Goal: Transaction & Acquisition: Purchase product/service

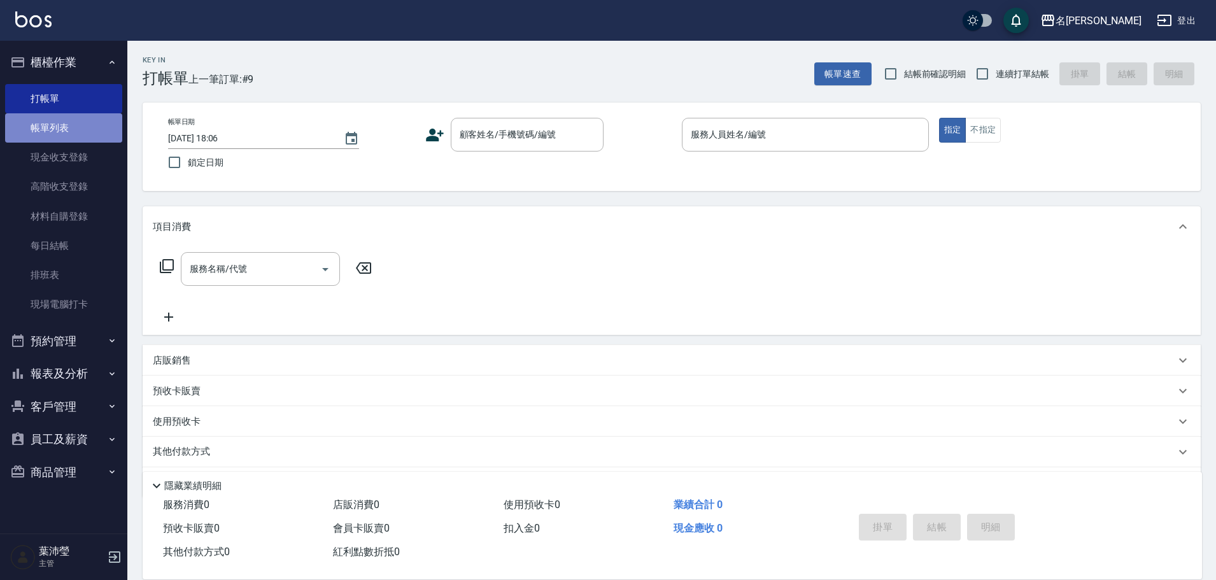
click at [52, 139] on link "帳單列表" at bounding box center [63, 127] width 117 height 29
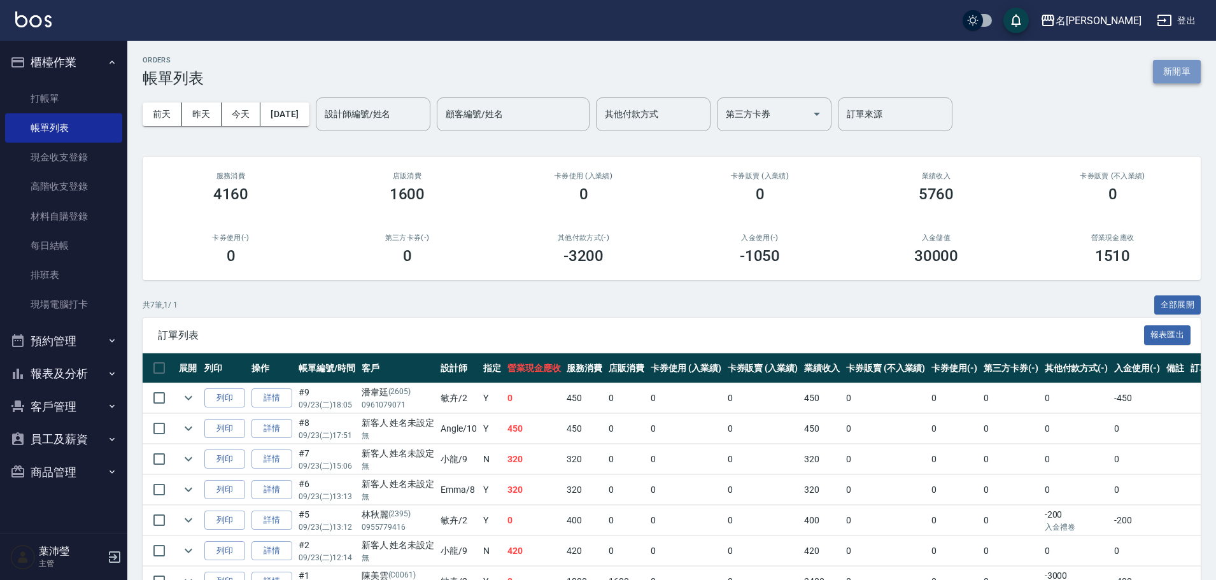
click at [1160, 70] on button "新開單" at bounding box center [1177, 72] width 48 height 24
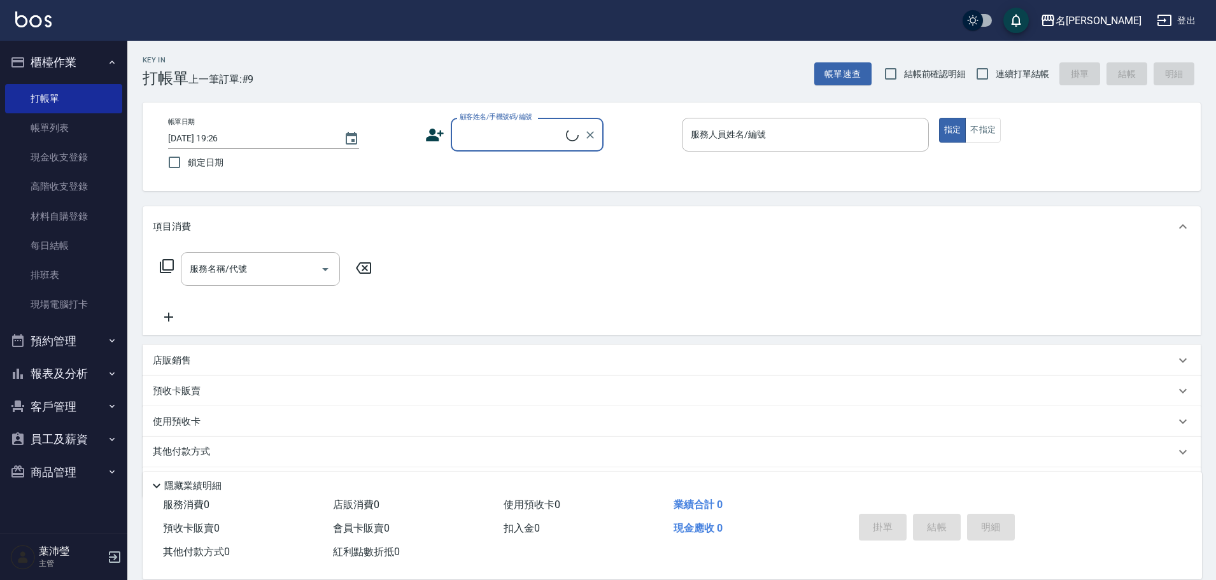
click at [482, 146] on div "顧客姓名/手機號碼/編號" at bounding box center [527, 135] width 153 height 34
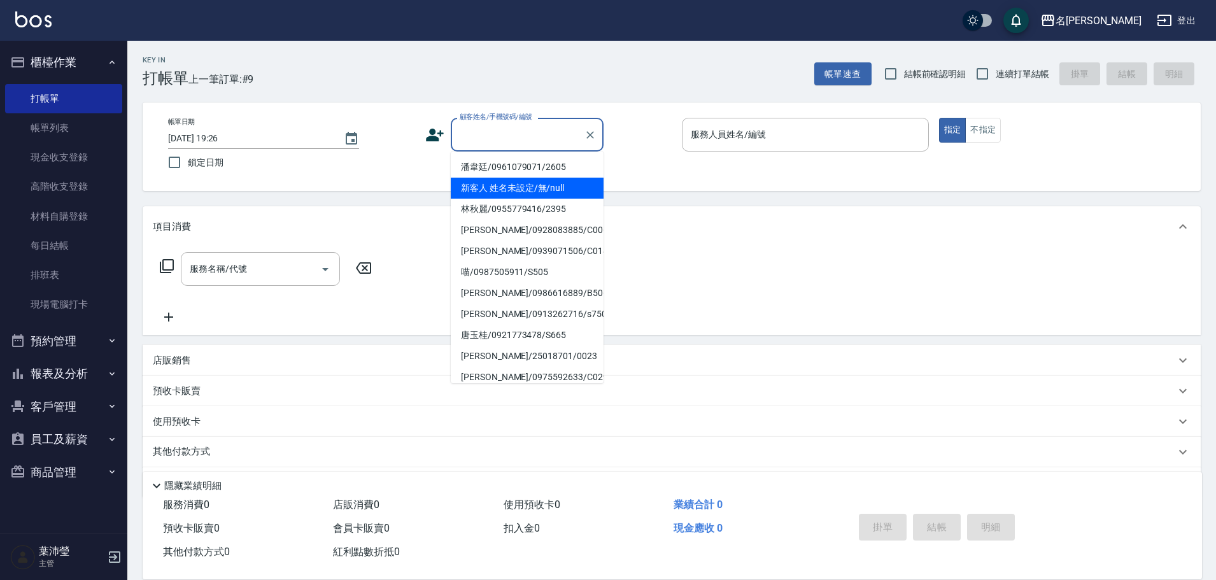
click at [503, 194] on li "新客人 姓名未設定/無/null" at bounding box center [527, 188] width 153 height 21
type input "新客人 姓名未設定/無/null"
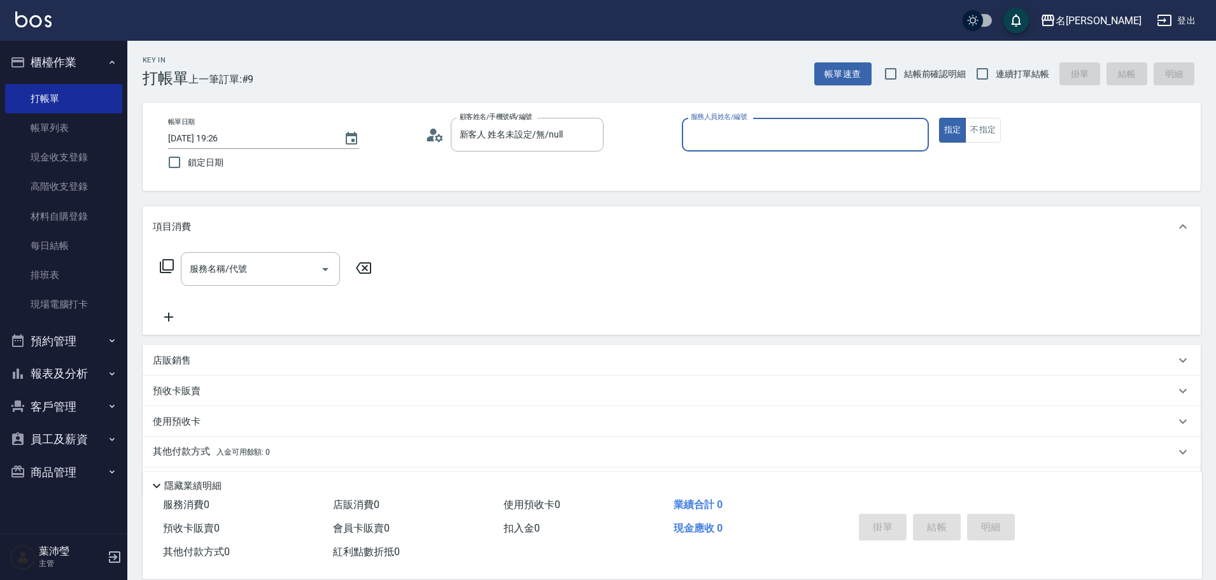
click at [862, 142] on input "服務人員姓名/編號" at bounding box center [805, 134] width 236 height 22
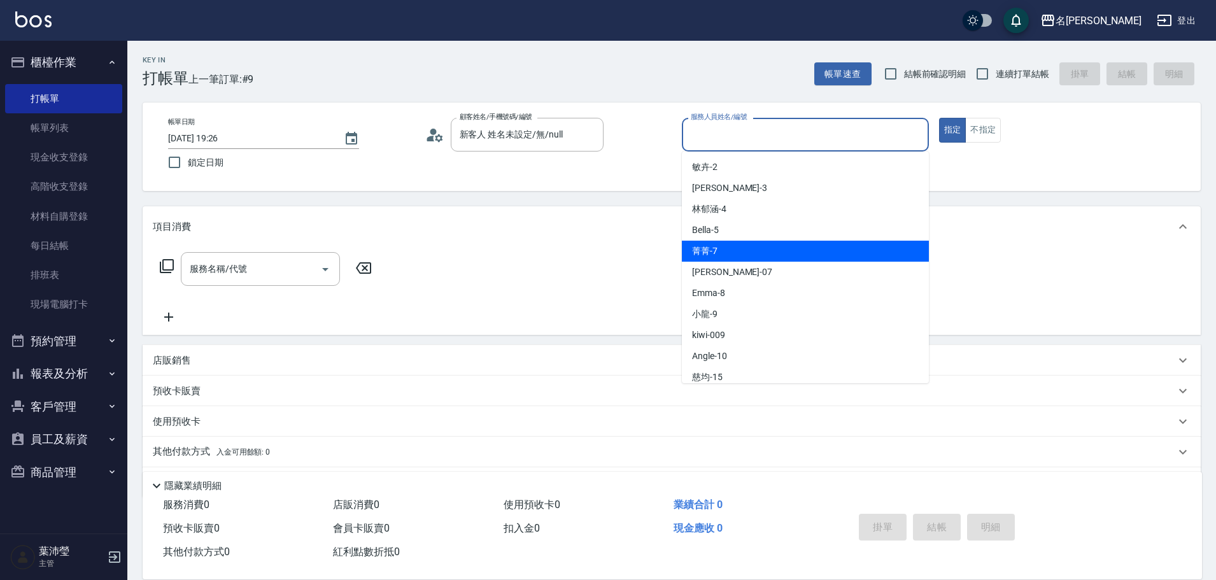
drag, startPoint x: 754, startPoint y: 246, endPoint x: 722, endPoint y: 273, distance: 42.5
click at [754, 246] on div "菁菁 -7" at bounding box center [805, 251] width 247 height 21
type input "菁菁-7"
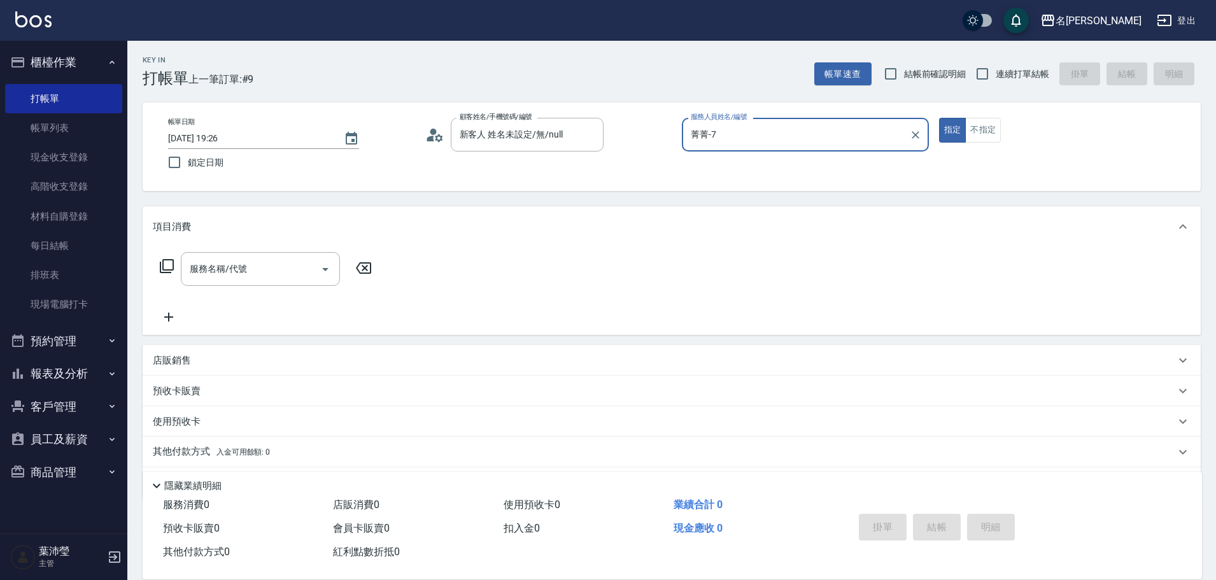
click at [161, 262] on icon at bounding box center [167, 266] width 14 height 14
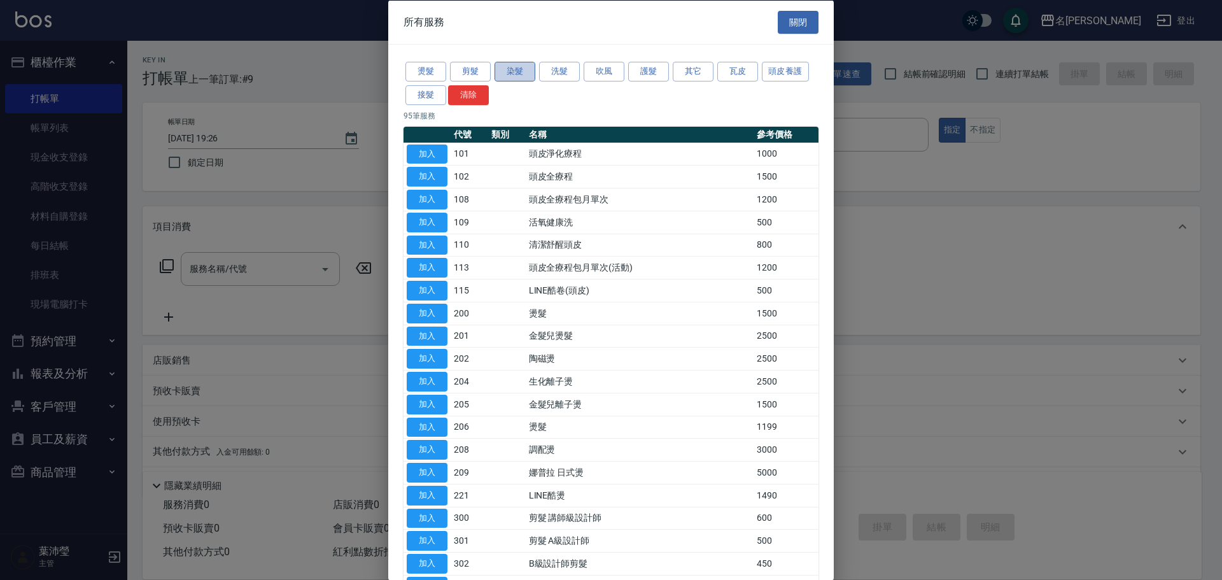
click at [521, 78] on button "染髮" at bounding box center [515, 72] width 41 height 20
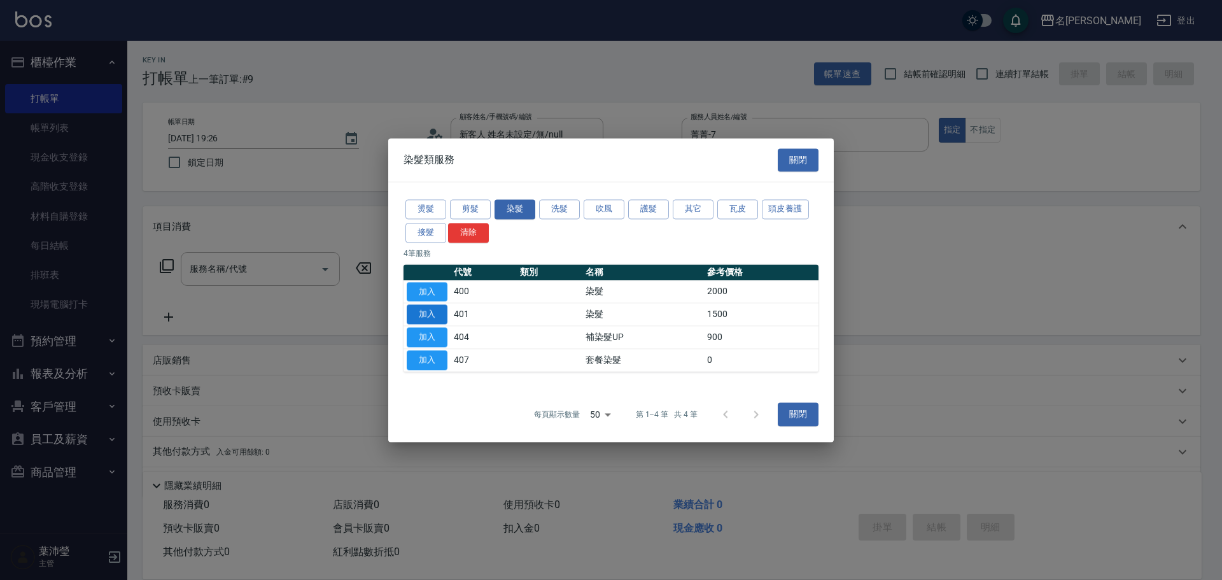
click at [425, 316] on button "加入" at bounding box center [427, 315] width 41 height 20
type input "染髮(401)"
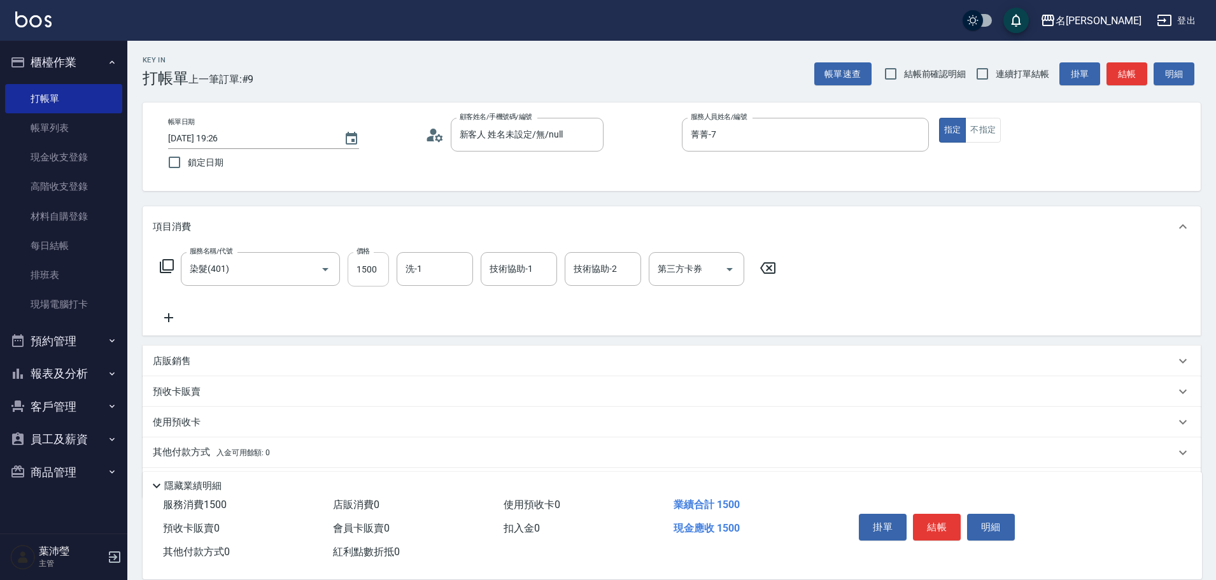
click at [381, 272] on input "1500" at bounding box center [368, 269] width 41 height 34
type input "1200"
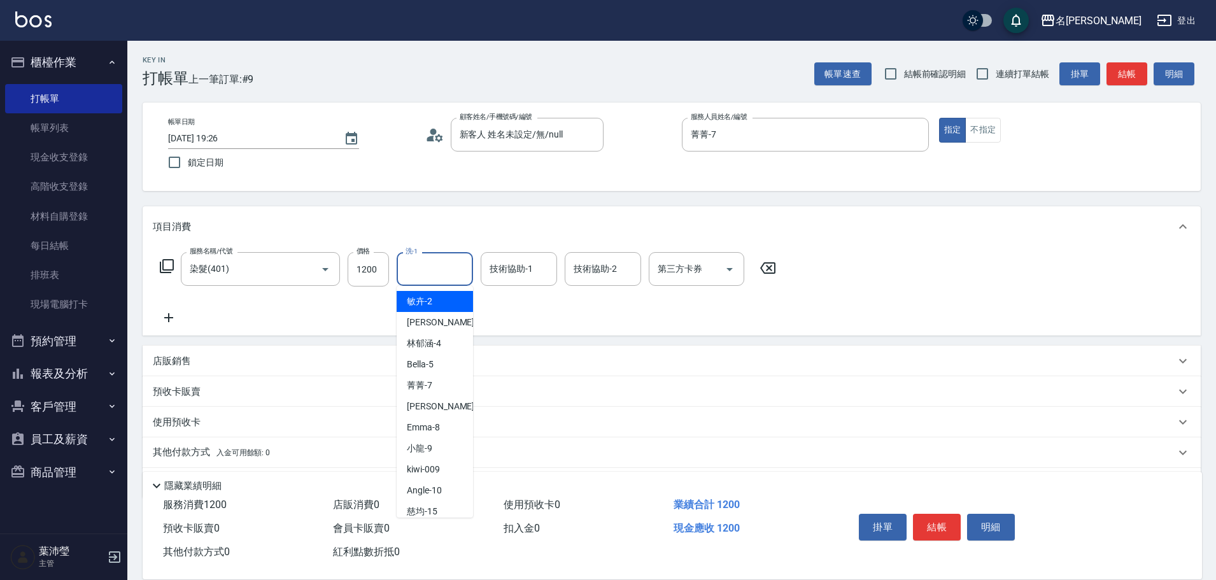
click at [458, 272] on input "洗-1" at bounding box center [434, 269] width 65 height 22
type input "語爭-20"
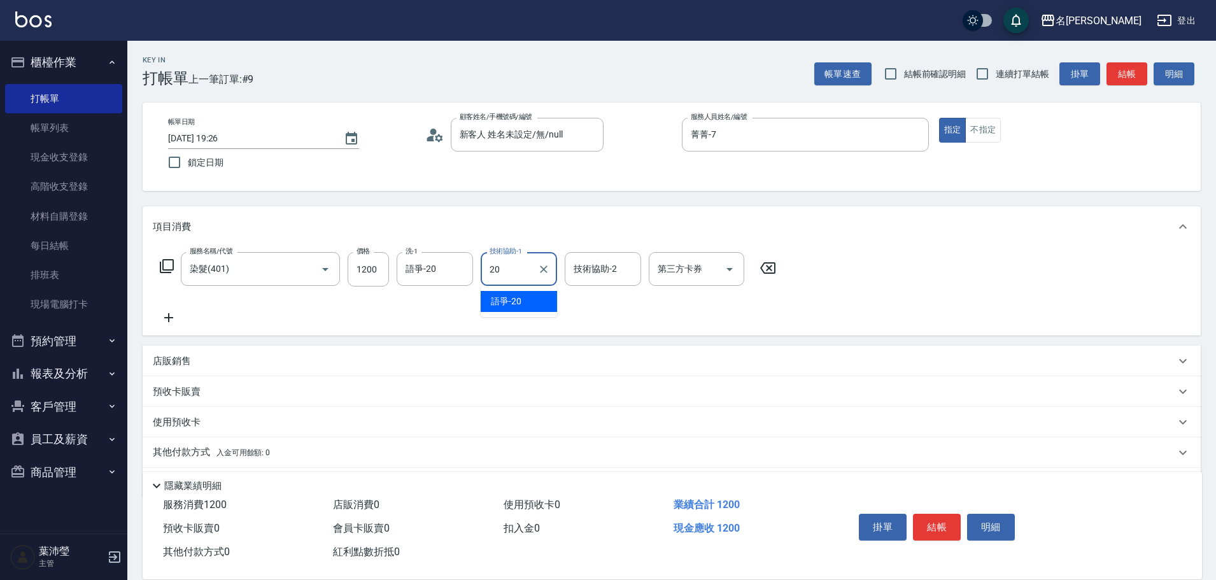
type input "語爭-20"
click at [903, 316] on div "服務名稱/代號 染髮(401) 服務名稱/代號 價格 1200 價格 洗-1 語爭-20 洗-1 技術協助-1 語爭-20 技術協助-1 技術協助-2 技術協…" at bounding box center [672, 291] width 1058 height 88
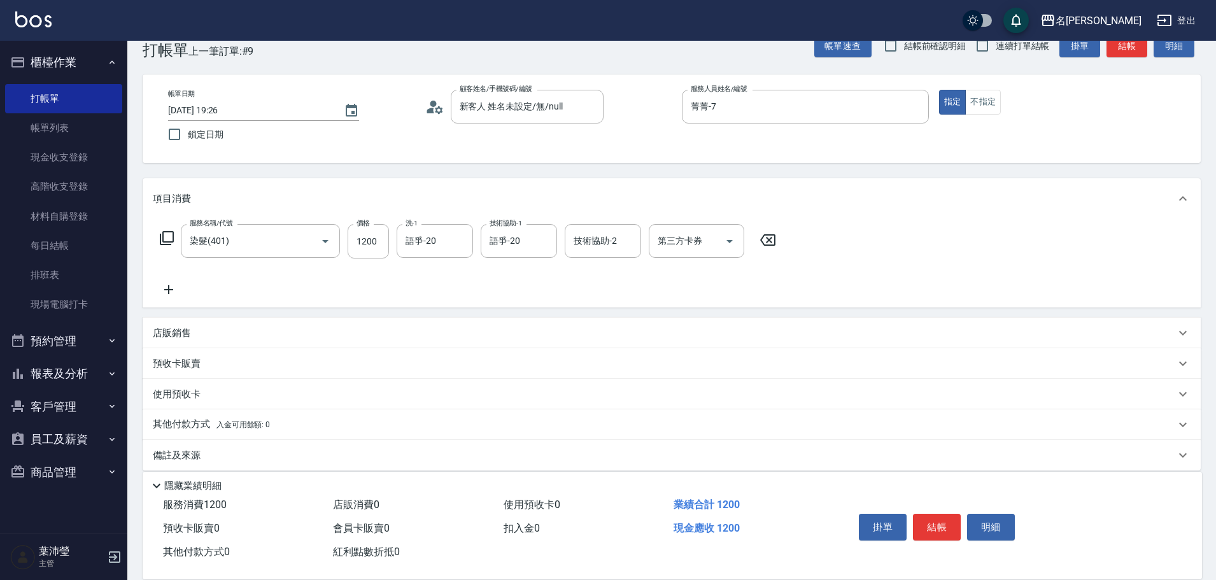
scroll to position [41, 0]
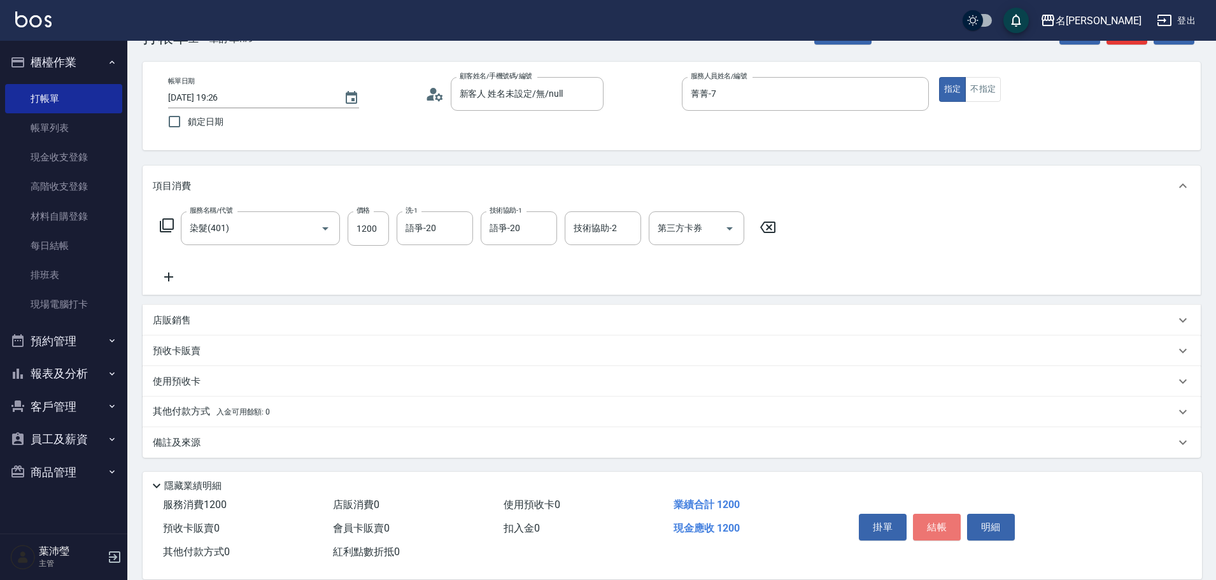
click at [927, 521] on button "結帳" at bounding box center [937, 527] width 48 height 27
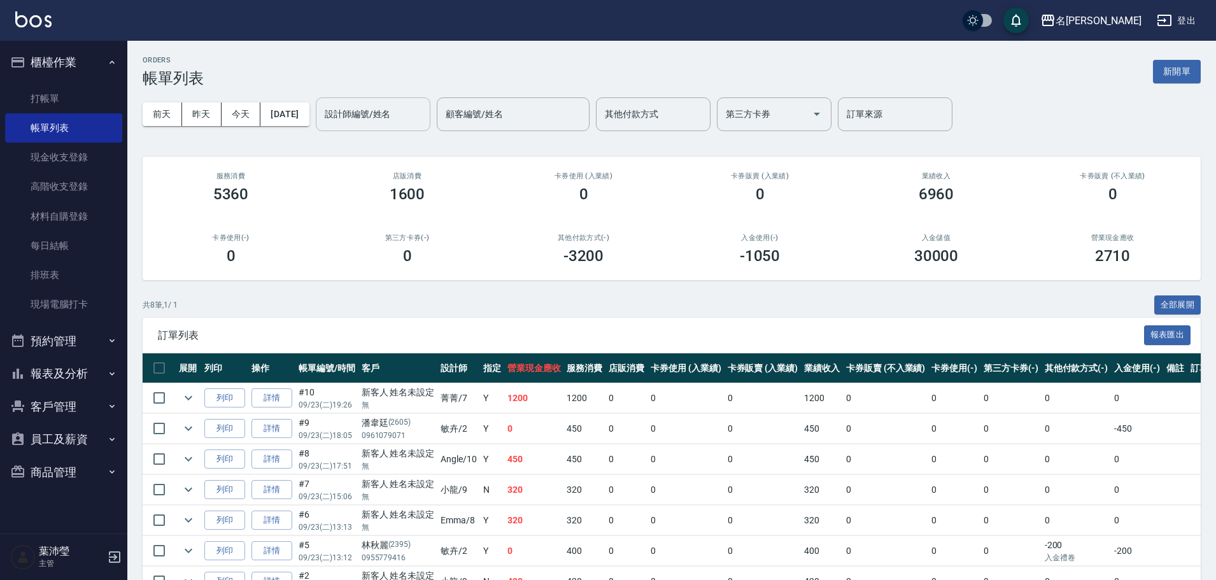
click at [420, 121] on input "設計師編號/姓名" at bounding box center [372, 114] width 103 height 22
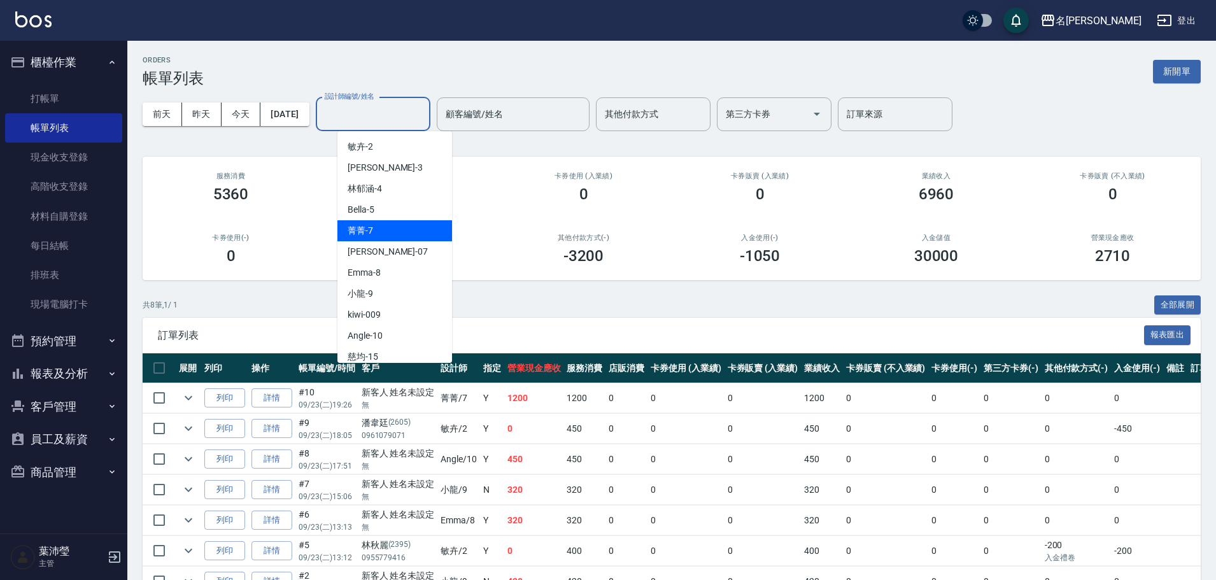
click at [382, 232] on div "菁菁 -7" at bounding box center [394, 230] width 115 height 21
type input "菁菁-7"
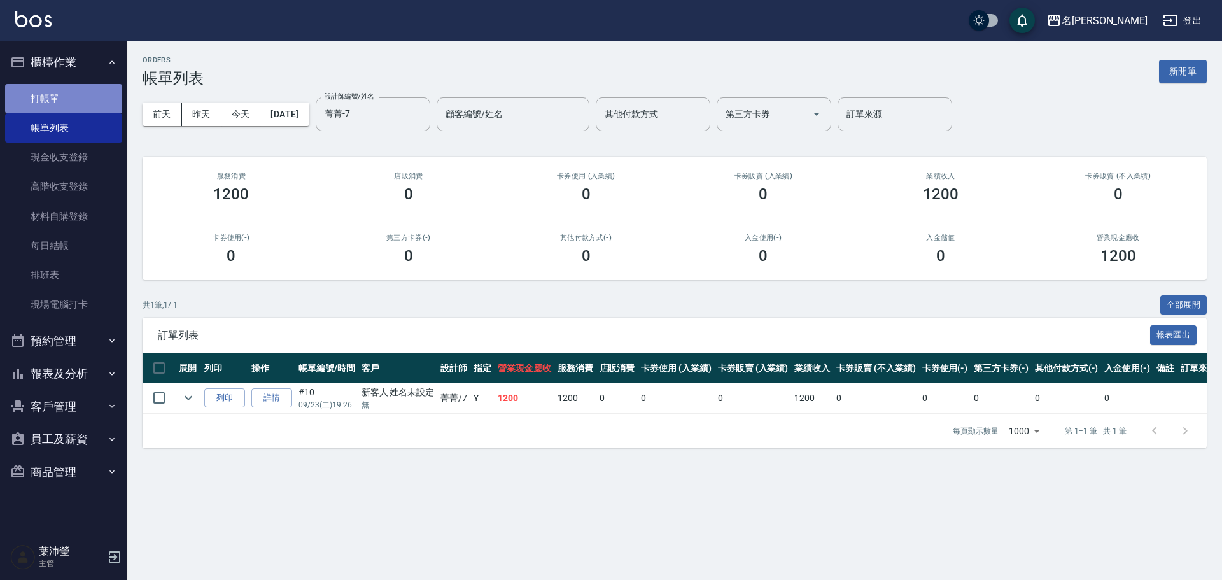
click at [55, 95] on link "打帳單" at bounding box center [63, 98] width 117 height 29
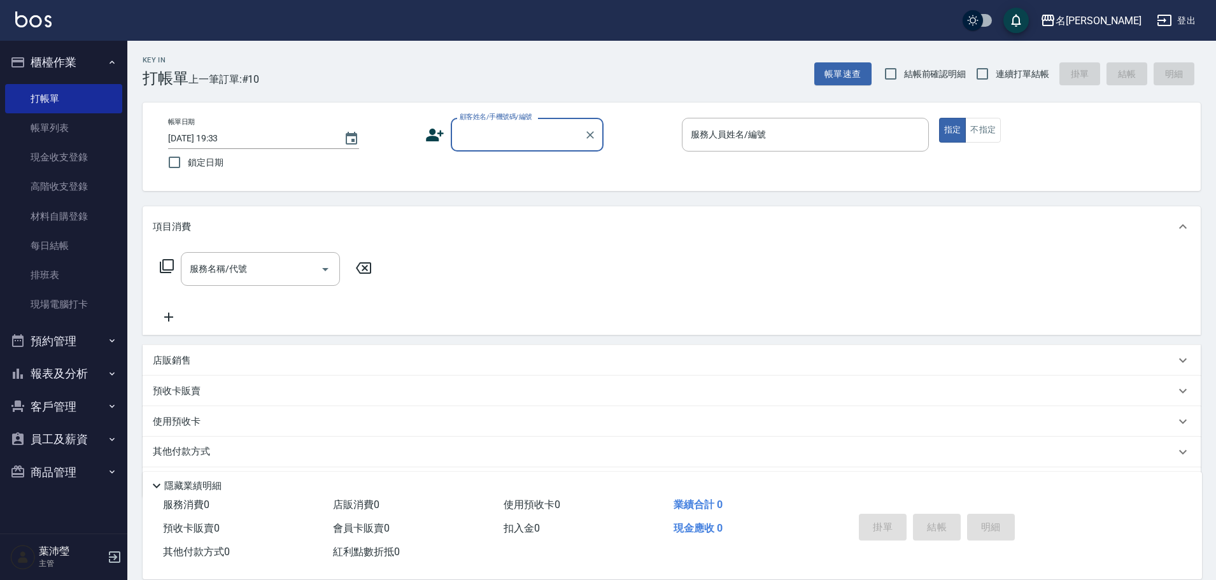
click at [520, 139] on input "顧客姓名/手機號碼/編號" at bounding box center [517, 134] width 122 height 22
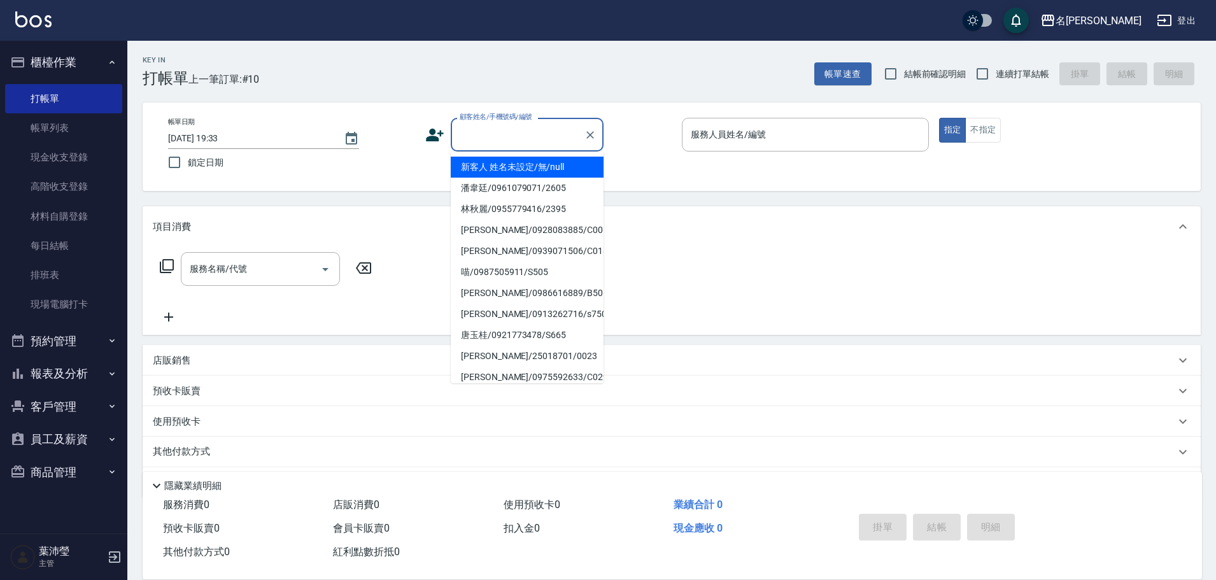
click at [502, 174] on li "新客人 姓名未設定/無/null" at bounding box center [527, 167] width 153 height 21
type input "新客人 姓名未設定/無/null"
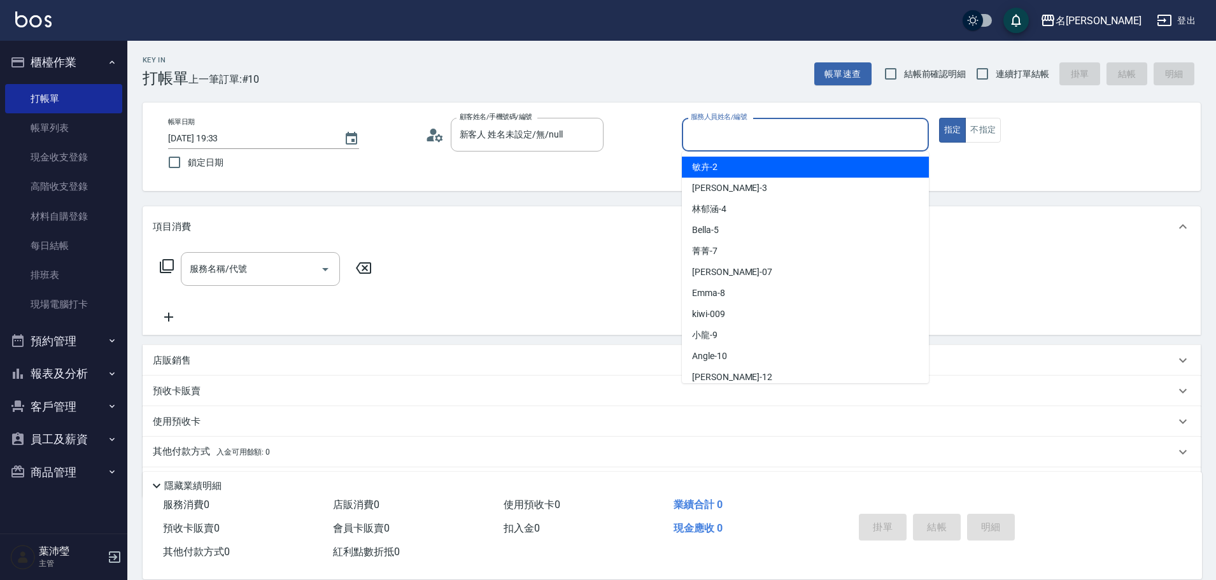
click at [752, 131] on input "服務人員姓名/編號" at bounding box center [805, 134] width 236 height 22
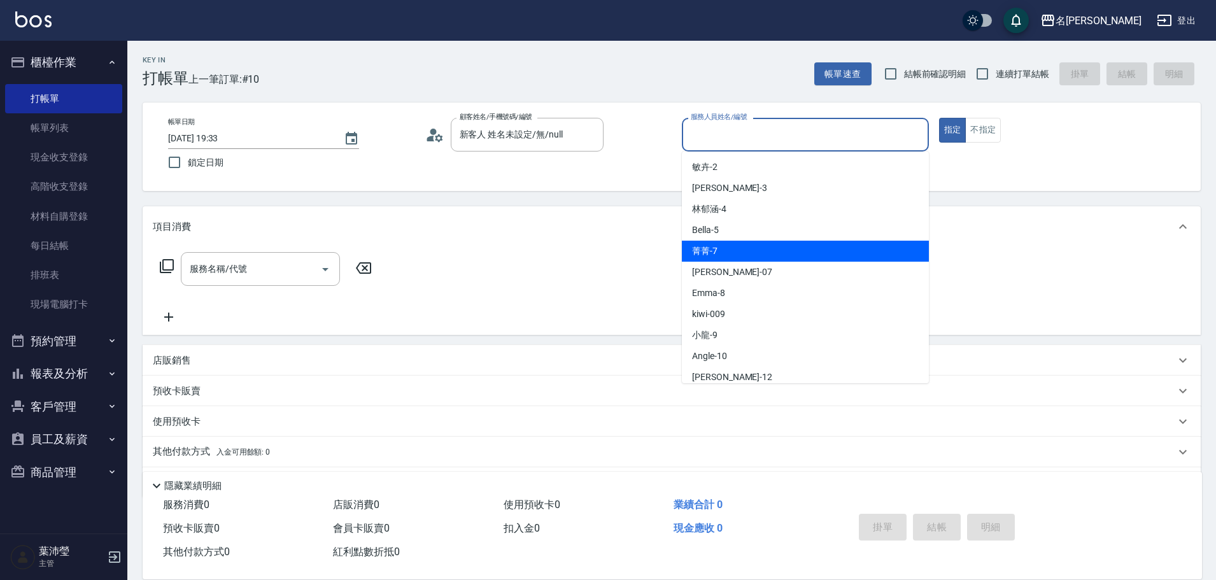
drag, startPoint x: 722, startPoint y: 251, endPoint x: 714, endPoint y: 251, distance: 8.3
click at [720, 251] on div "菁菁 -7" at bounding box center [805, 251] width 247 height 21
type input "菁菁-7"
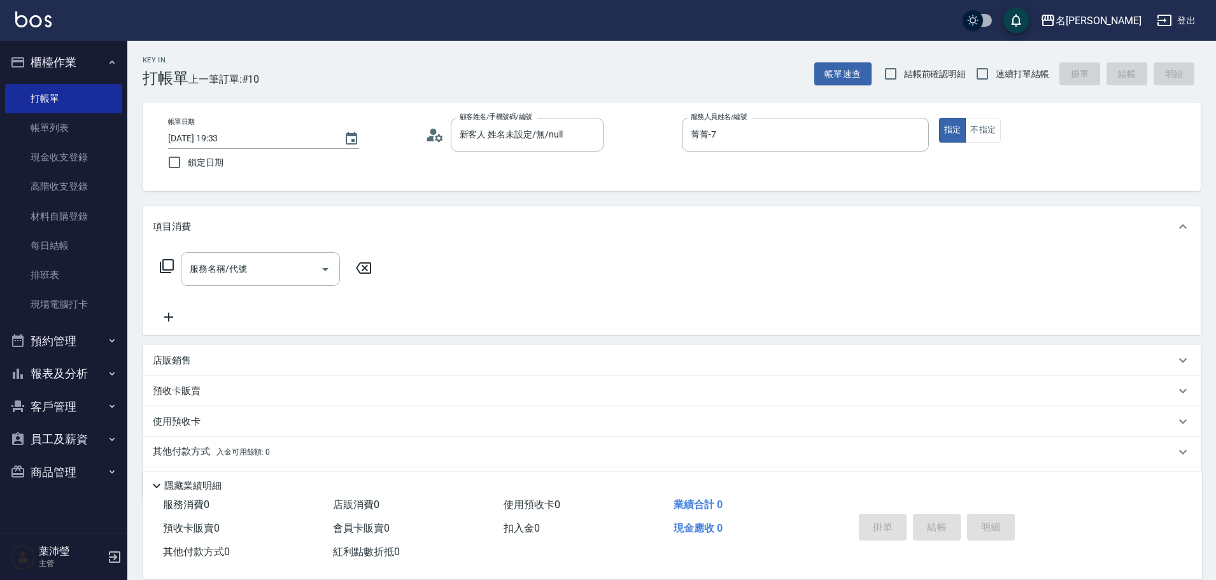
click at [167, 268] on icon at bounding box center [166, 265] width 15 height 15
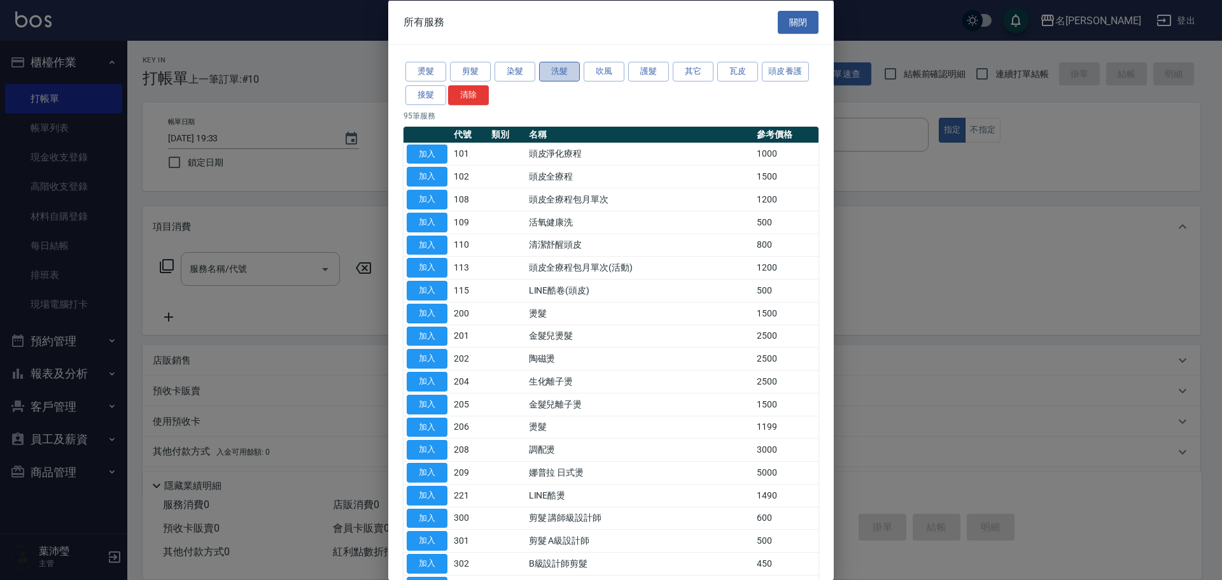
click at [567, 67] on button "洗髮" at bounding box center [559, 72] width 41 height 20
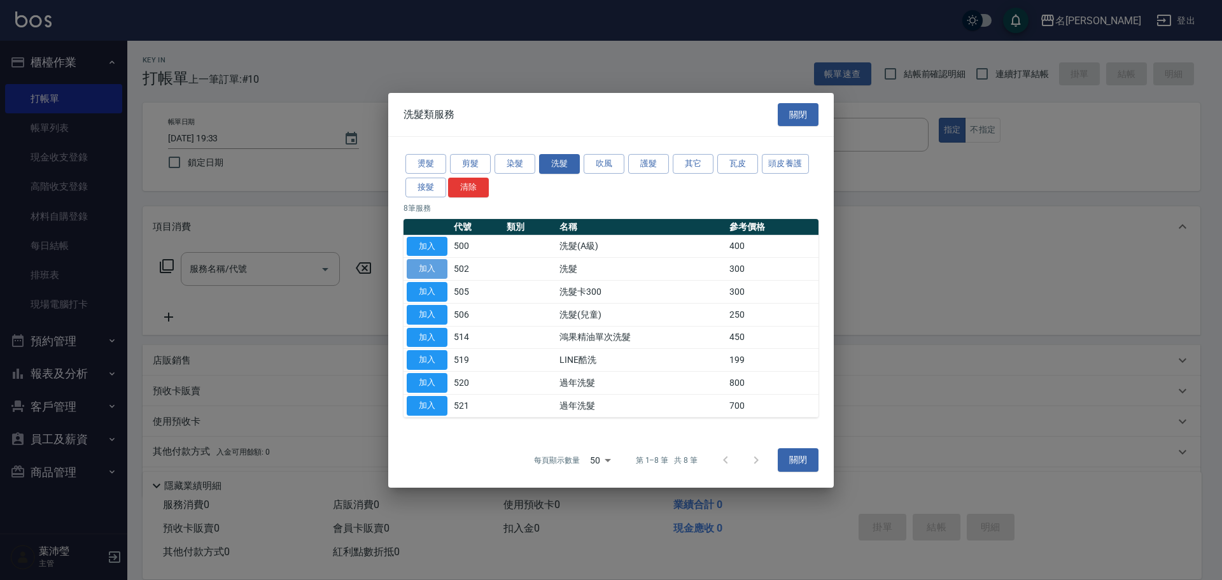
click at [423, 265] on button "加入" at bounding box center [427, 269] width 41 height 20
type input "洗髮(502)"
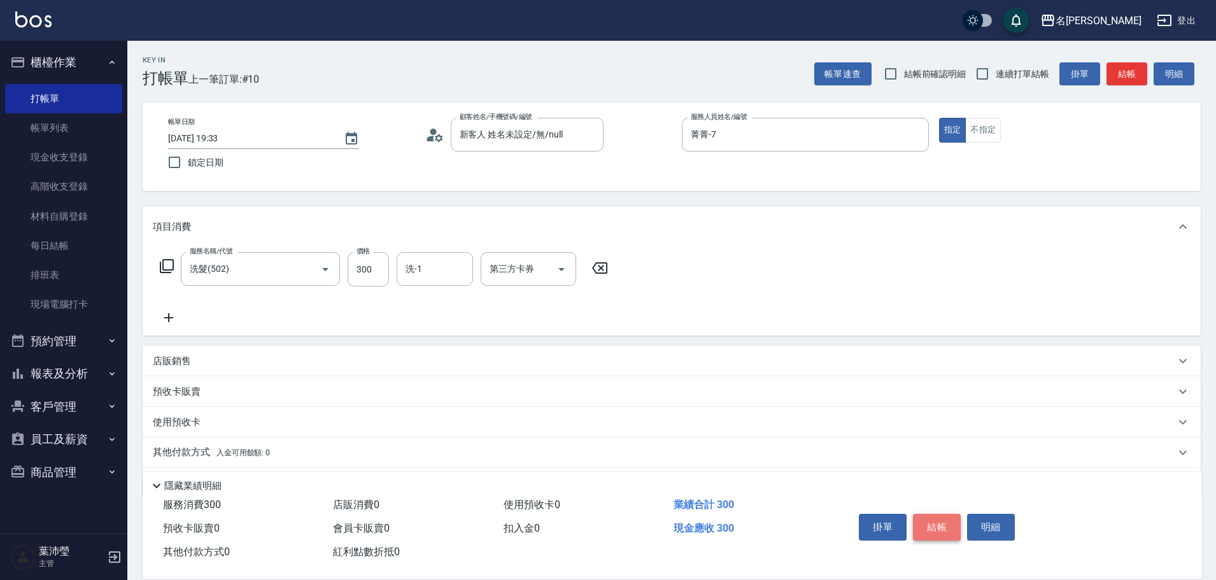
click at [943, 528] on button "結帳" at bounding box center [937, 527] width 48 height 27
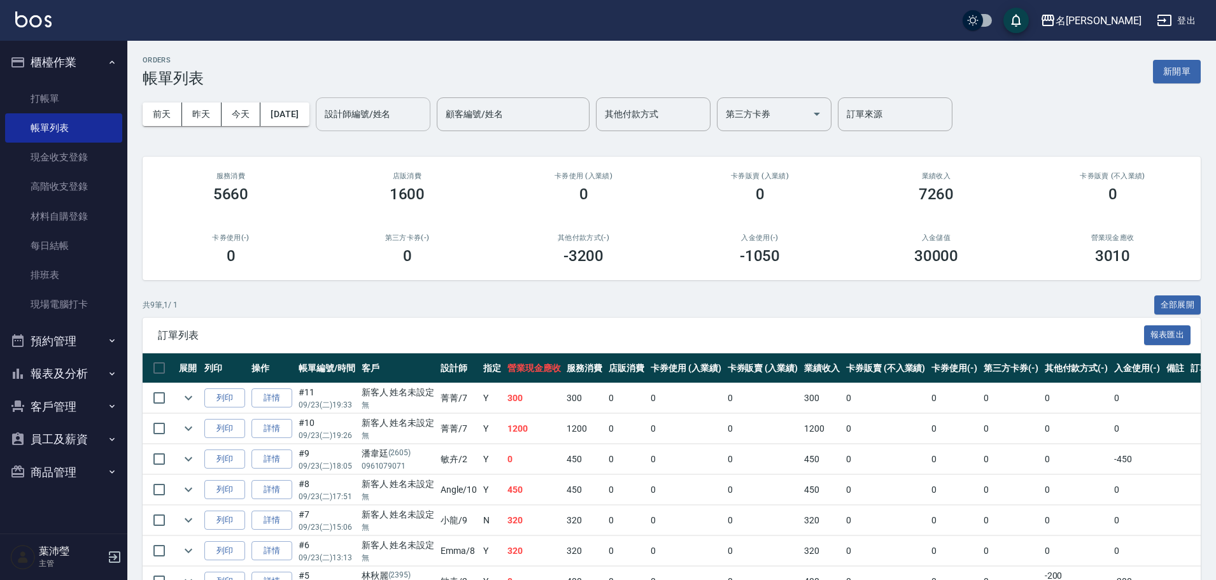
click at [351, 116] on input "設計師編號/姓名" at bounding box center [372, 114] width 103 height 22
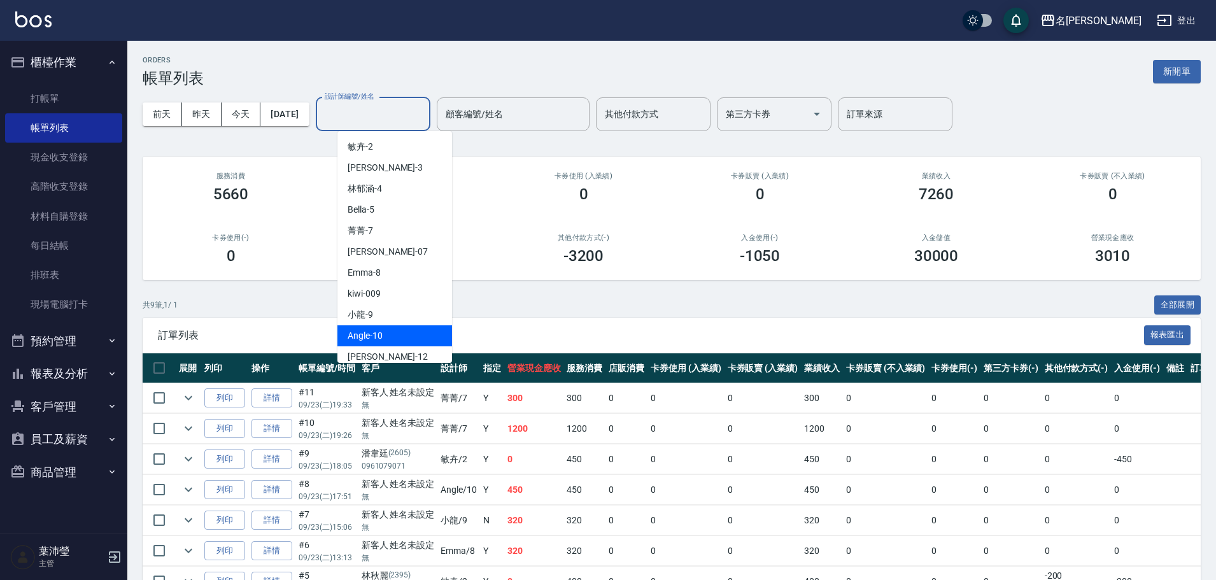
click at [381, 332] on span "Angle -10" at bounding box center [365, 335] width 35 height 13
type input "Angle-10"
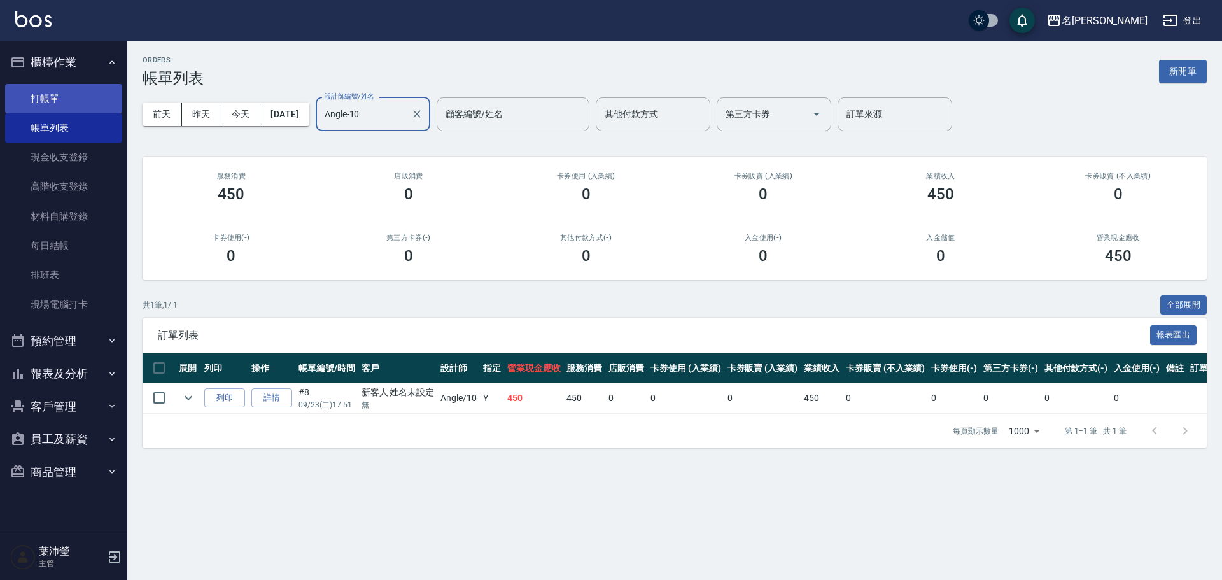
click at [66, 98] on link "打帳單" at bounding box center [63, 98] width 117 height 29
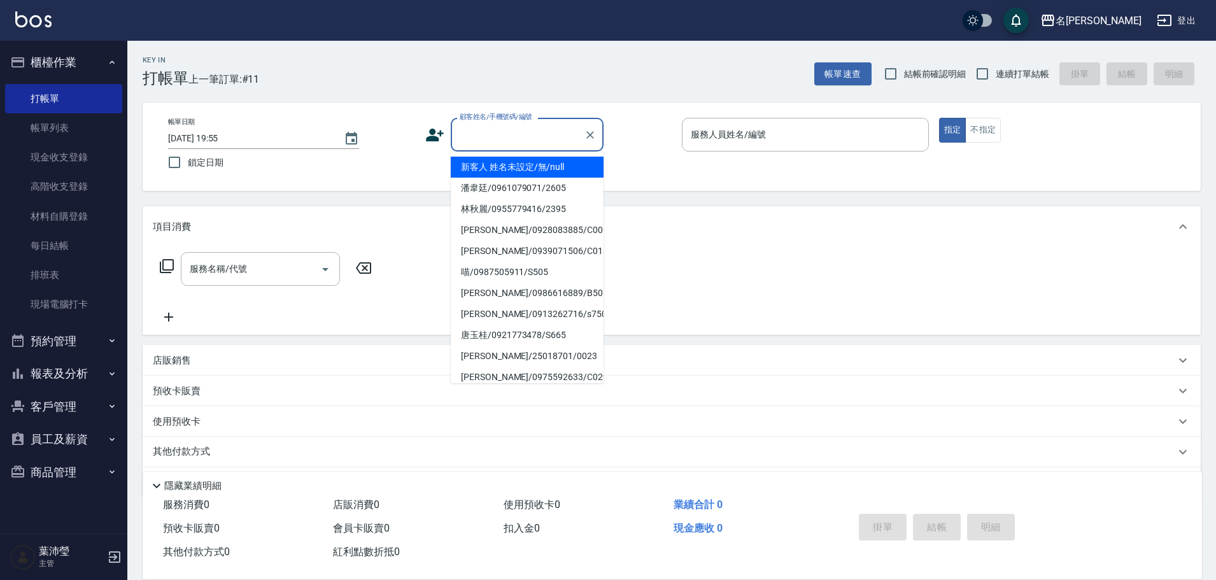
click at [509, 142] on input "顧客姓名/手機號碼/編號" at bounding box center [517, 134] width 122 height 22
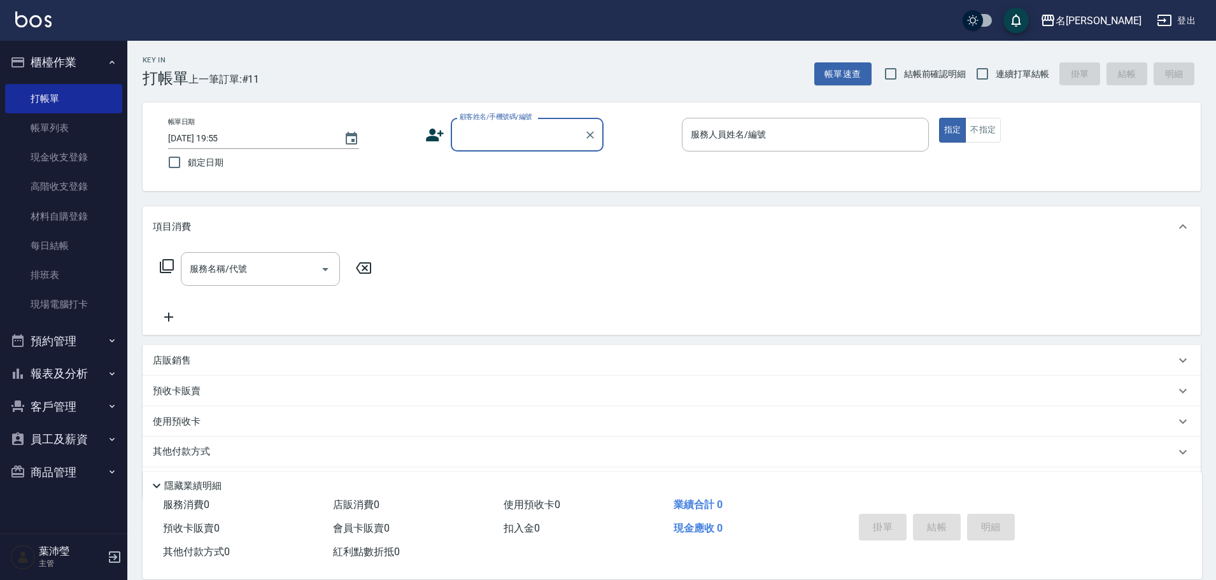
click at [509, 140] on input "顧客姓名/手機號碼/編號" at bounding box center [517, 134] width 122 height 22
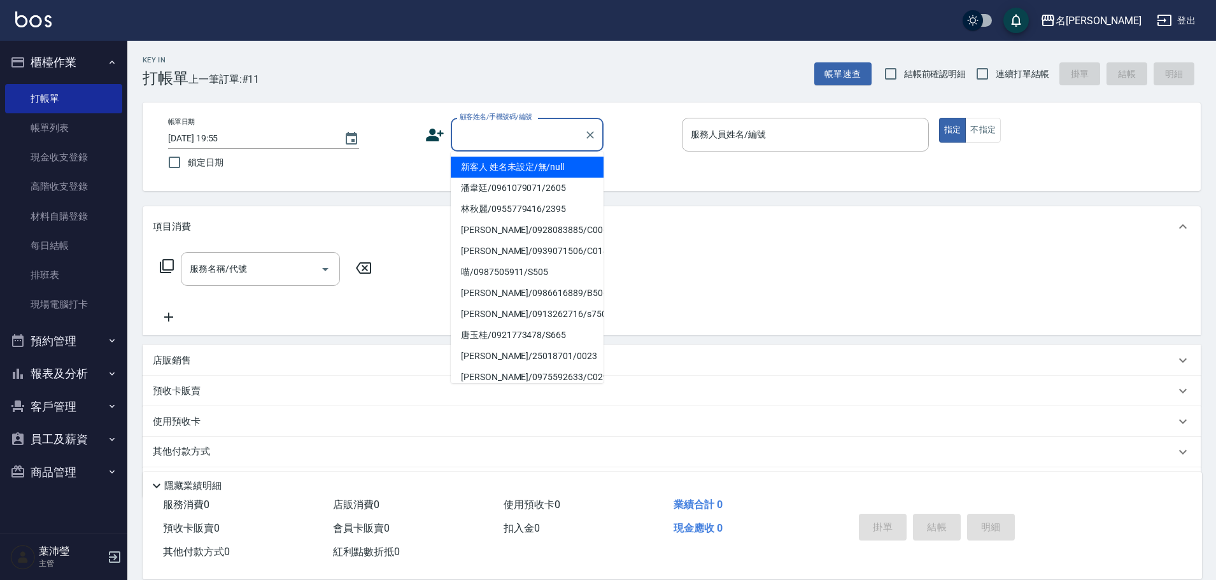
click at [514, 165] on li "新客人 姓名未設定/無/null" at bounding box center [527, 167] width 153 height 21
type input "新客人 姓名未設定/無/null"
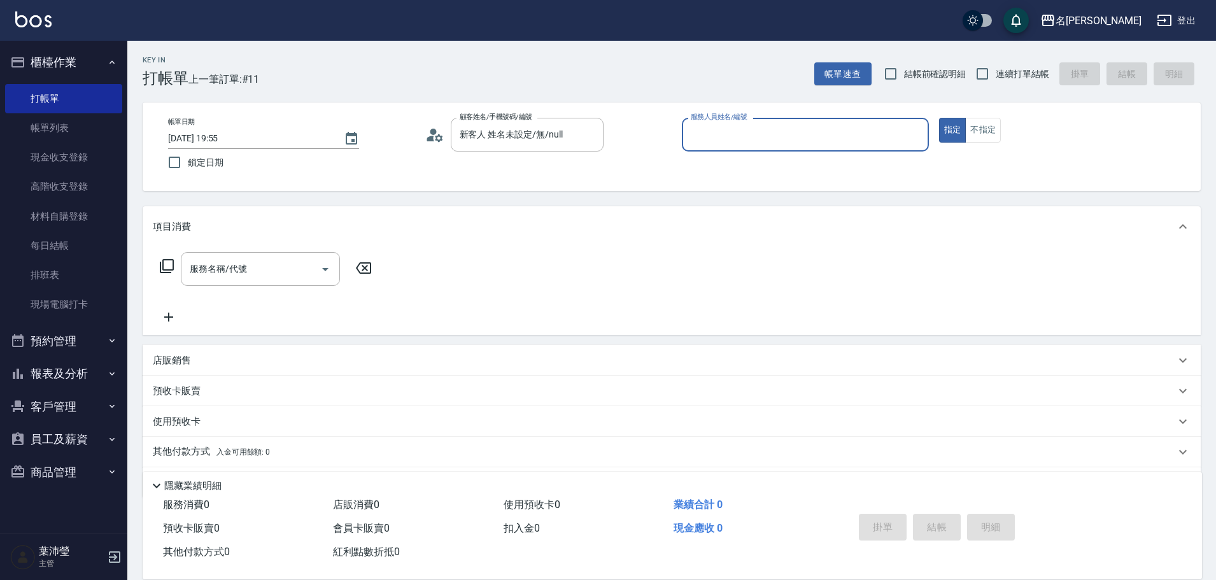
click at [715, 127] on input "服務人員姓名/編號" at bounding box center [805, 134] width 236 height 22
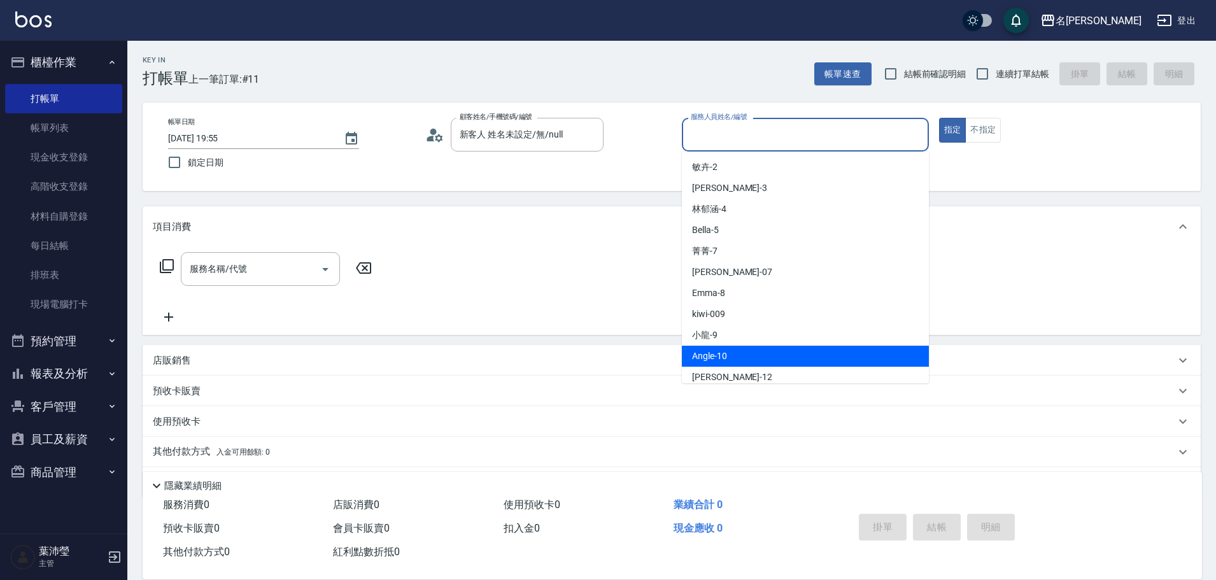
click at [729, 353] on div "Angle -10" at bounding box center [805, 356] width 247 height 21
type input "Angle-10"
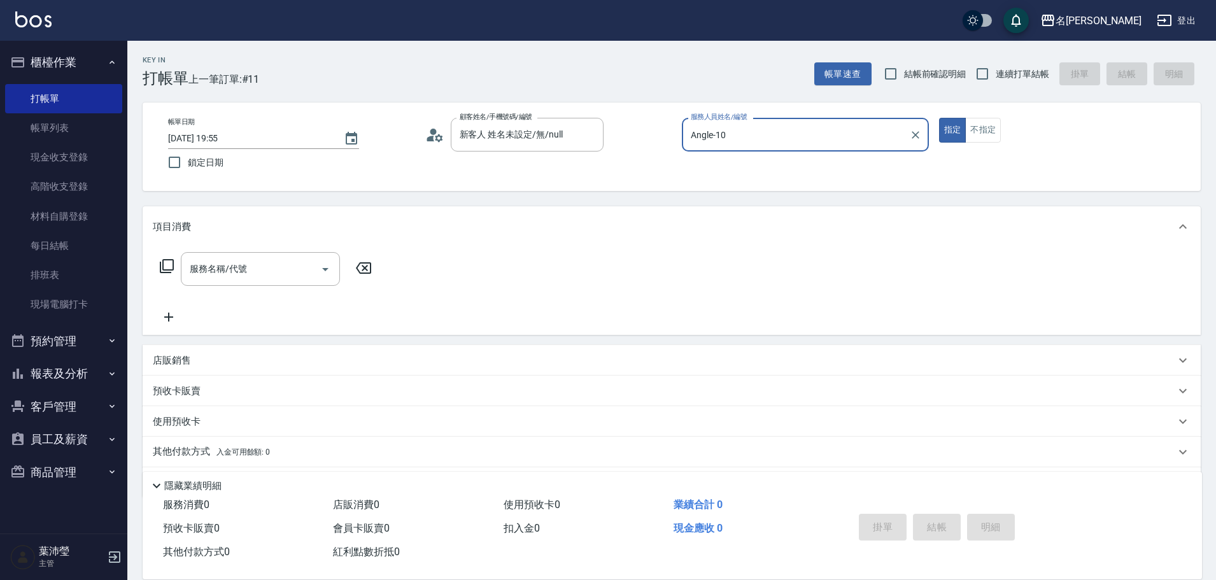
click at [164, 270] on icon at bounding box center [167, 266] width 14 height 14
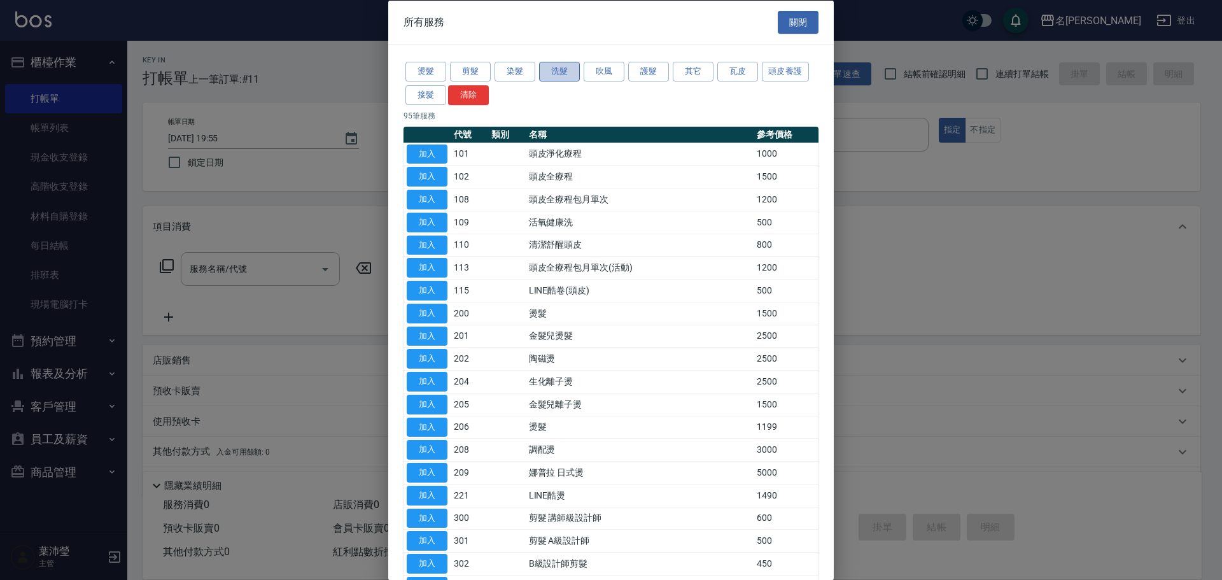
click at [553, 71] on button "洗髮" at bounding box center [559, 72] width 41 height 20
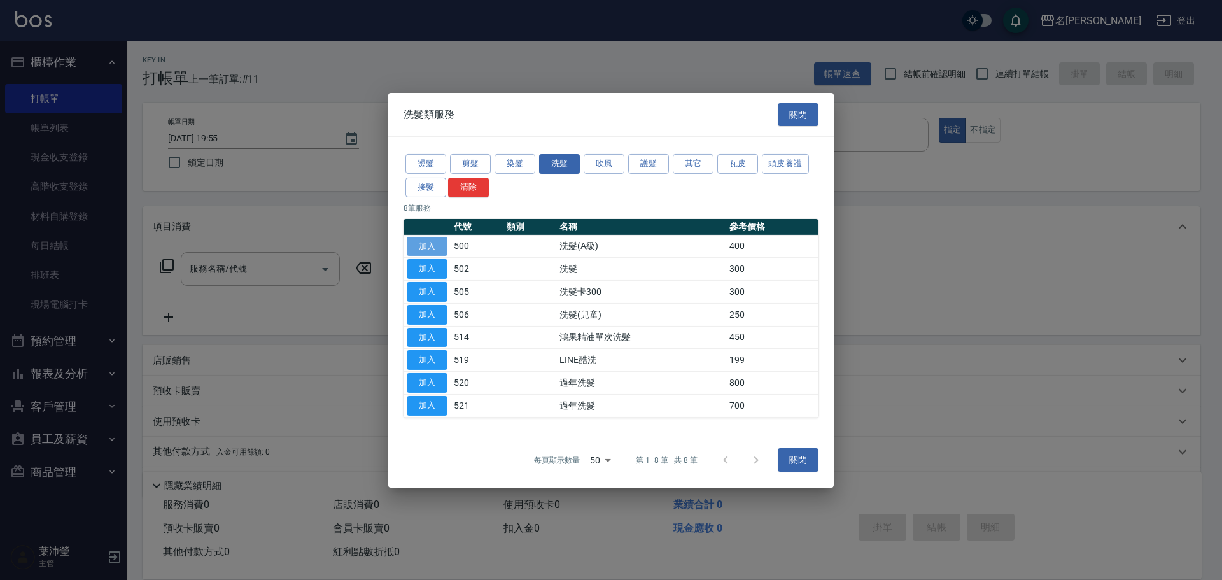
click at [419, 246] on button "加入" at bounding box center [427, 246] width 41 height 20
type input "洗髮(A級)(500)"
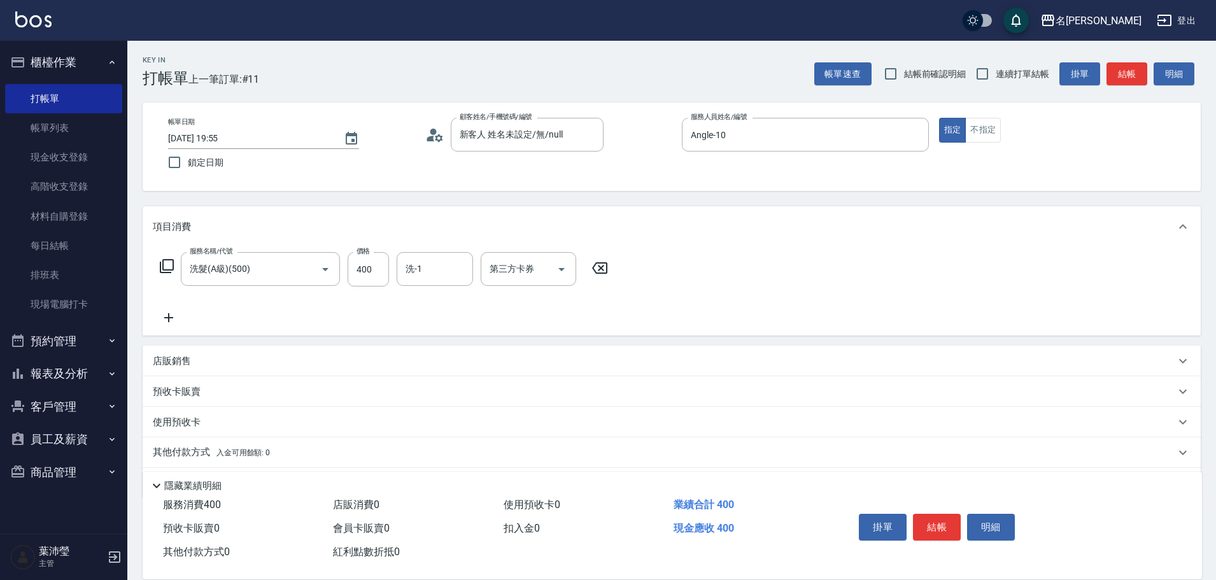
click at [164, 319] on icon at bounding box center [169, 317] width 32 height 15
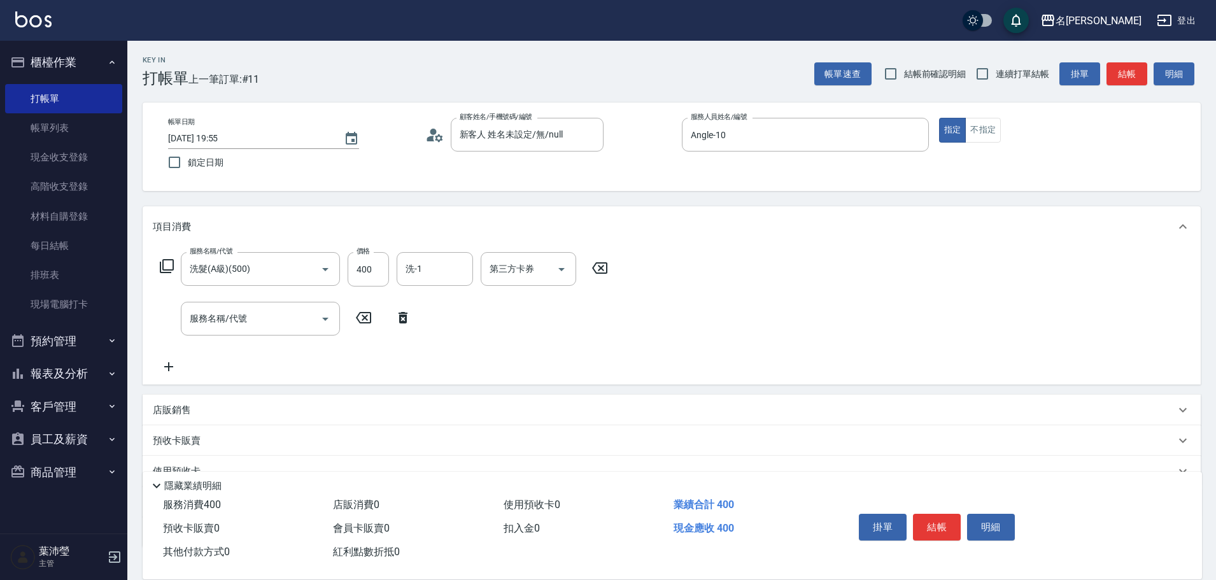
click at [169, 267] on icon at bounding box center [166, 265] width 15 height 15
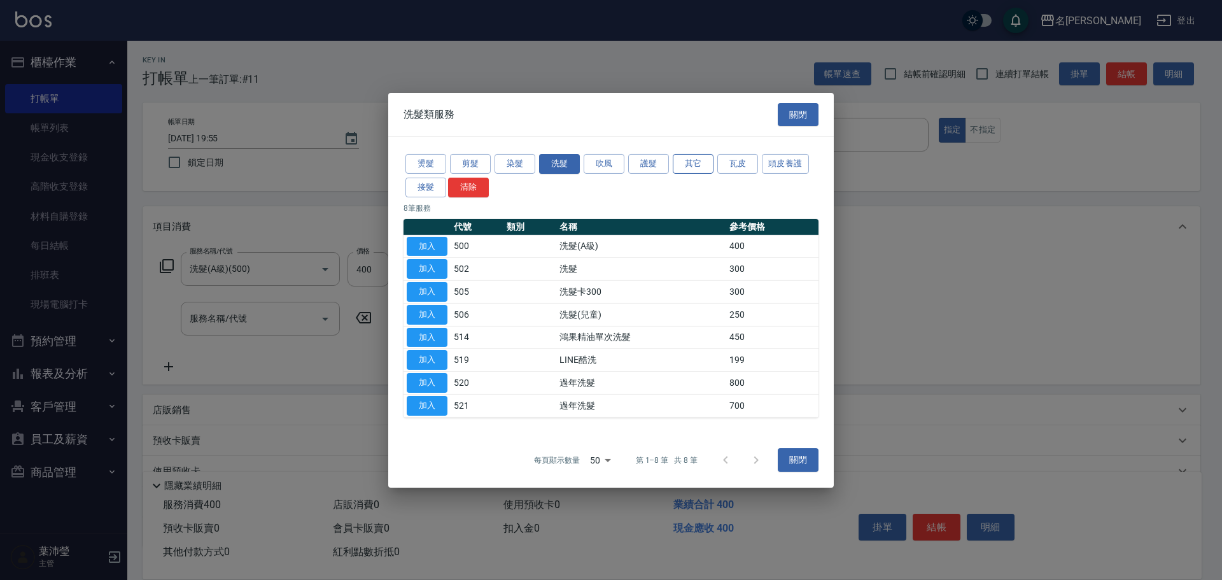
click at [682, 161] on button "其它" at bounding box center [693, 164] width 41 height 20
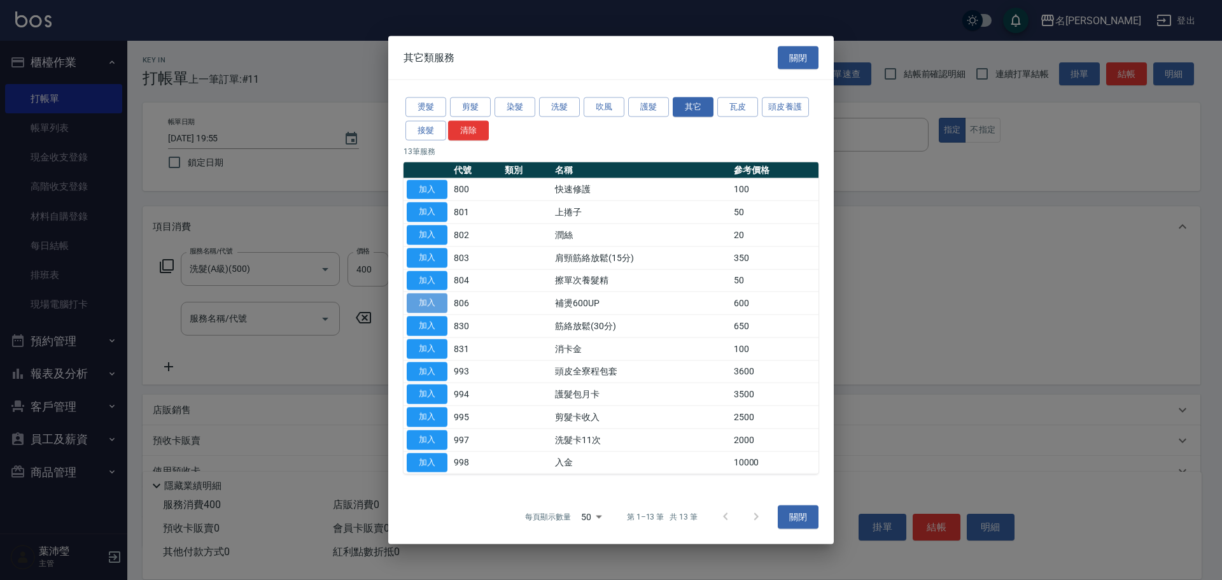
click at [435, 311] on button "加入" at bounding box center [427, 303] width 41 height 20
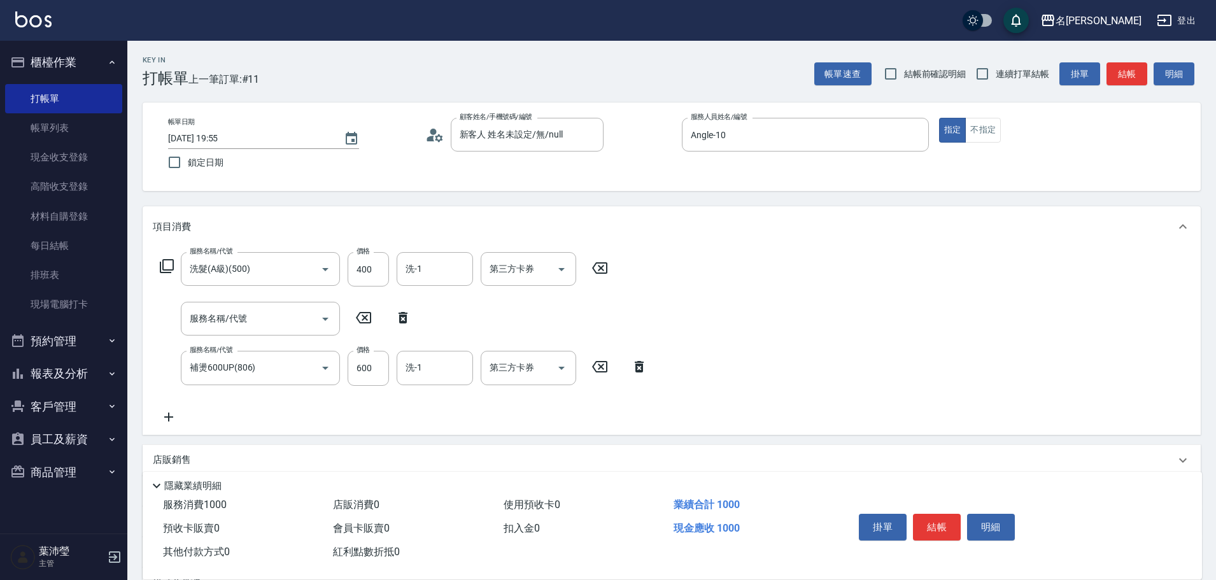
click at [402, 322] on icon at bounding box center [402, 317] width 9 height 11
type input "補燙600UP(806)"
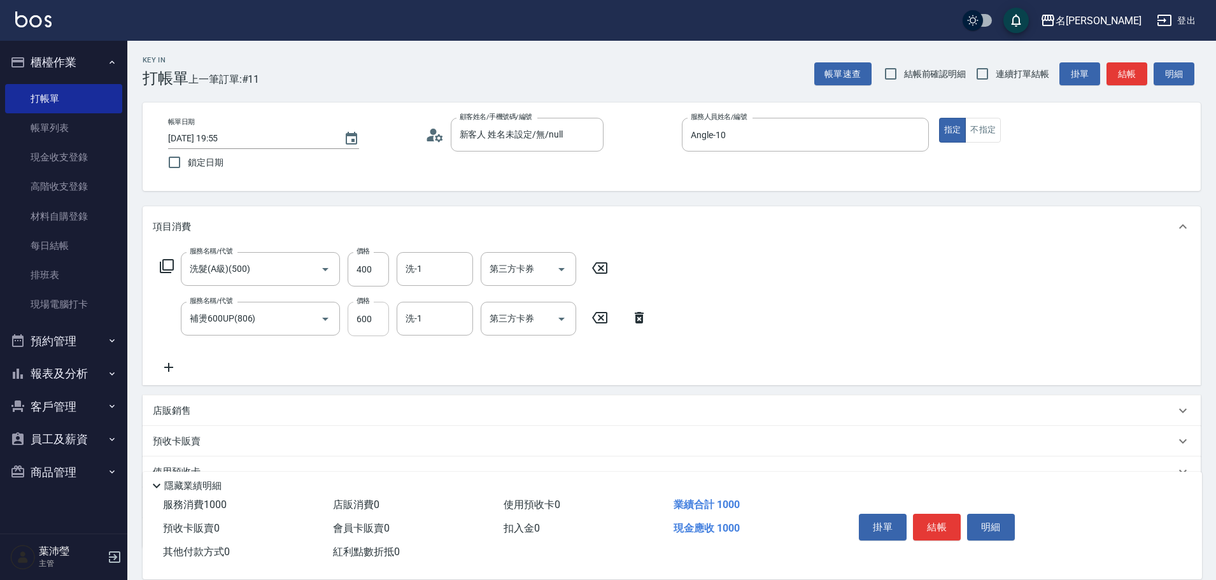
click at [376, 323] on input "600" at bounding box center [368, 319] width 41 height 34
type input "170"
click at [475, 365] on div "服務名稱/代號 洗髮(A級)(500) 服務名稱/代號 價格 400 價格 洗-1 洗-1 第三方卡券 第三方卡券 服務名稱/代號 補燙600UP(806) …" at bounding box center [404, 313] width 502 height 123
click at [959, 524] on button "結帳" at bounding box center [937, 527] width 48 height 27
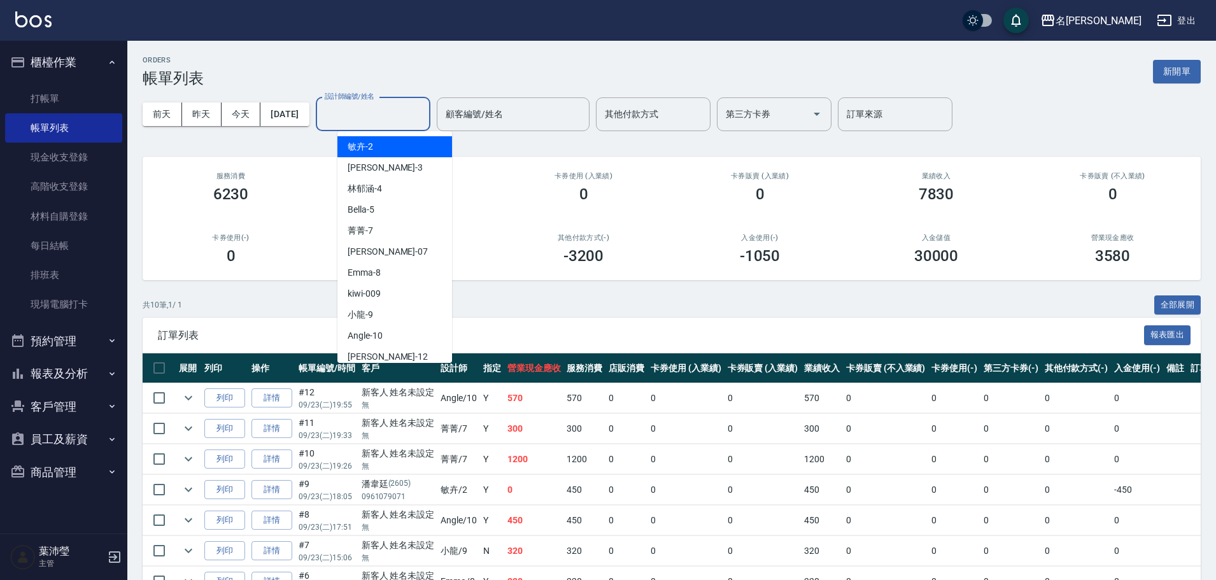
click at [390, 113] on input "設計師編號/姓名" at bounding box center [372, 114] width 103 height 22
click at [400, 332] on div "Angle -10" at bounding box center [394, 335] width 115 height 21
type input "Angle-10"
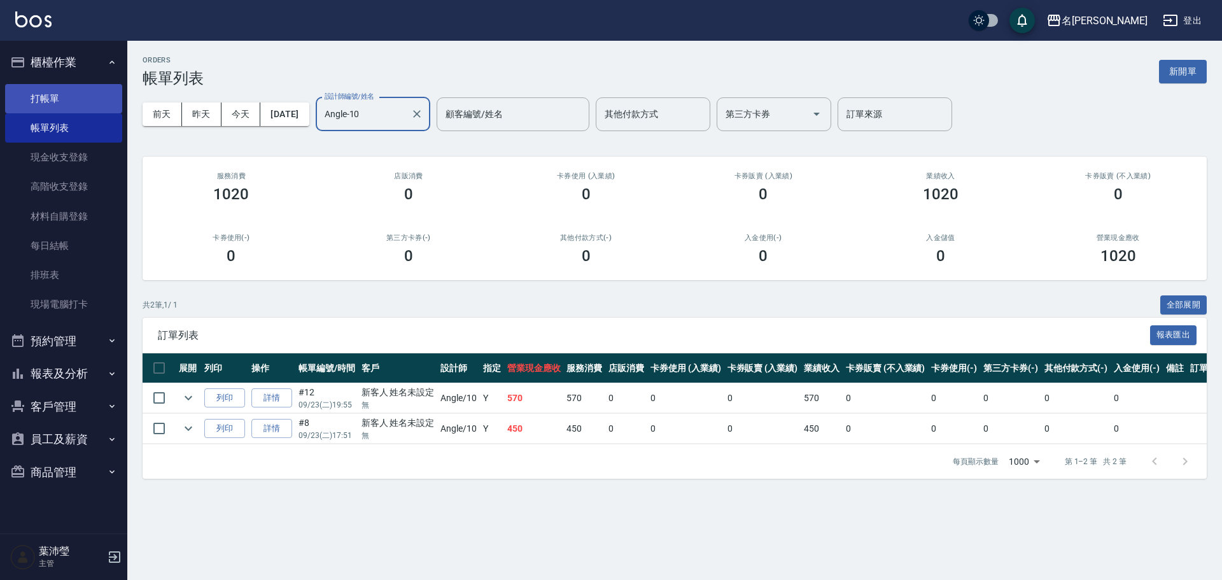
click at [86, 92] on link "打帳單" at bounding box center [63, 98] width 117 height 29
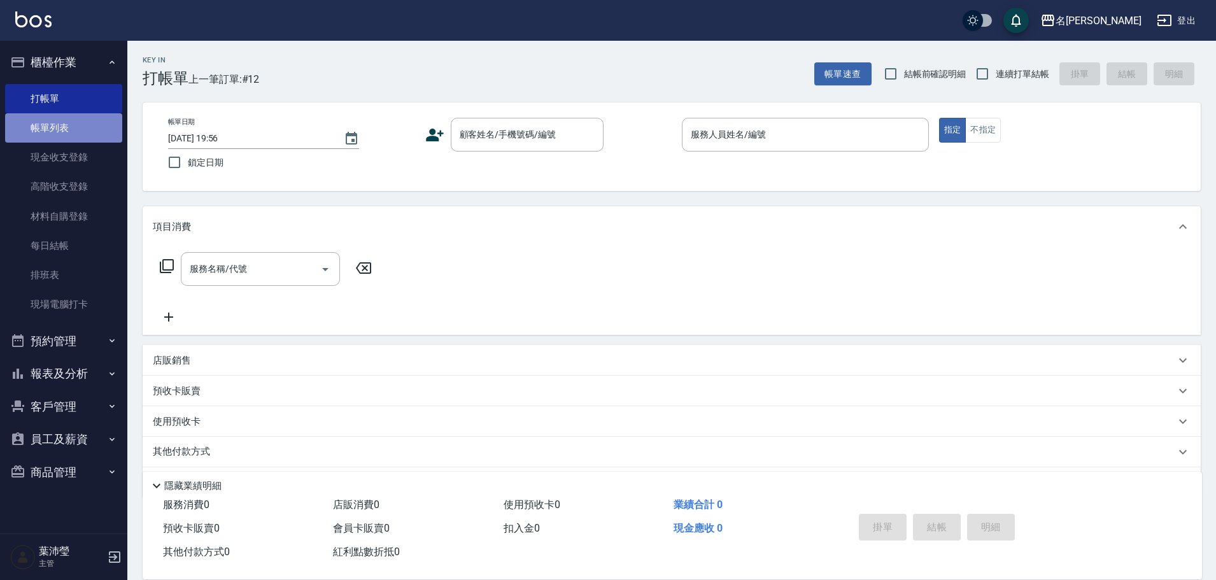
click at [69, 128] on link "帳單列表" at bounding box center [63, 127] width 117 height 29
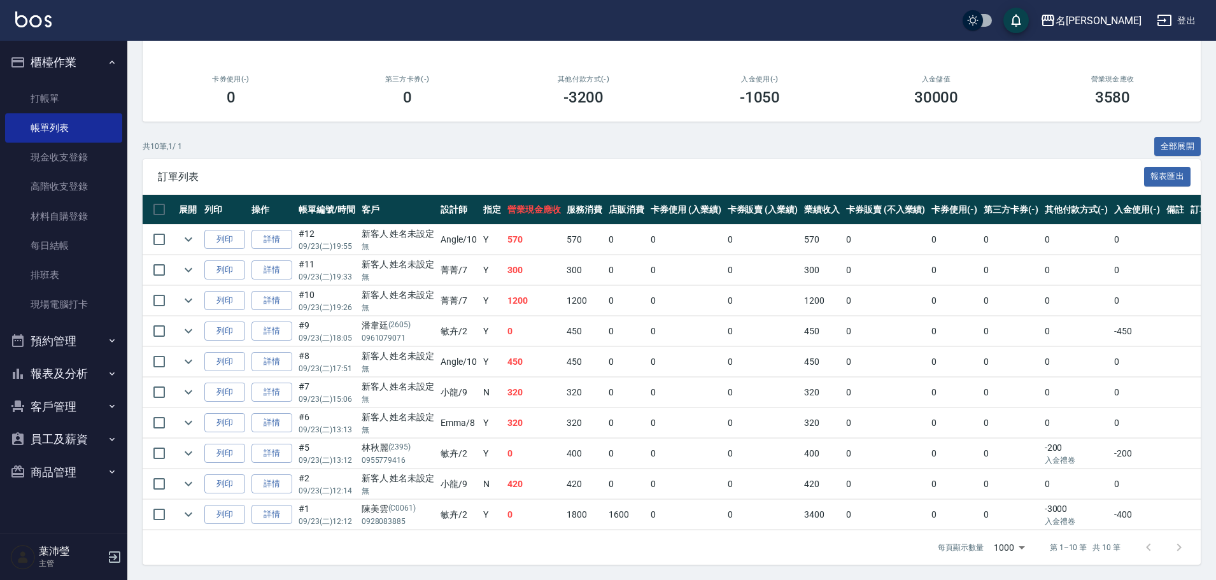
scroll to position [168, 0]
click at [19, 106] on link "打帳單" at bounding box center [63, 98] width 117 height 29
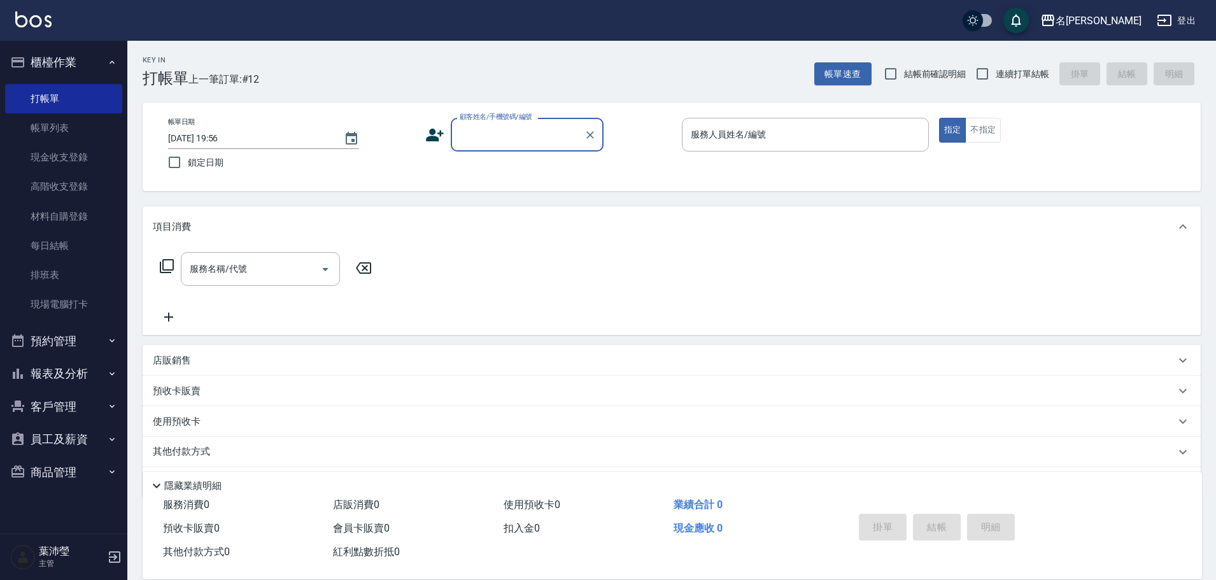
click at [523, 134] on input "顧客姓名/手機號碼/編號" at bounding box center [517, 134] width 122 height 22
type input "歐"
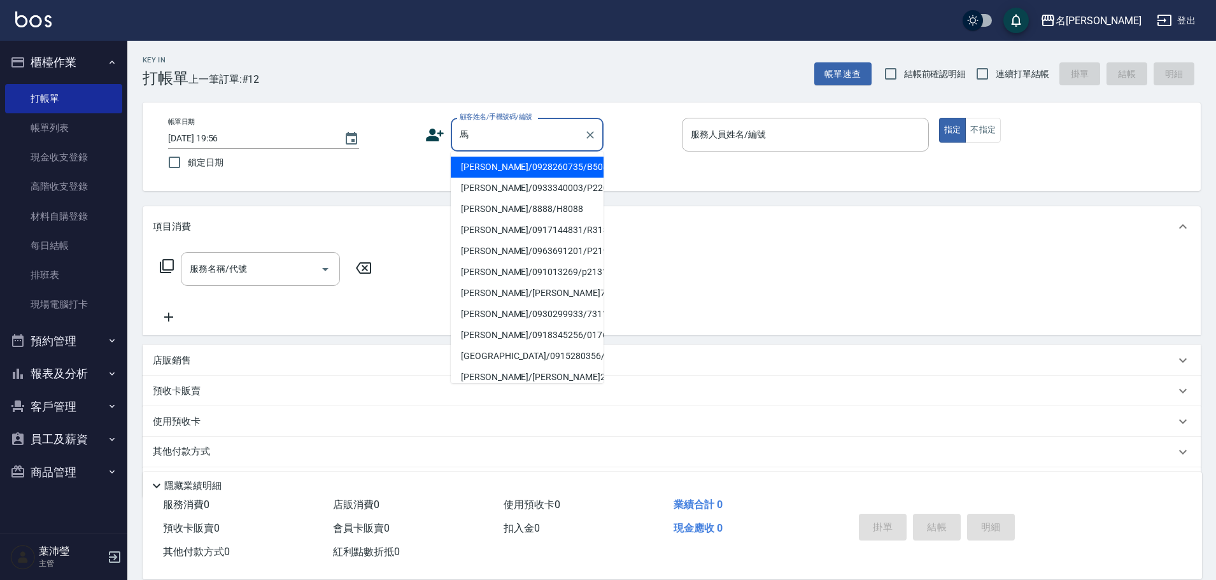
click at [528, 173] on li "[PERSON_NAME]/0928260735/B5080" at bounding box center [527, 167] width 153 height 21
type input "[PERSON_NAME]/0928260735/B5080"
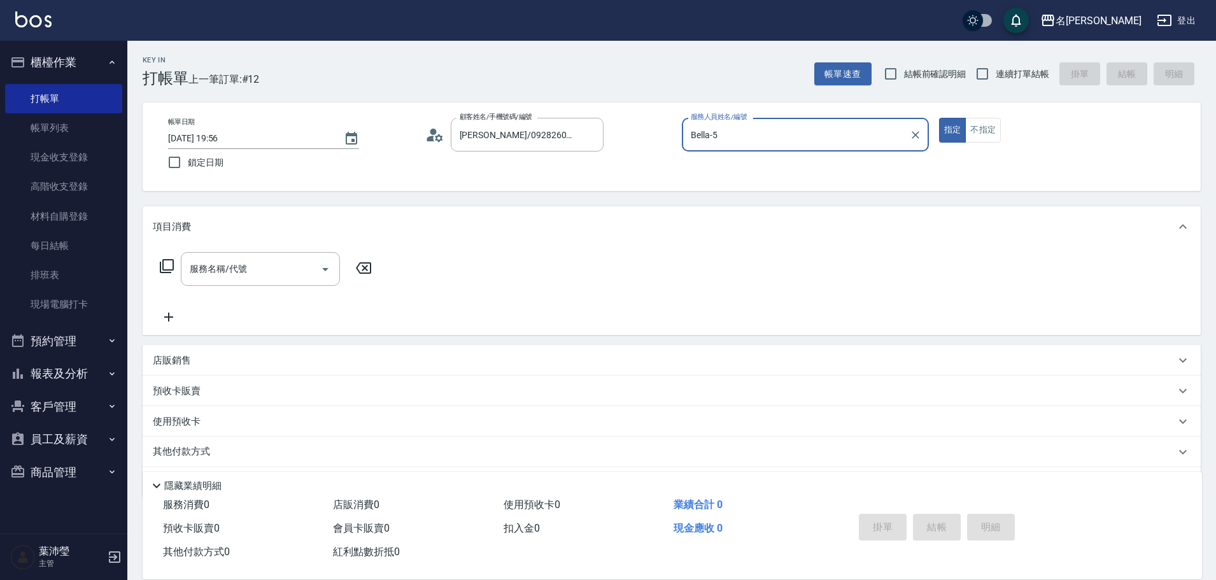
type input "Bella-5"
click at [922, 129] on button "Clear" at bounding box center [915, 135] width 18 height 18
click at [869, 142] on input "服務人員姓名/編號" at bounding box center [805, 134] width 236 height 22
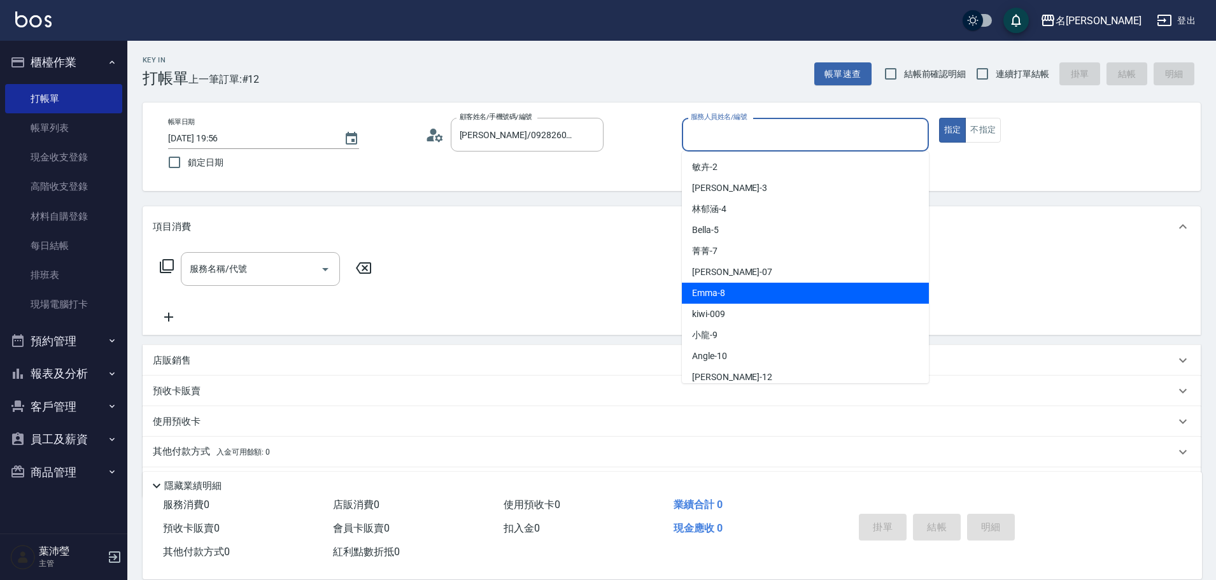
click at [848, 295] on div "Emma -8" at bounding box center [805, 293] width 247 height 21
type input "Emma-8"
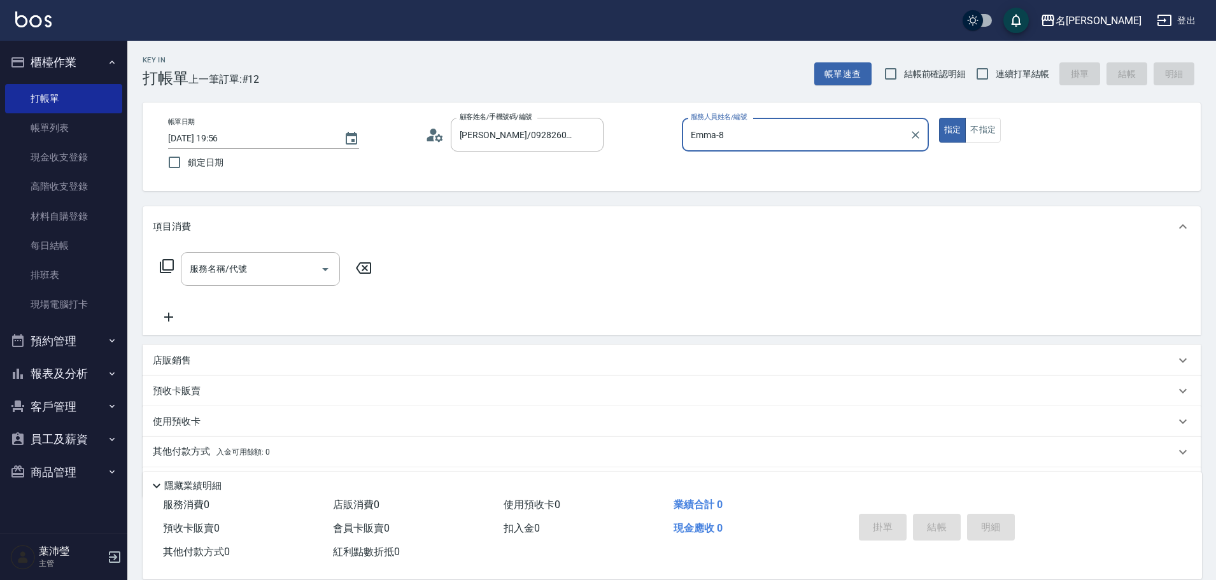
click at [169, 264] on icon at bounding box center [166, 265] width 15 height 15
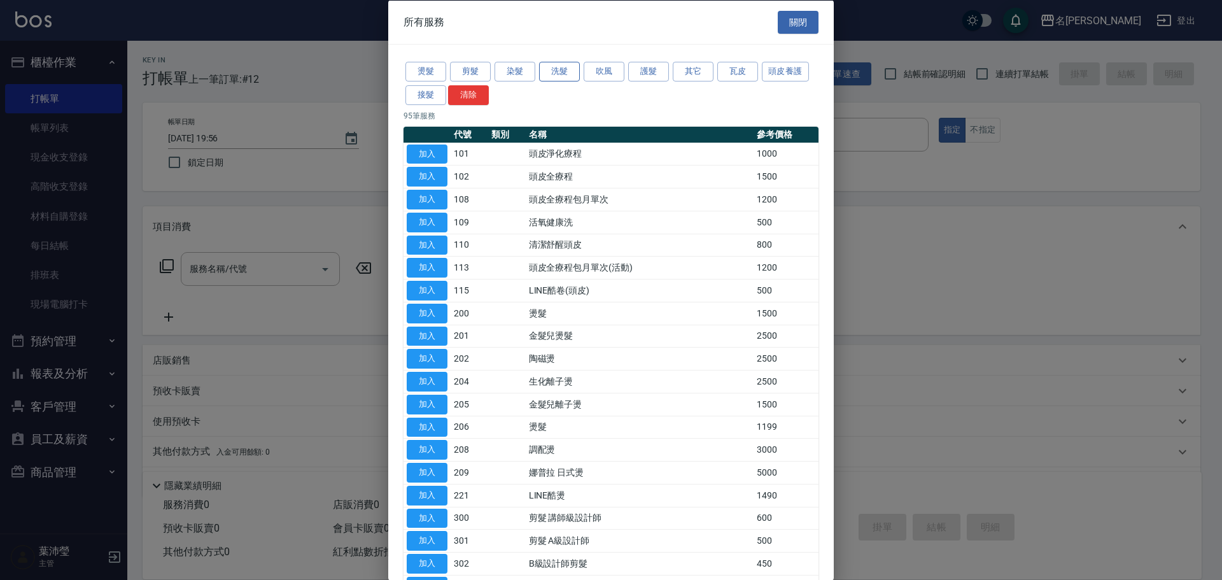
click at [560, 78] on button "洗髮" at bounding box center [559, 72] width 41 height 20
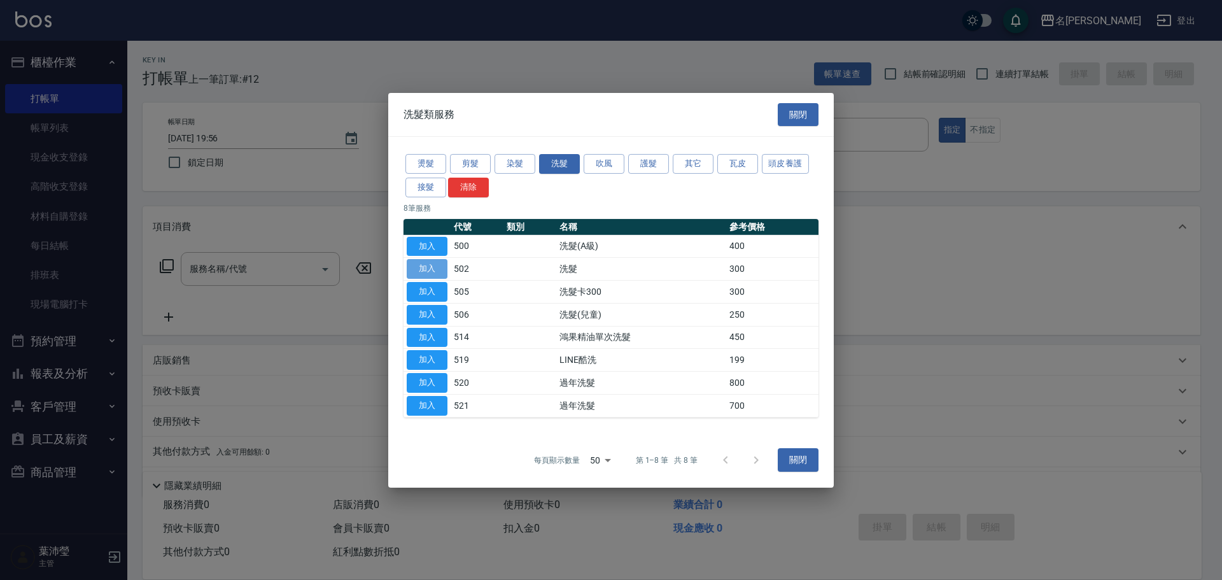
click at [437, 269] on button "加入" at bounding box center [427, 269] width 41 height 20
type input "洗髮(502)"
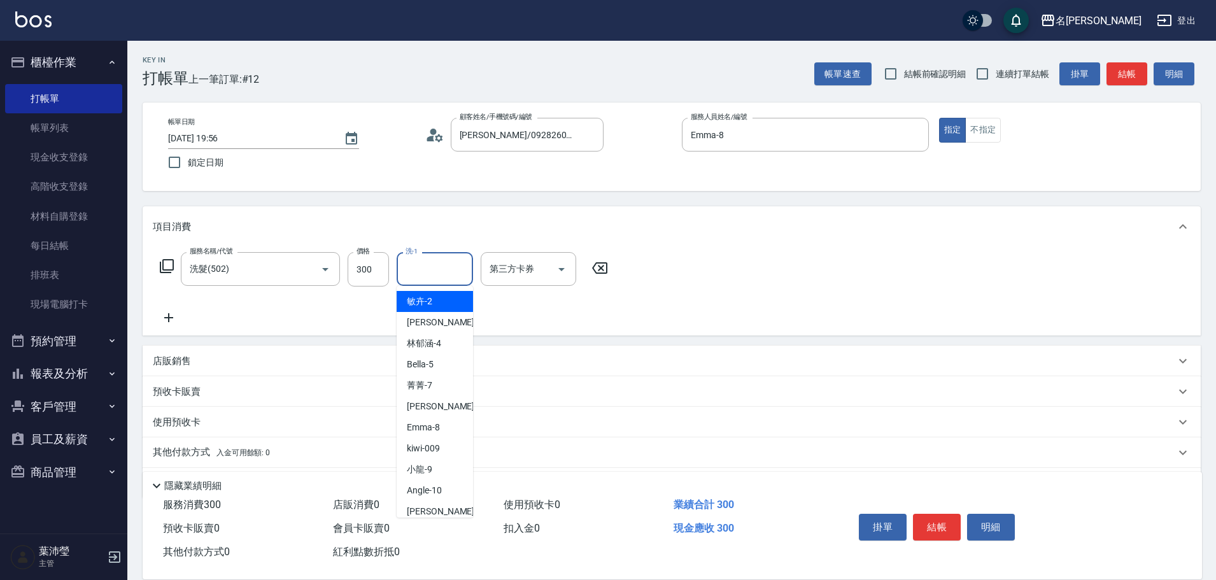
click at [425, 268] on input "洗-1" at bounding box center [434, 269] width 65 height 22
type input "語爭-20"
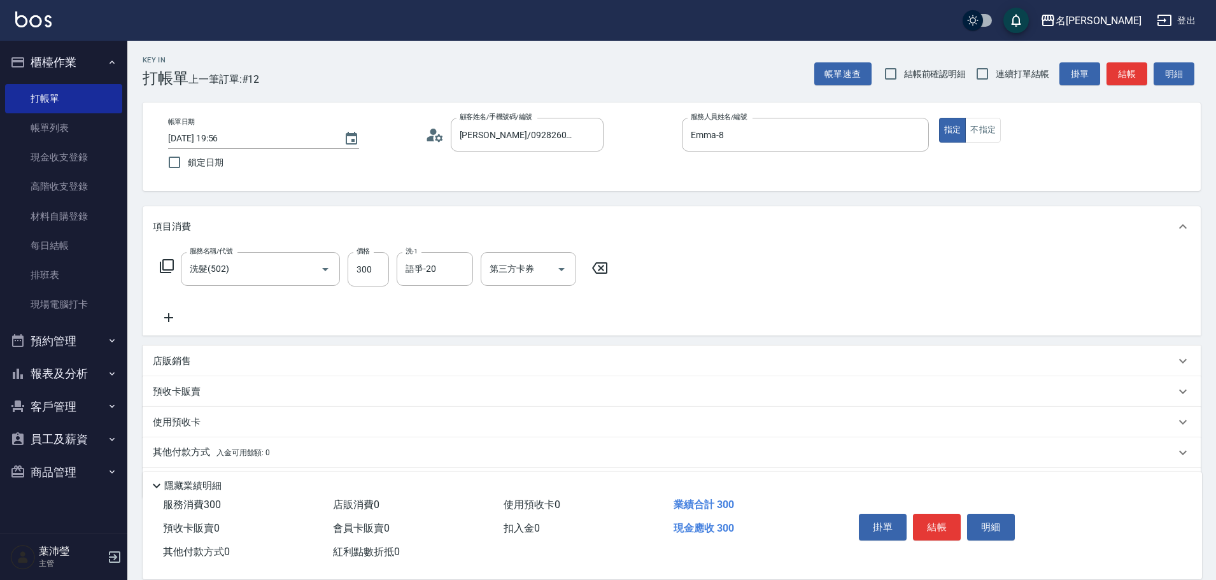
click at [690, 282] on div "服務名稱/代號 洗髮(502) 服務名稱/代號 價格 300 價格 洗-1 語爭-20 洗-1 第三方卡券 第三方卡券" at bounding box center [672, 291] width 1058 height 88
click at [162, 263] on icon at bounding box center [166, 265] width 15 height 15
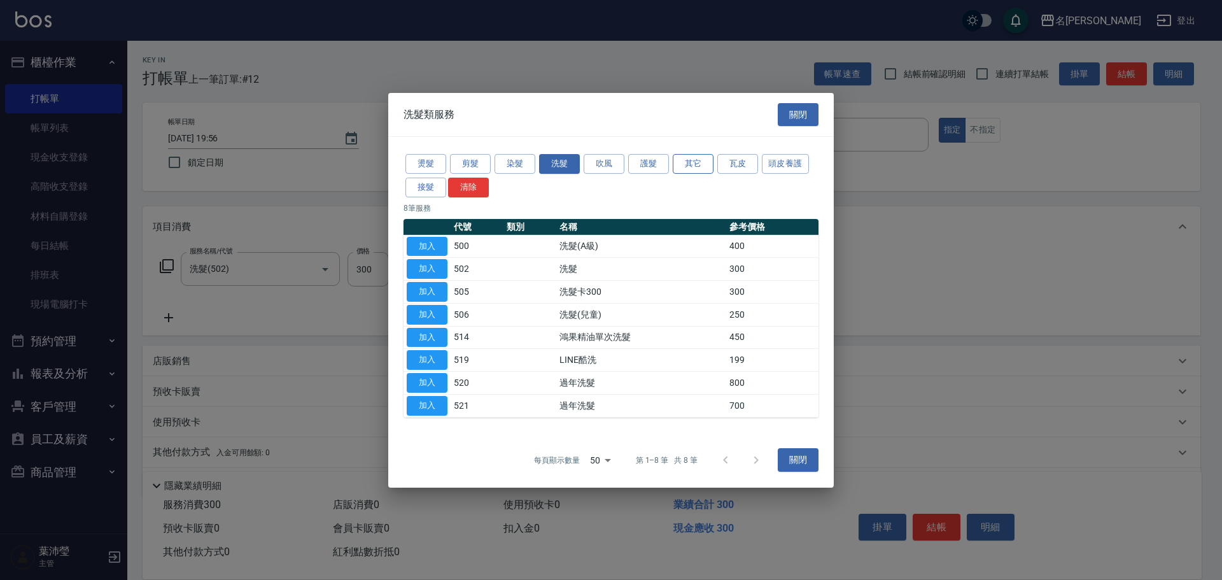
click at [686, 167] on button "其它" at bounding box center [693, 164] width 41 height 20
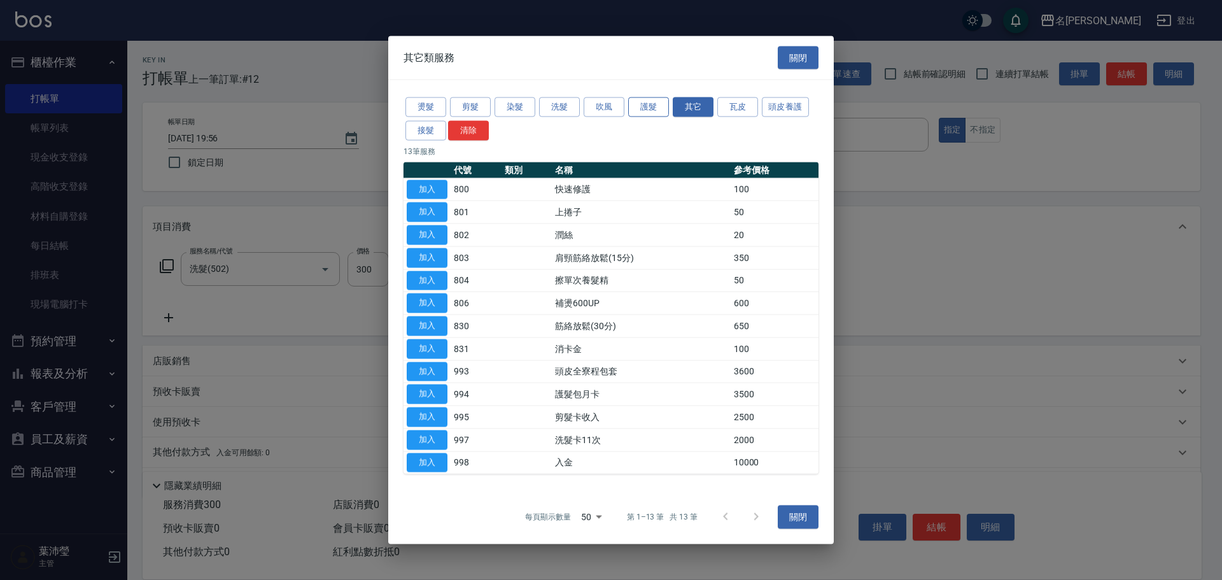
click at [663, 106] on button "護髮" at bounding box center [648, 107] width 41 height 20
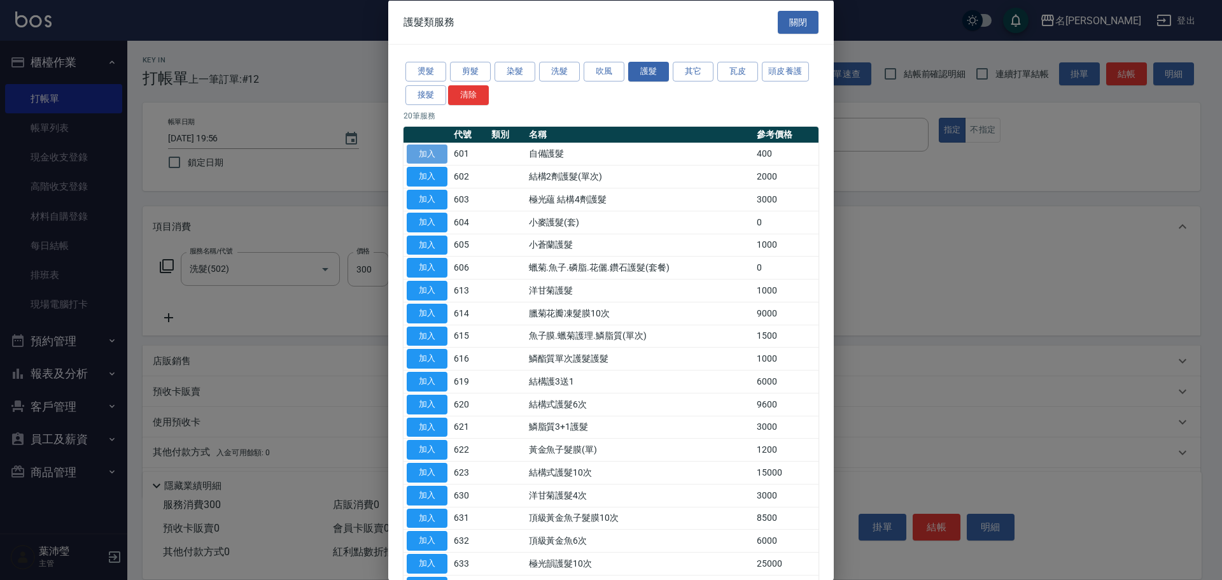
click at [439, 156] on button "加入" at bounding box center [427, 154] width 41 height 20
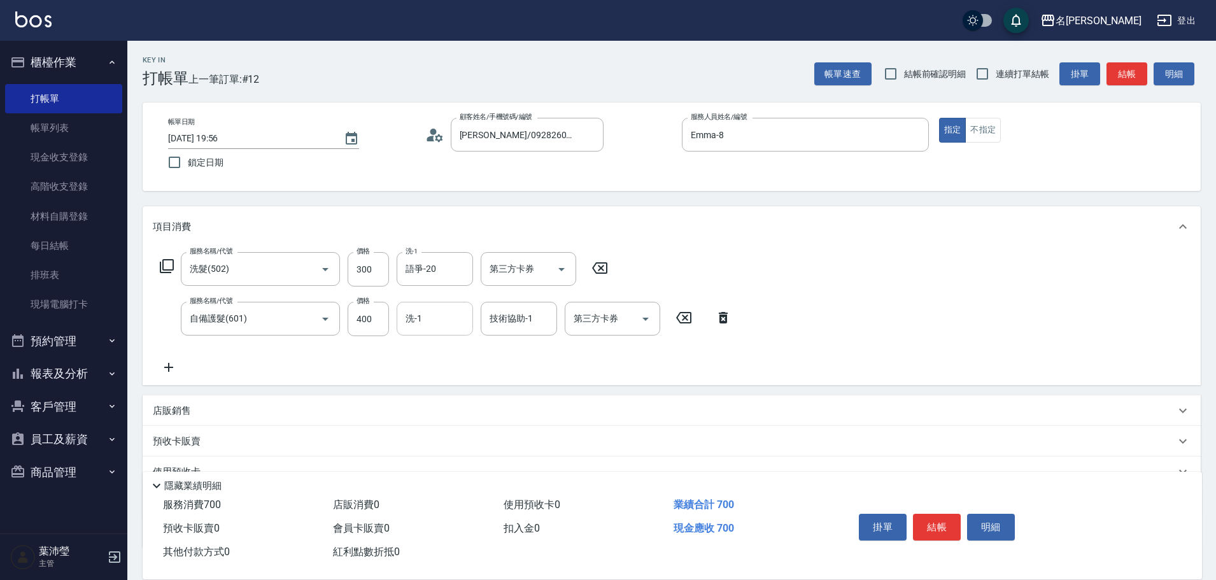
click at [411, 334] on div "洗-1" at bounding box center [435, 319] width 76 height 34
type input "語爭-20"
click at [538, 312] on input "技術協助-1" at bounding box center [518, 318] width 65 height 22
type input "語爭-20"
click at [883, 310] on div "服務名稱/代號 洗髮(502) 服務名稱/代號 價格 300 價格 洗-1 語爭-20 洗-1 第三方卡券 第三方卡券 服務名稱/代號 自備護髮(601) 服…" at bounding box center [672, 316] width 1058 height 138
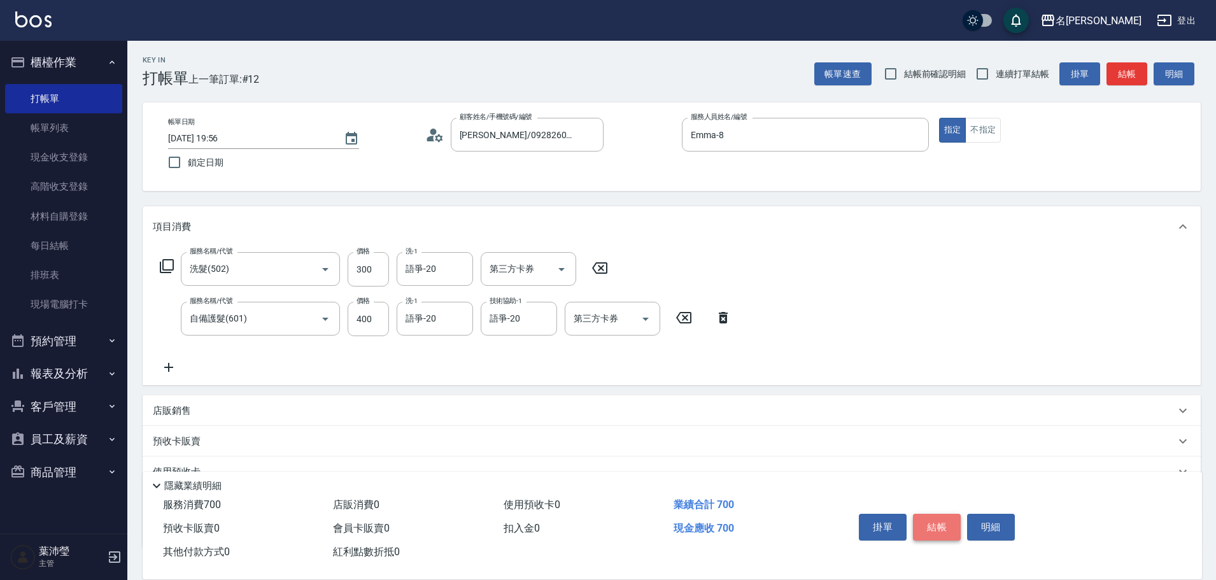
click at [943, 525] on button "結帳" at bounding box center [937, 527] width 48 height 27
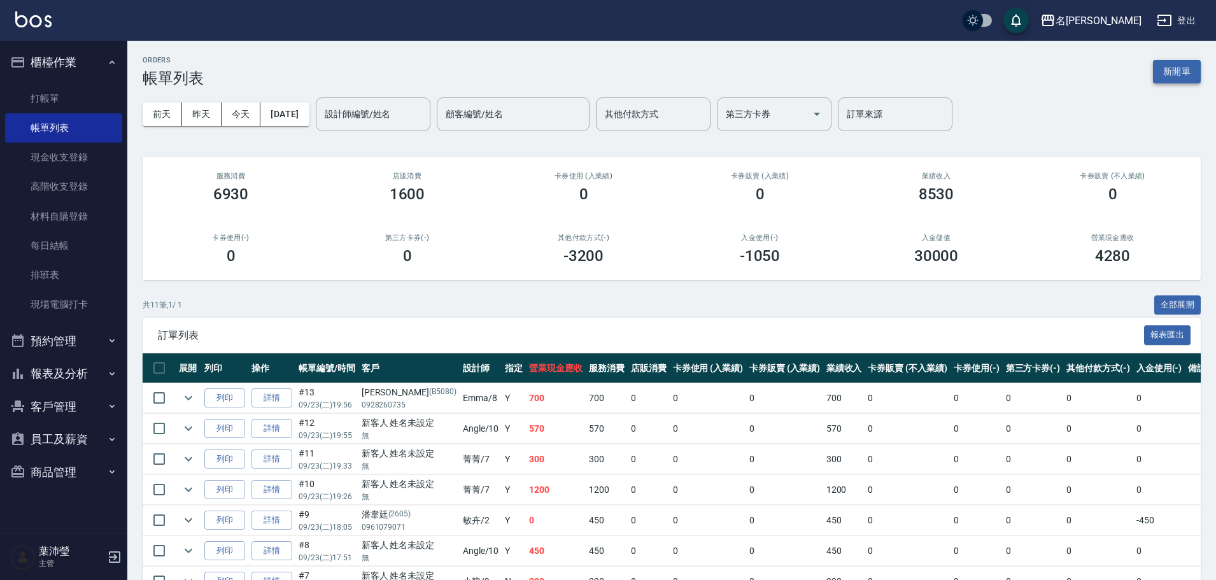
click at [1176, 60] on button "新開單" at bounding box center [1177, 72] width 48 height 24
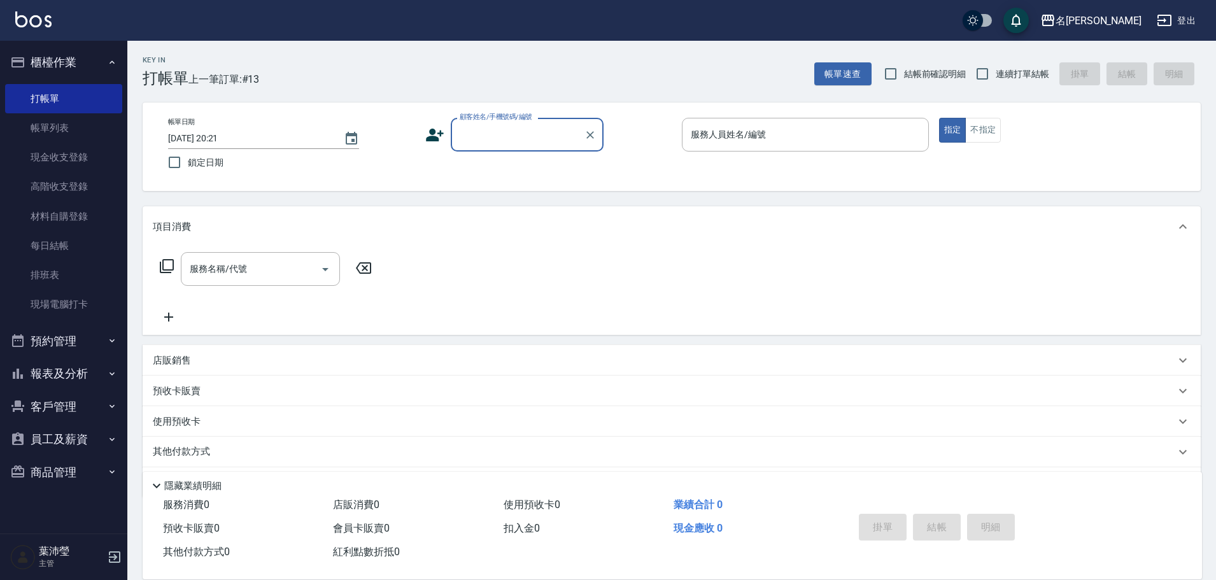
click at [468, 129] on input "顧客姓名/手機號碼/編號" at bounding box center [517, 134] width 122 height 22
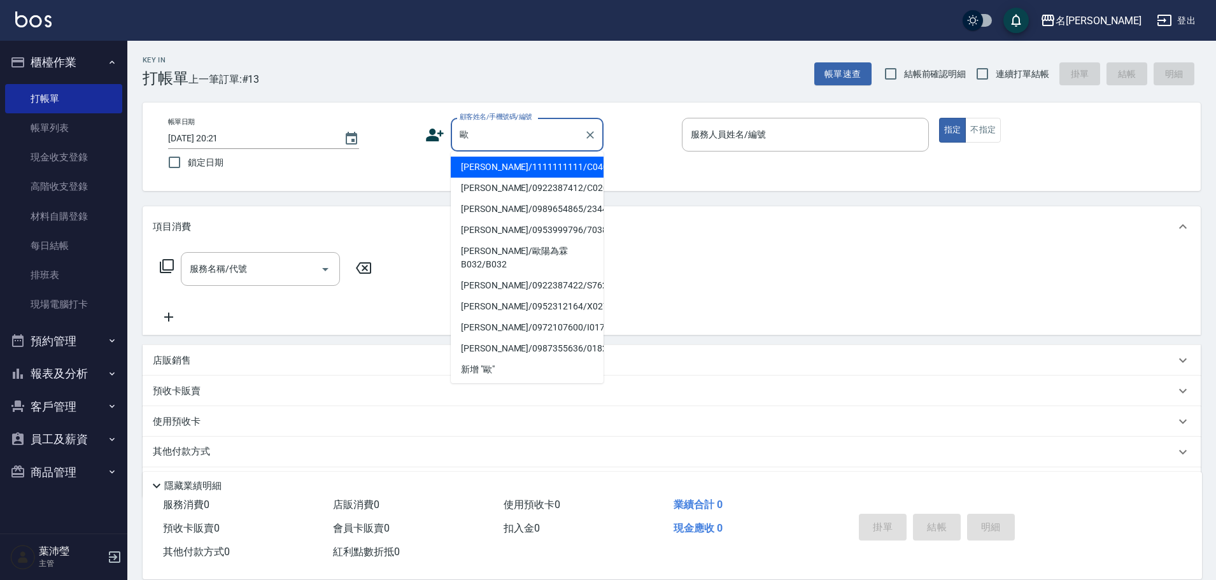
click at [541, 158] on li "[PERSON_NAME]/1111111111/C0403" at bounding box center [527, 167] width 153 height 21
type input "[PERSON_NAME]/1111111111/C0403"
type input "Emma-8"
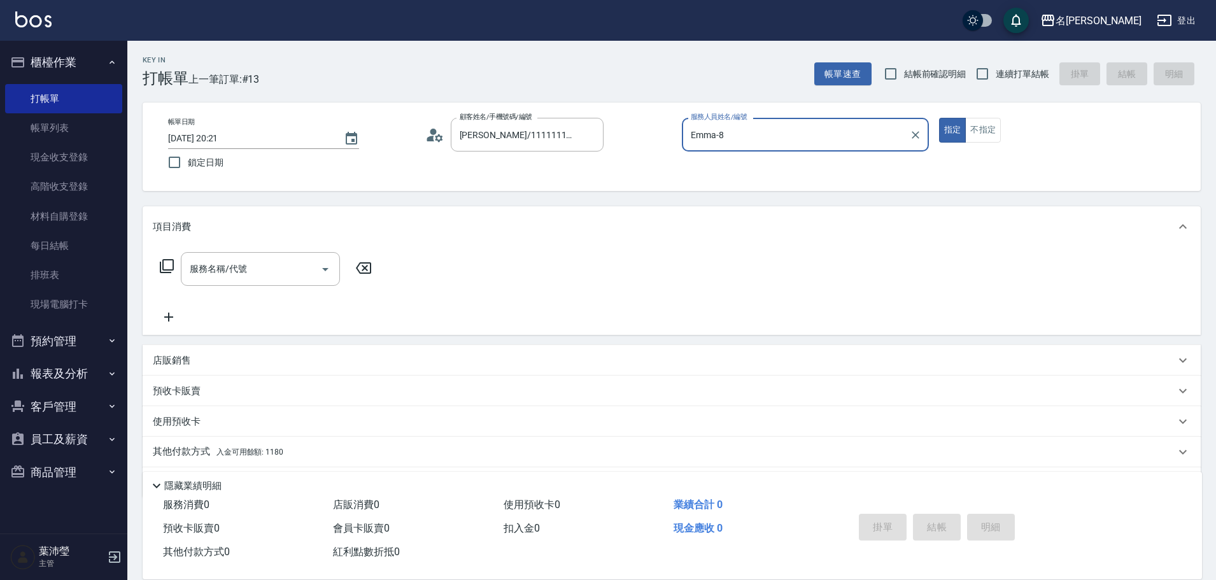
click at [169, 271] on icon at bounding box center [167, 266] width 14 height 14
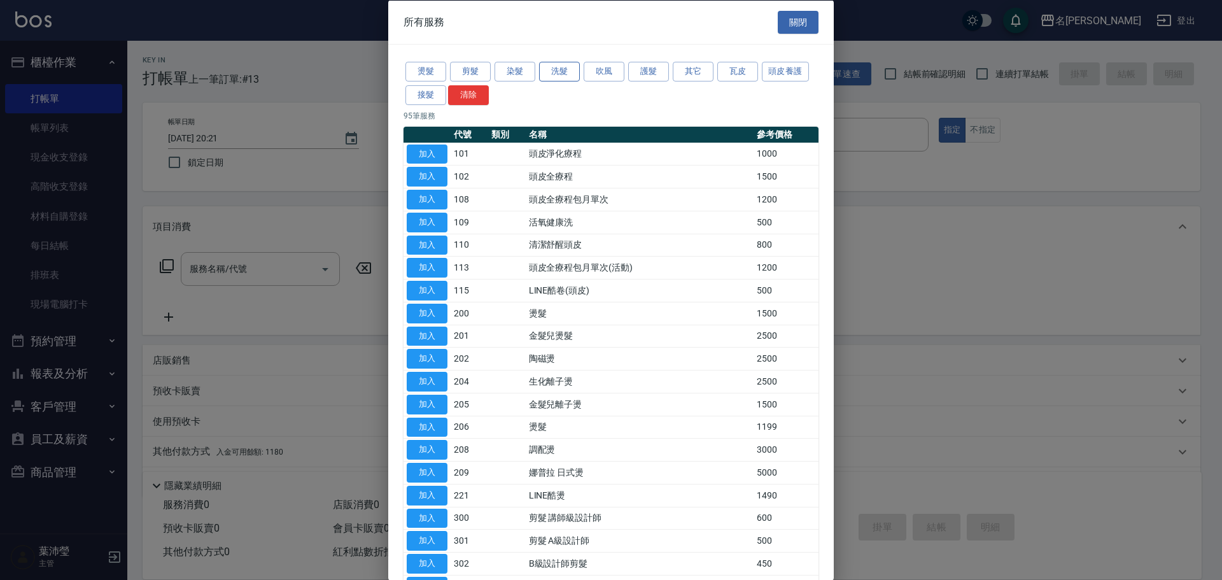
click at [570, 71] on button "洗髮" at bounding box center [559, 72] width 41 height 20
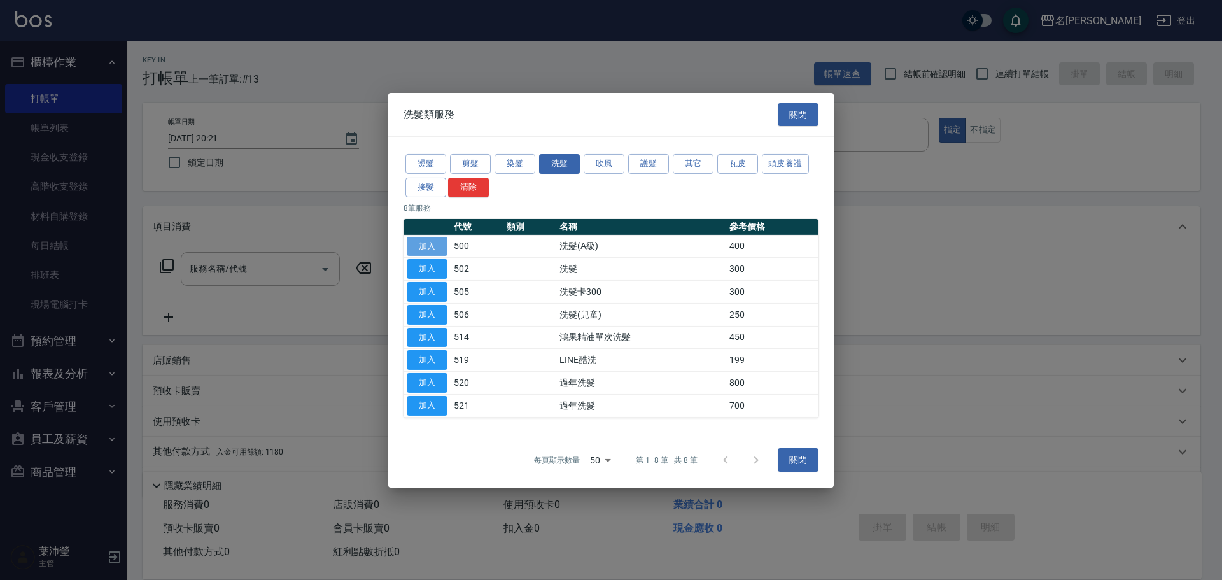
click at [426, 236] on button "加入" at bounding box center [427, 246] width 41 height 20
type input "洗髮(A級)(500)"
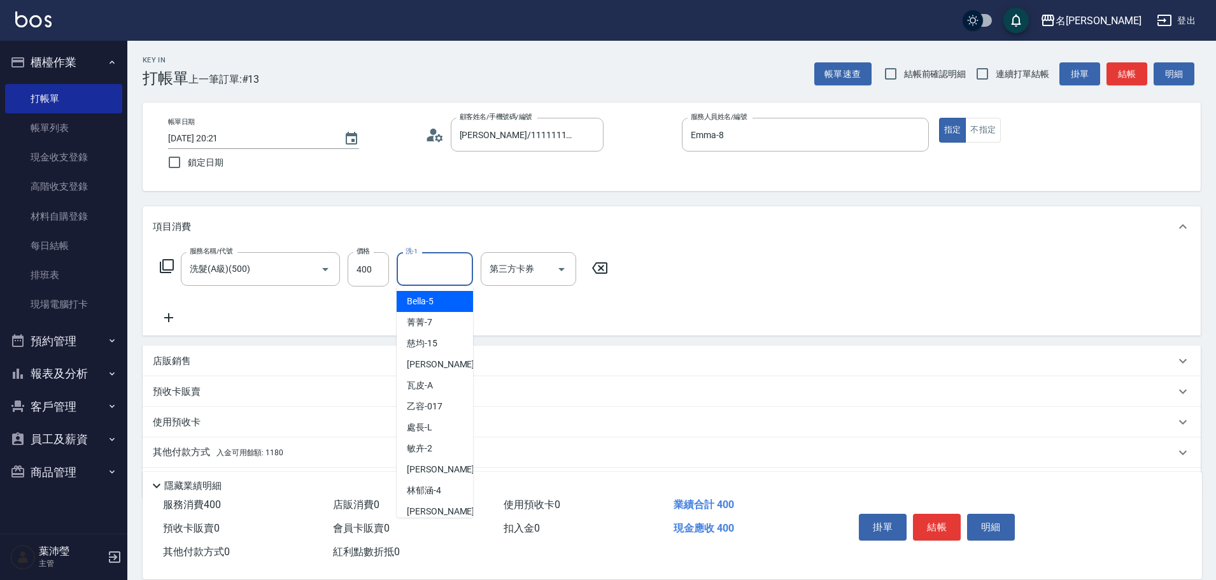
click at [421, 269] on input "洗-1" at bounding box center [434, 269] width 65 height 22
click at [724, 282] on div "服務名稱/代號 洗髮(A級)(500) 服務名稱/代號 價格 400 價格 洗-1 洗-1 第三方卡券 第三方卡券" at bounding box center [672, 291] width 1058 height 88
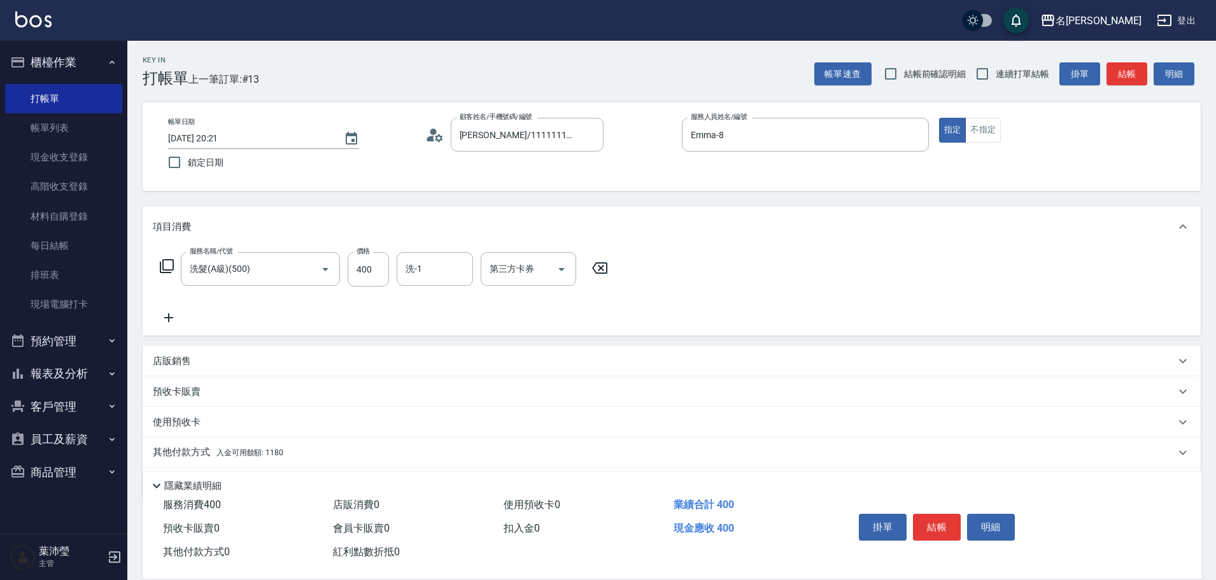
click at [425, 448] on div "其他付款方式 入金可用餘額: 1180" at bounding box center [664, 453] width 1022 height 14
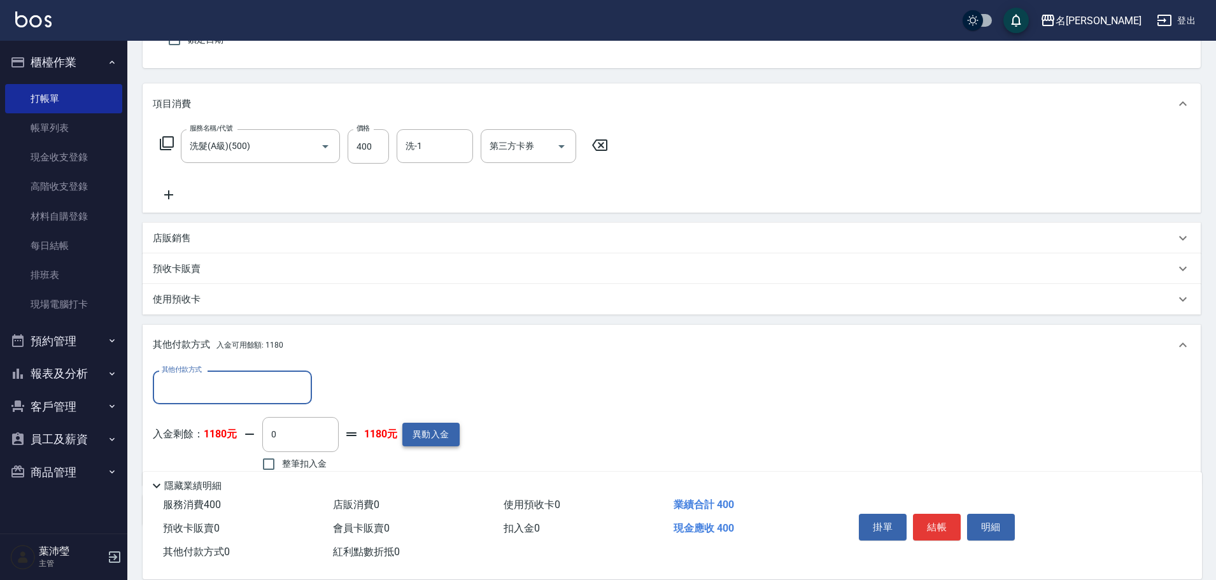
scroll to position [127, 0]
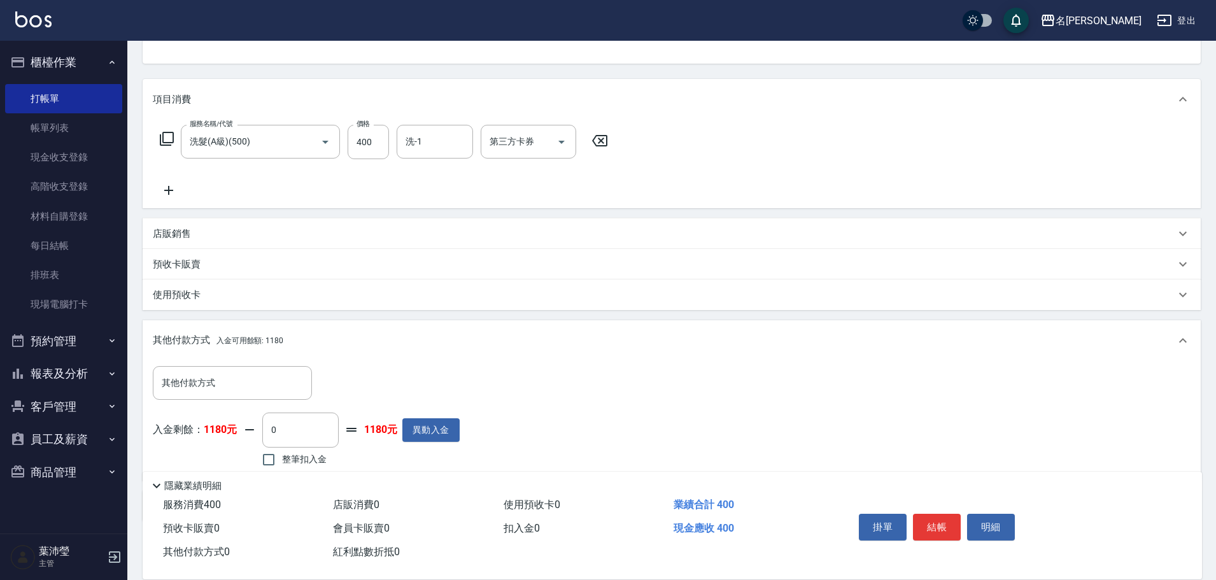
click at [269, 472] on div "隱藏業績明細" at bounding box center [672, 483] width 1059 height 22
click at [265, 458] on input "整筆扣入金" at bounding box center [268, 459] width 27 height 27
checkbox input "true"
type input "400"
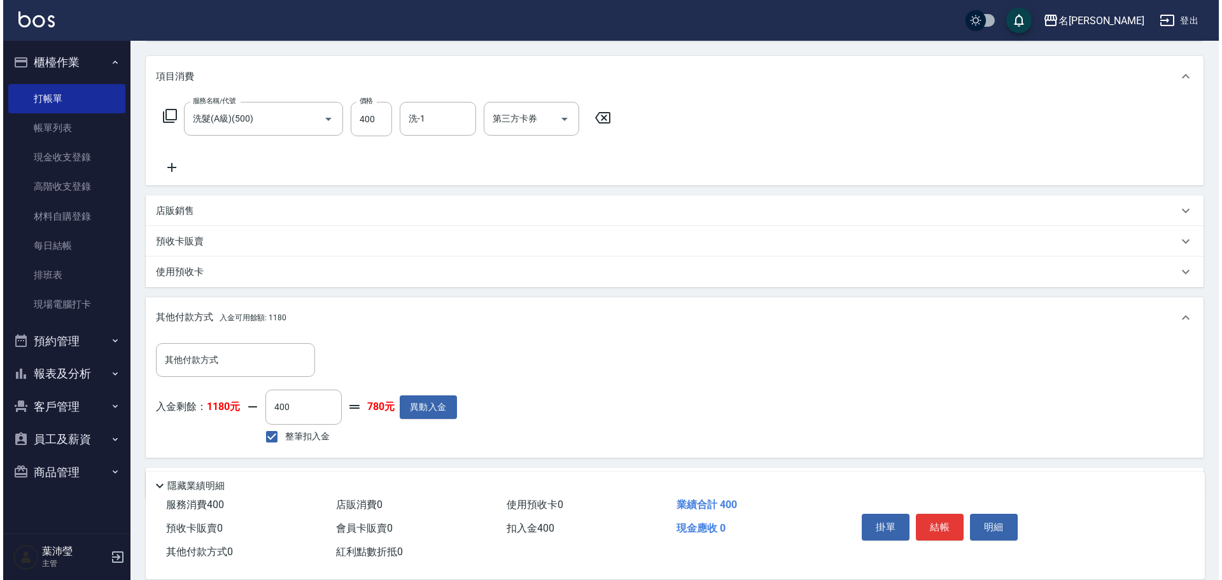
scroll to position [191, 0]
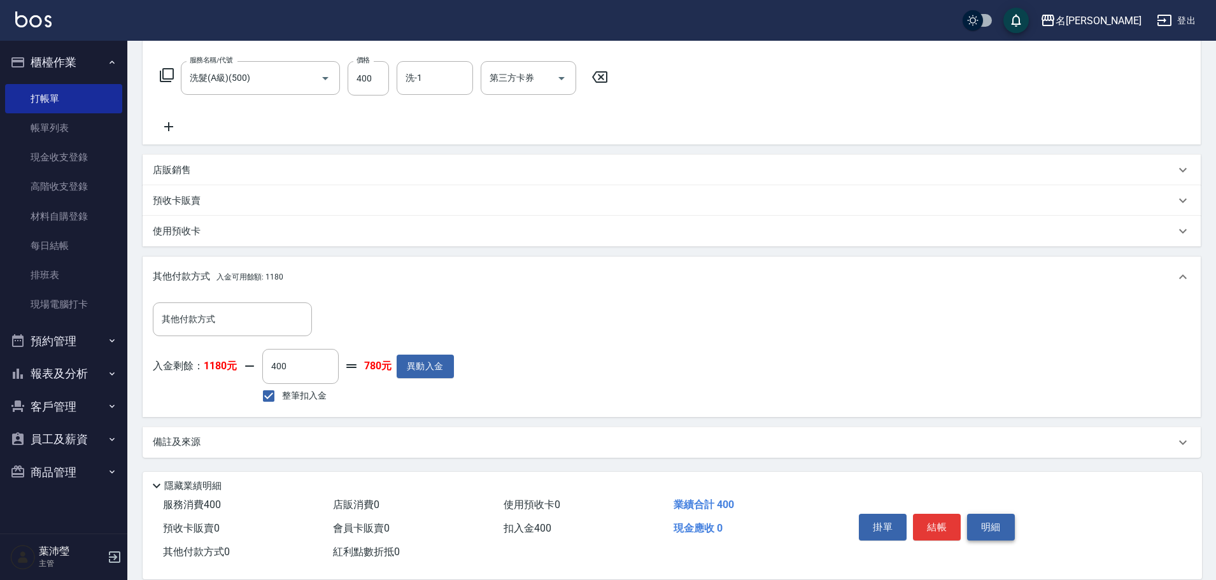
click at [990, 525] on button "明細" at bounding box center [991, 527] width 48 height 27
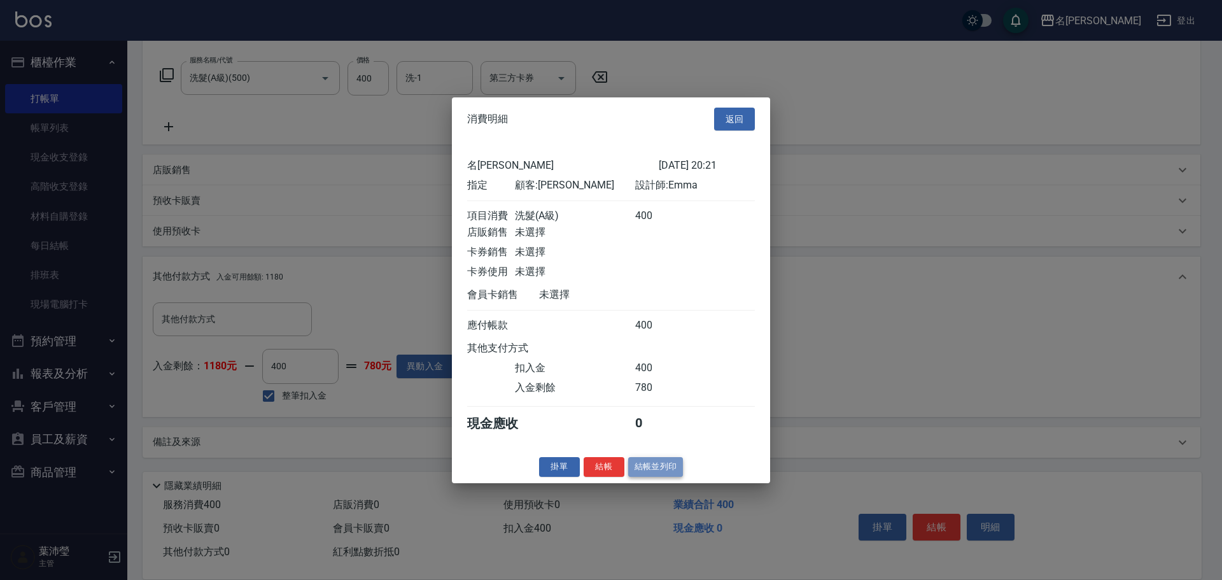
click at [656, 473] on button "結帳並列印" at bounding box center [655, 467] width 55 height 20
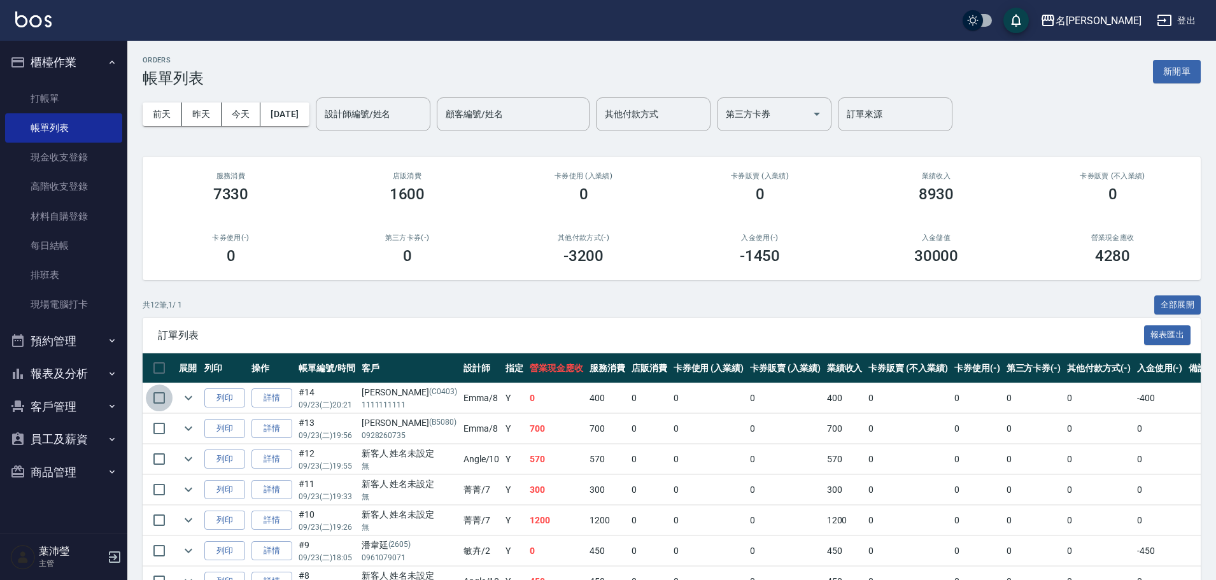
click at [162, 398] on input "checkbox" at bounding box center [159, 397] width 27 height 27
checkbox input "true"
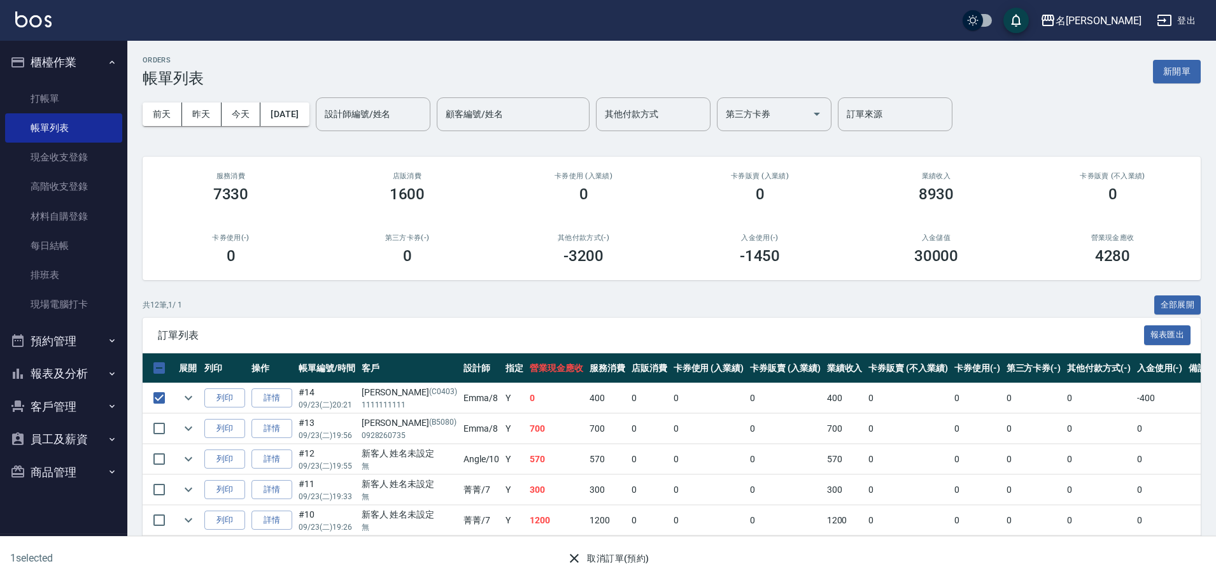
click at [623, 566] on button "取消訂單(預約)" at bounding box center [607, 559] width 92 height 24
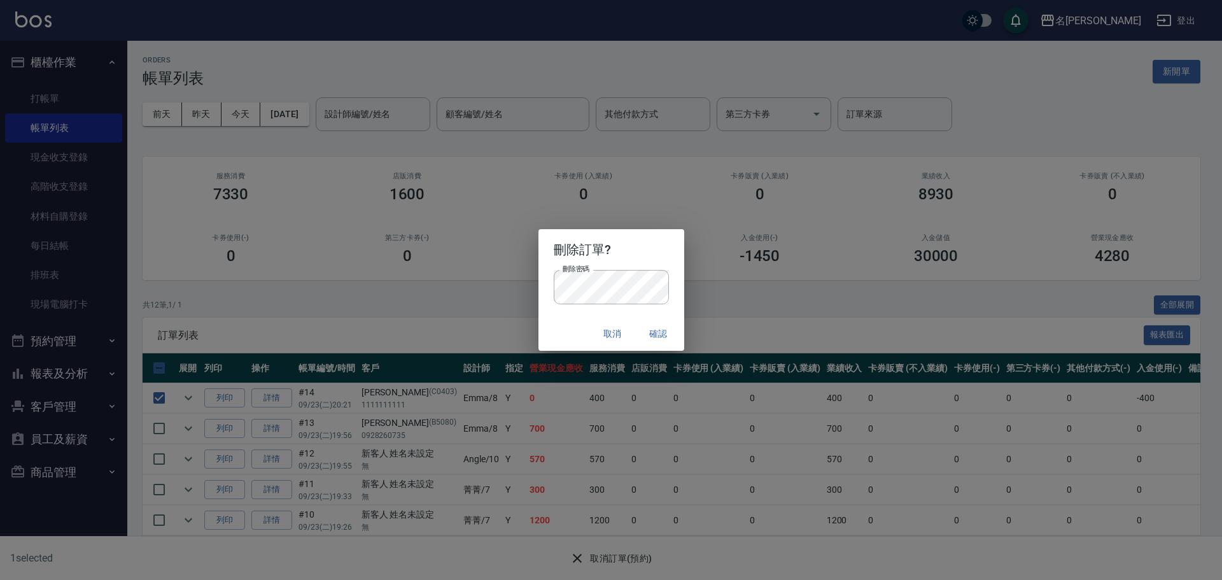
click at [650, 335] on button "確認" at bounding box center [658, 334] width 41 height 24
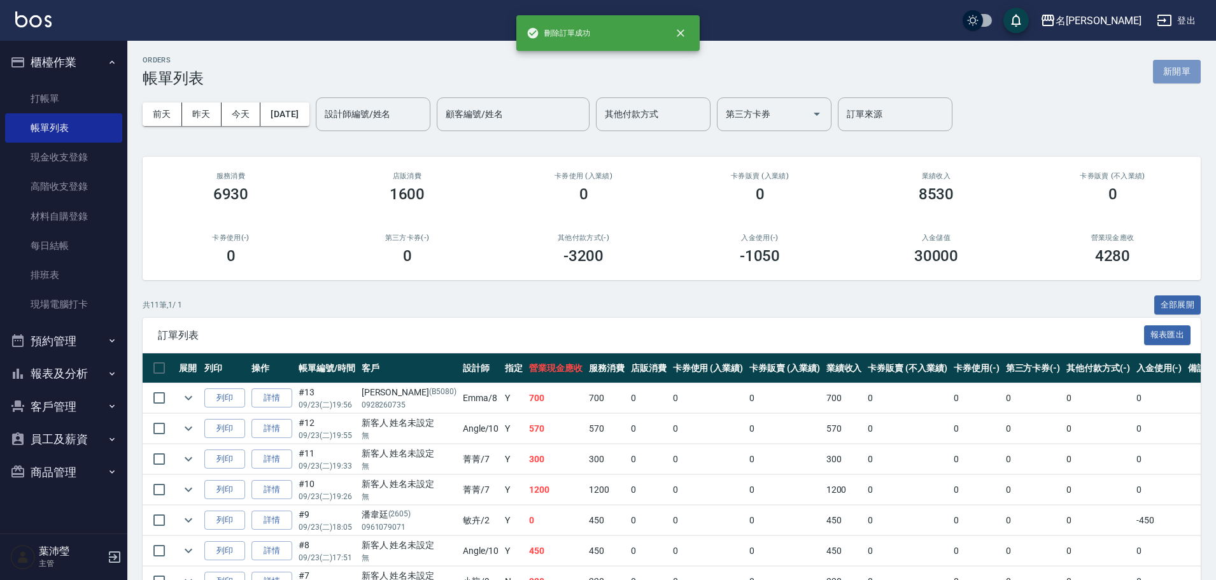
drag, startPoint x: 1169, startPoint y: 76, endPoint x: 1077, endPoint y: 94, distance: 93.9
click at [1167, 75] on button "新開單" at bounding box center [1177, 72] width 48 height 24
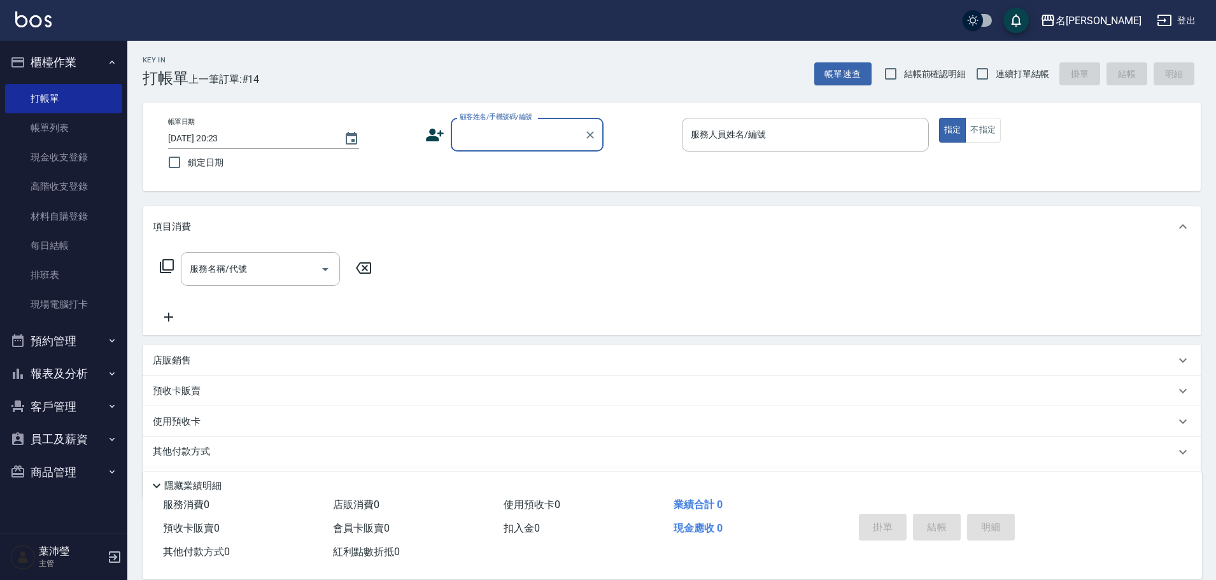
click at [470, 132] on input "顧客姓名/手機號碼/編號" at bounding box center [517, 134] width 122 height 22
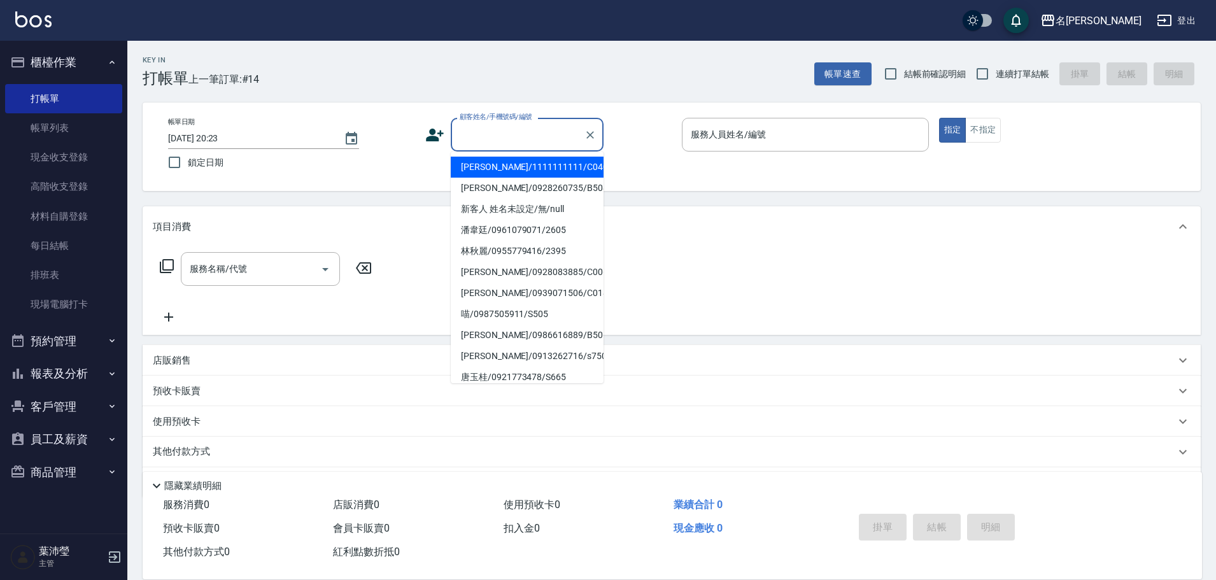
click at [500, 169] on li "[PERSON_NAME]/1111111111/C0403" at bounding box center [527, 167] width 153 height 21
type input "[PERSON_NAME]/1111111111/C0403"
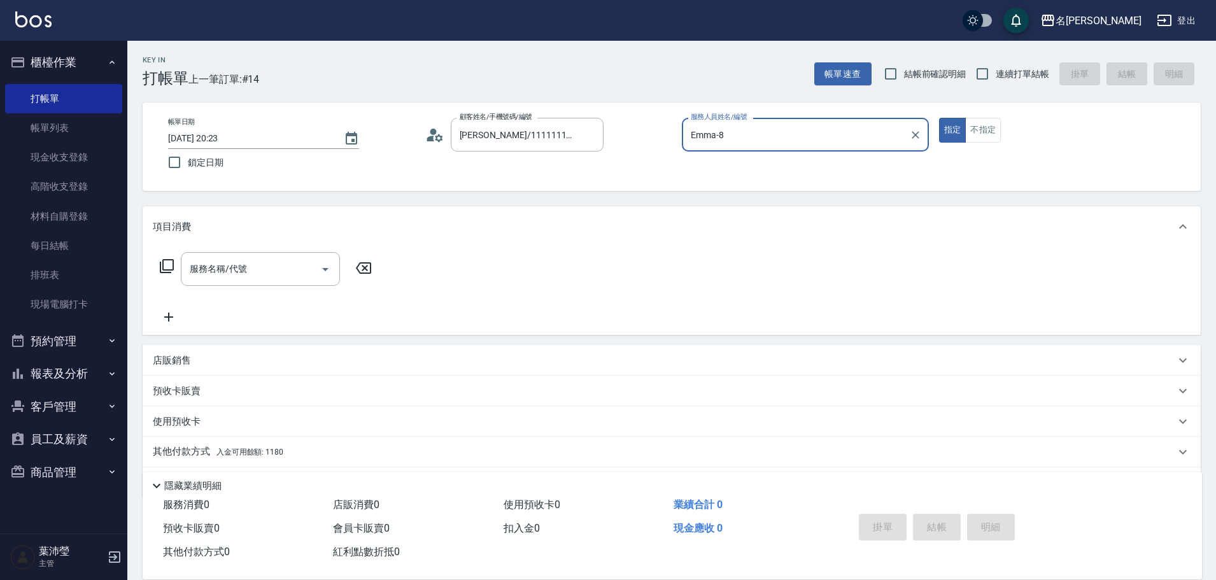
type input "Emma-8"
click at [164, 264] on icon at bounding box center [166, 265] width 15 height 15
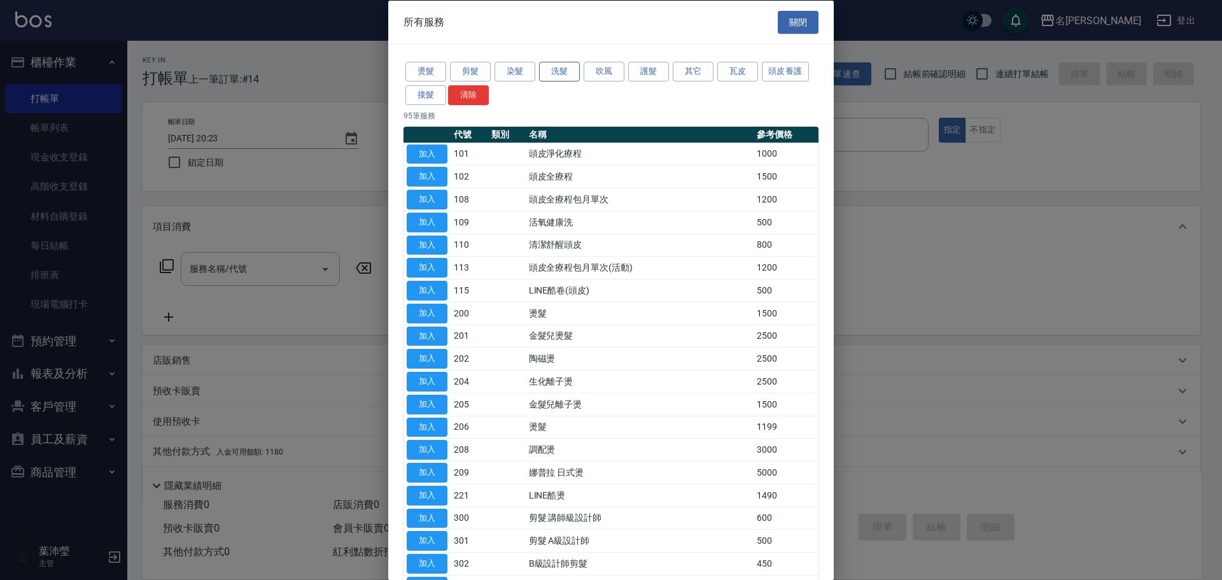
click at [543, 73] on button "洗髮" at bounding box center [559, 72] width 41 height 20
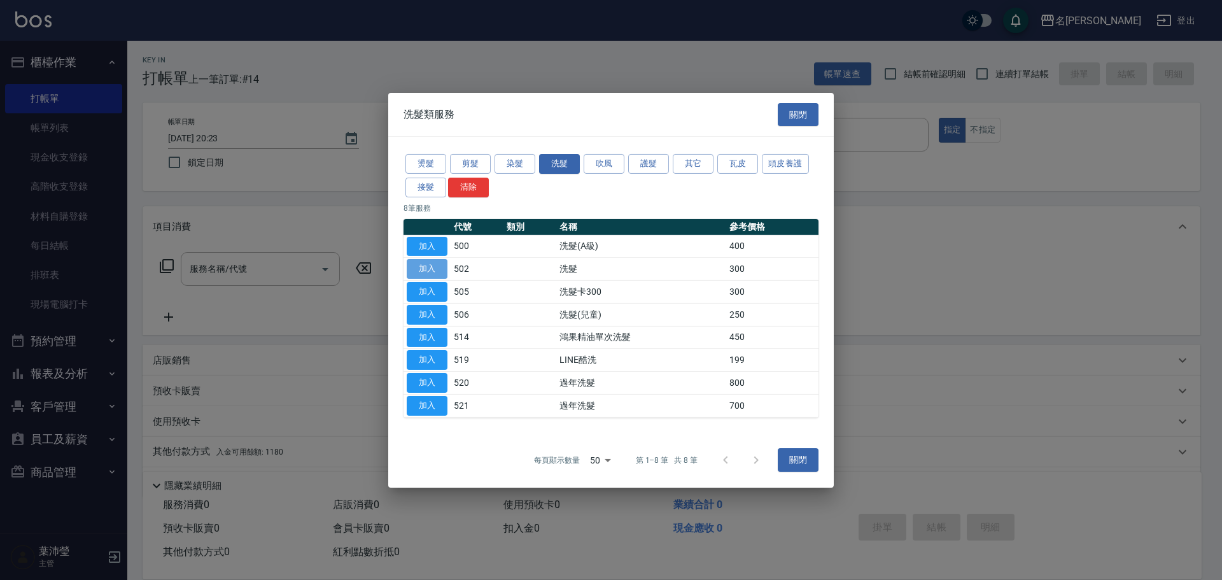
click at [437, 272] on button "加入" at bounding box center [427, 269] width 41 height 20
type input "洗髮(502)"
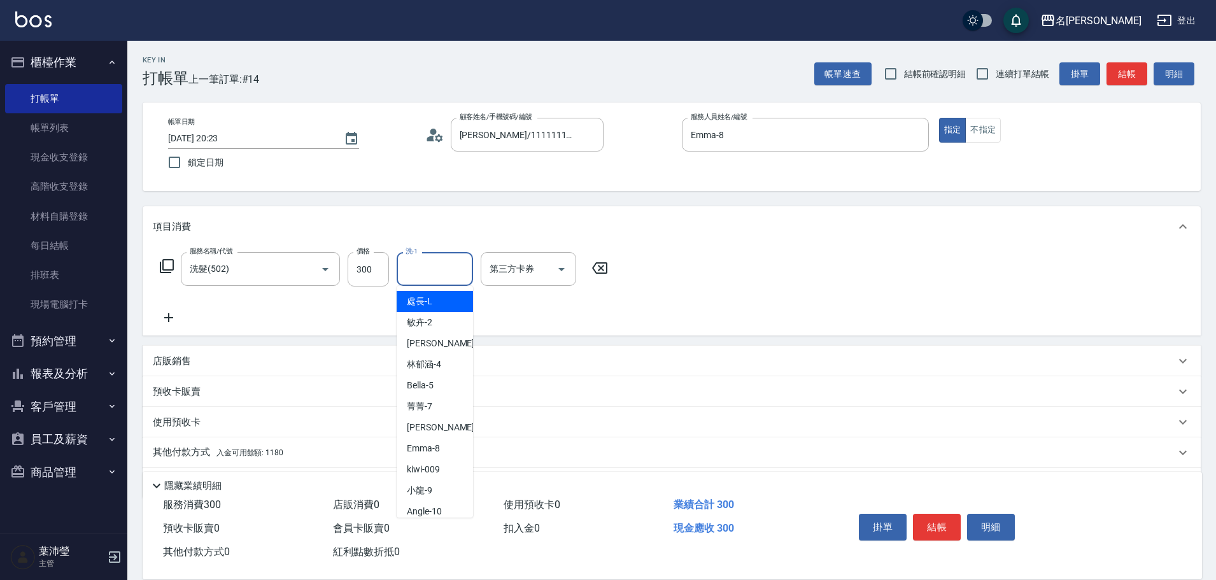
click at [450, 279] on input "洗-1" at bounding box center [434, 269] width 65 height 22
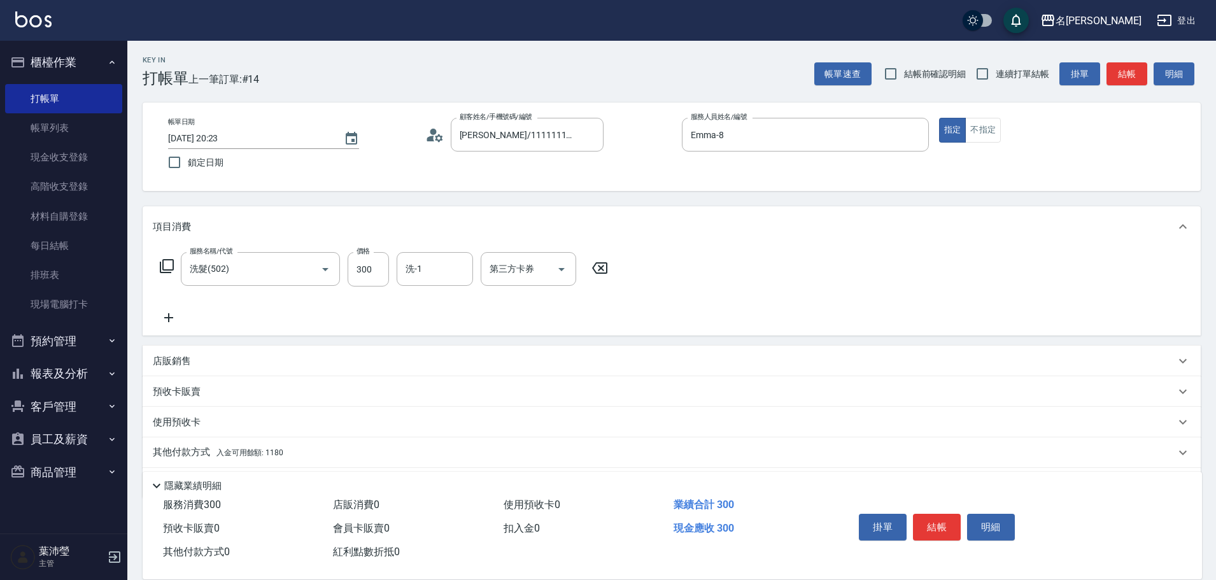
click at [728, 279] on div "服務名稱/代號 洗髮(502) 服務名稱/代號 價格 300 價格 洗-1 洗-1 第三方卡券 第三方卡券" at bounding box center [672, 291] width 1058 height 88
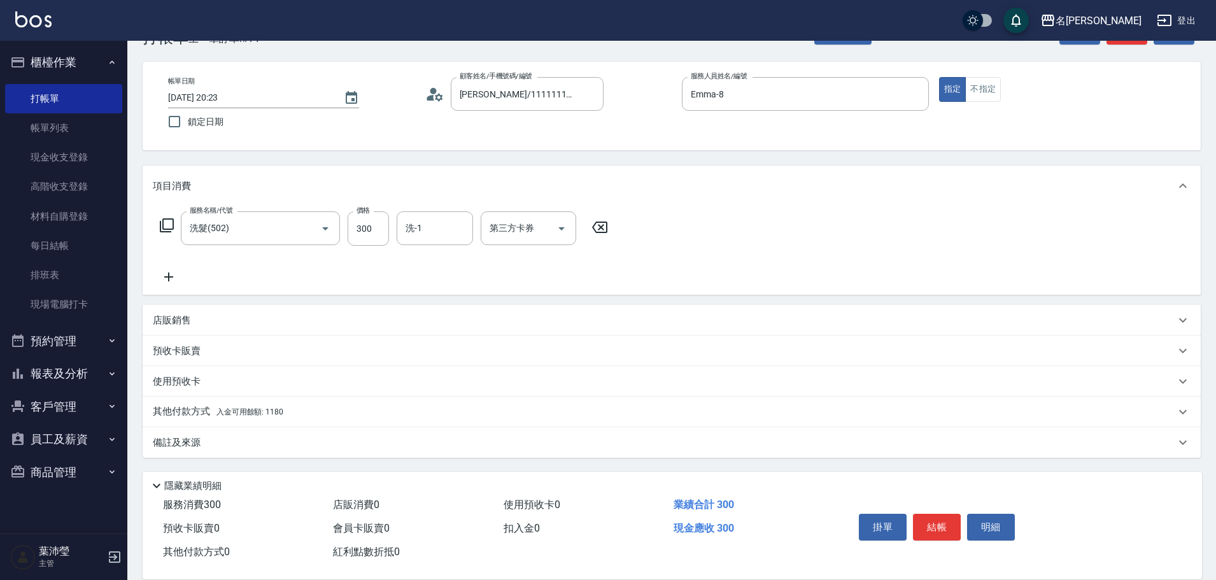
click at [465, 402] on div "其他付款方式 入金可用餘額: 1180" at bounding box center [672, 412] width 1058 height 31
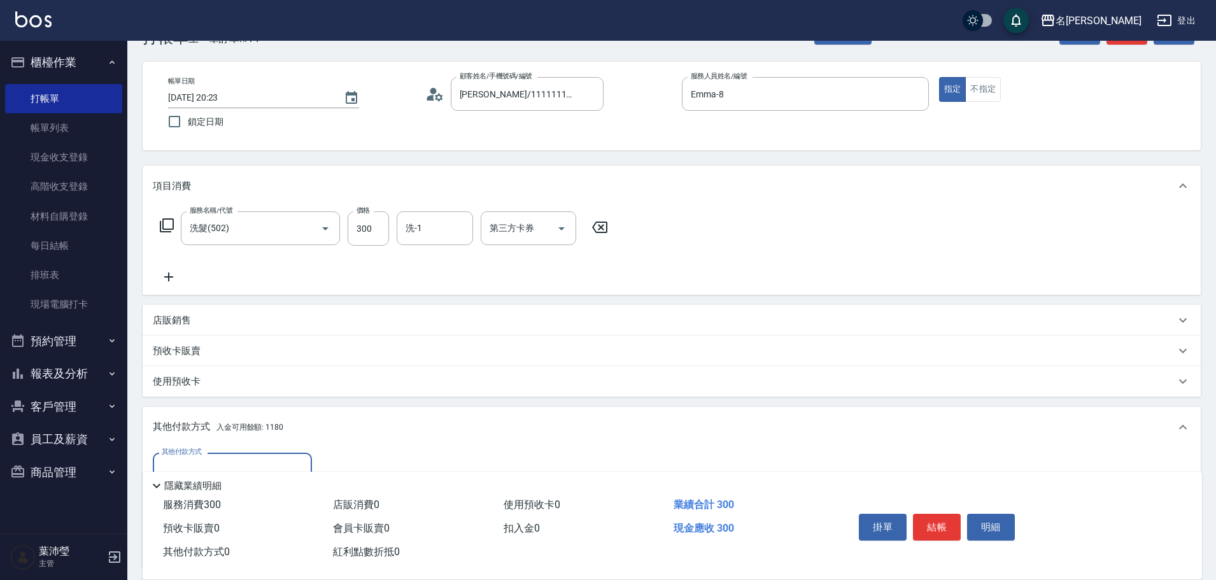
scroll to position [168, 0]
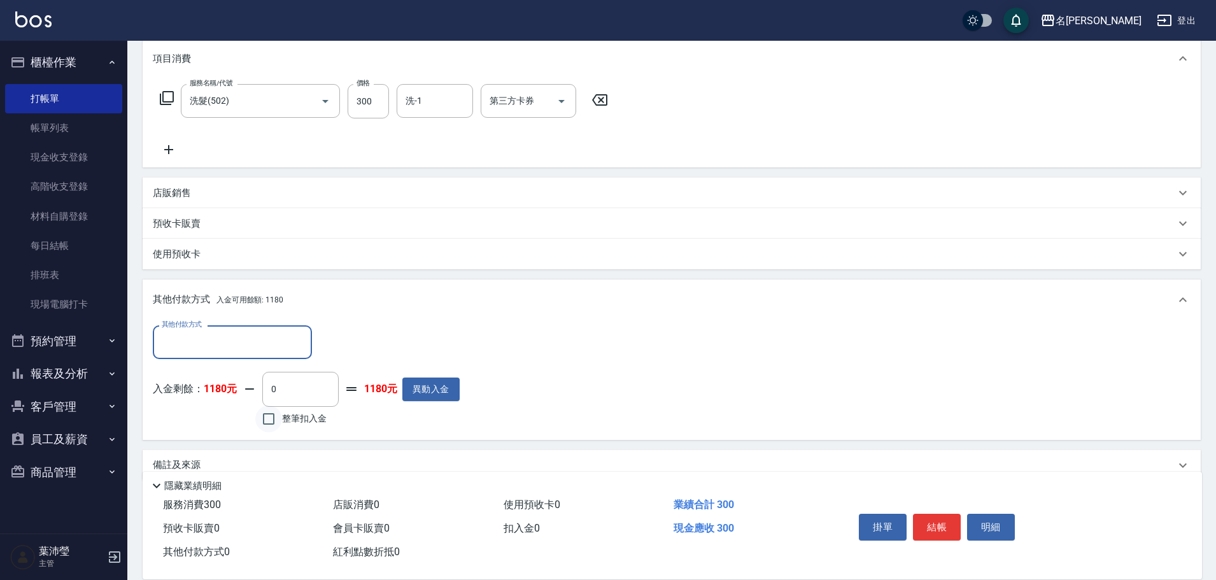
click at [267, 421] on input "整筆扣入金" at bounding box center [268, 418] width 27 height 27
checkbox input "true"
type input "300"
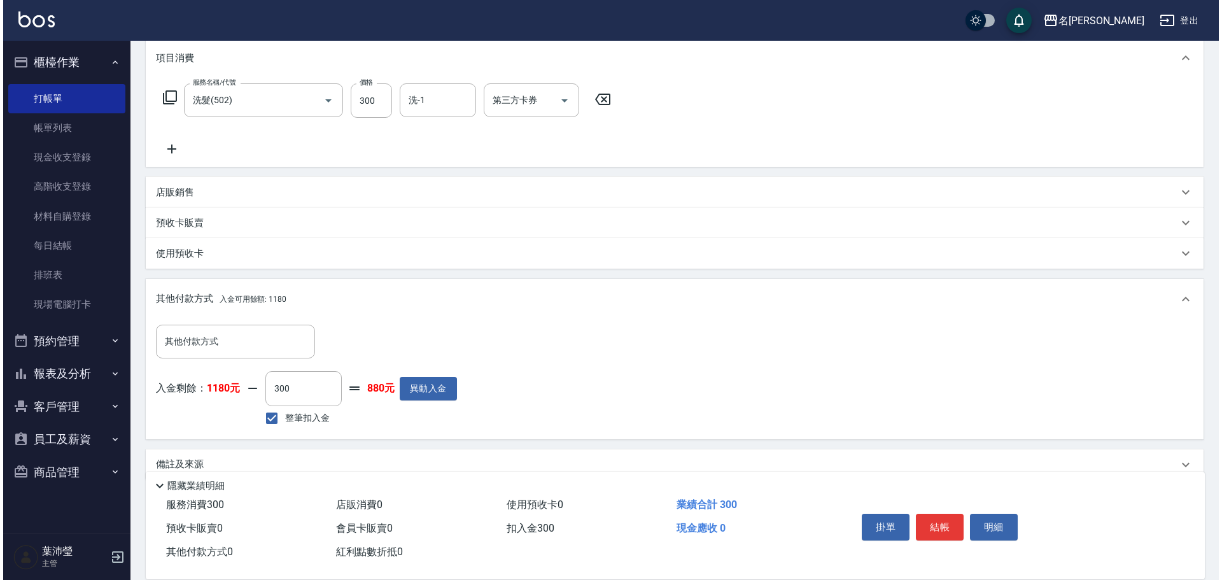
scroll to position [191, 0]
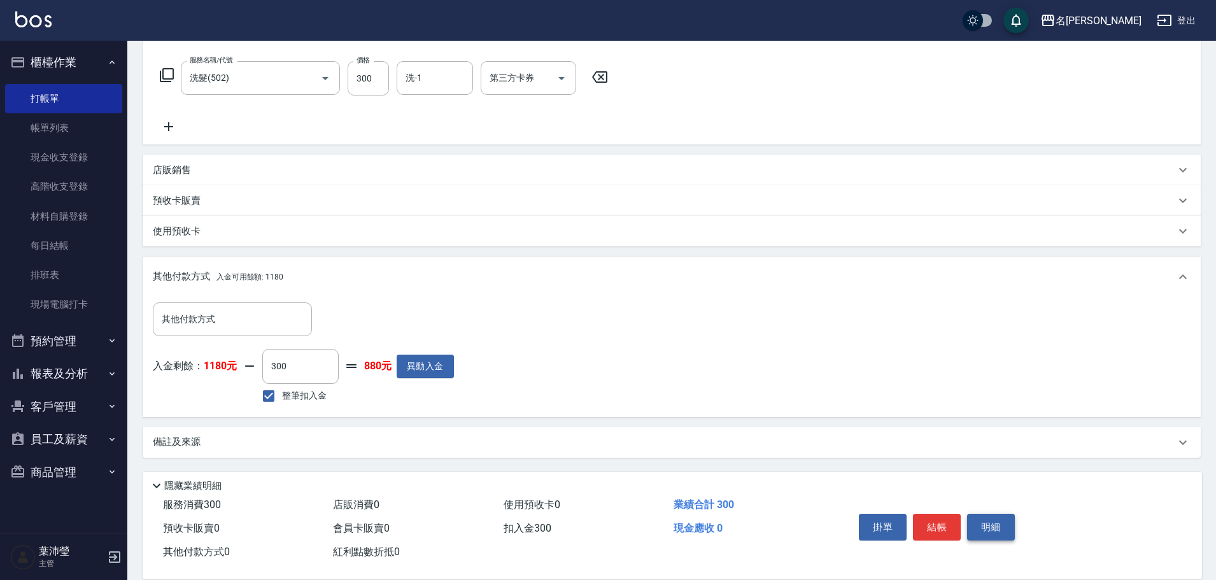
click at [1002, 519] on button "明細" at bounding box center [991, 527] width 48 height 27
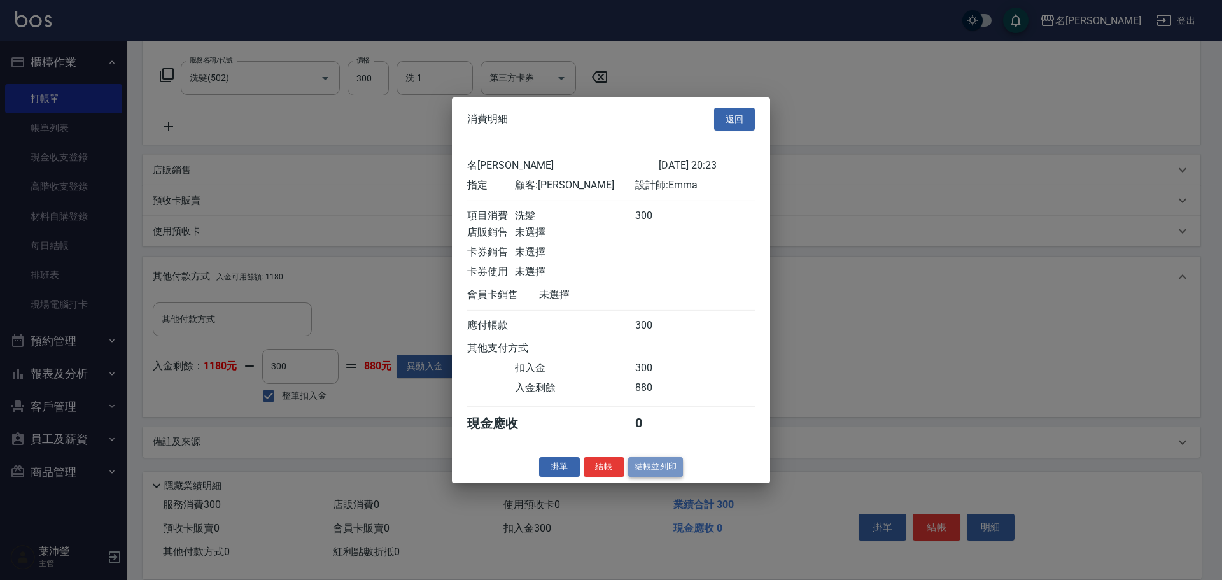
click at [645, 476] on button "結帳並列印" at bounding box center [655, 467] width 55 height 20
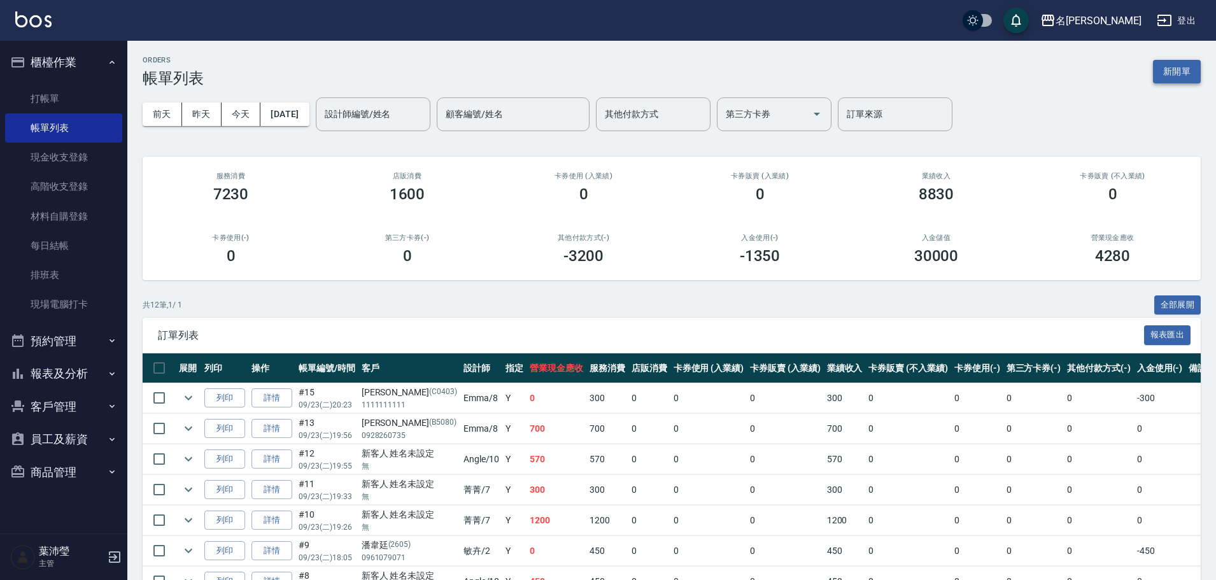
click at [1176, 68] on button "新開單" at bounding box center [1177, 72] width 48 height 24
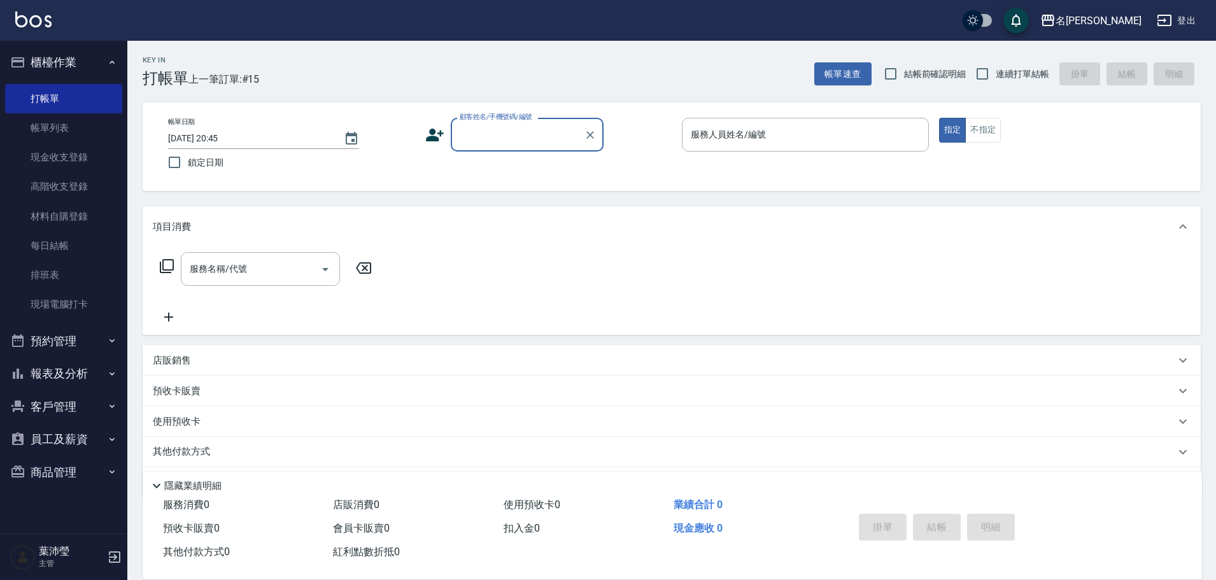
click at [507, 149] on div "顧客姓名/手機號碼/編號" at bounding box center [527, 135] width 153 height 34
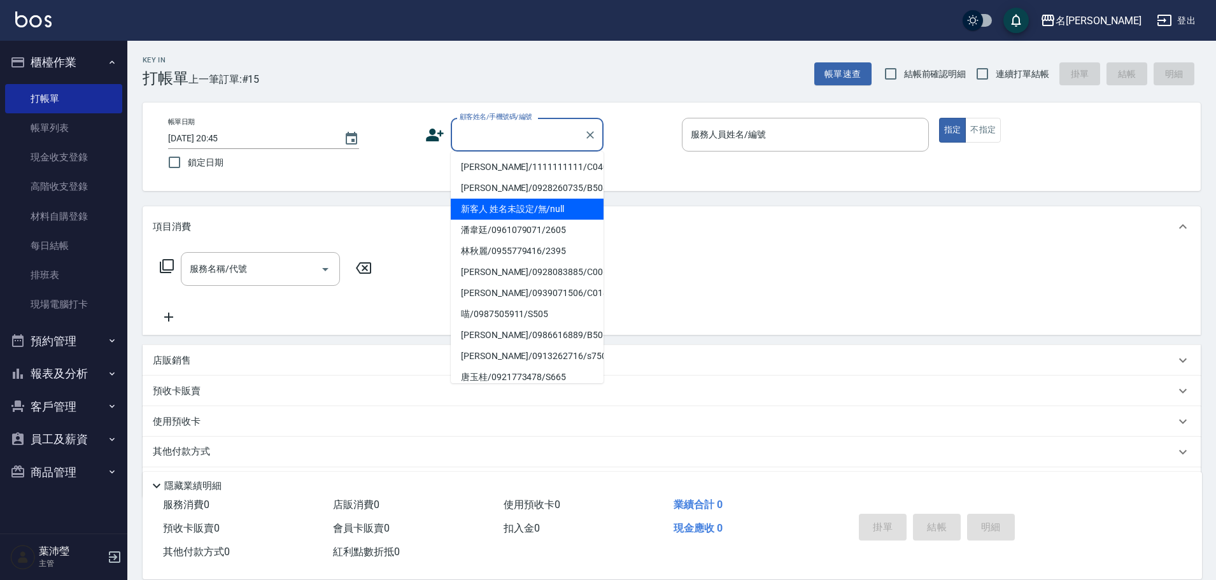
click at [539, 207] on li "新客人 姓名未設定/無/null" at bounding box center [527, 209] width 153 height 21
type input "新客人 姓名未設定/無/null"
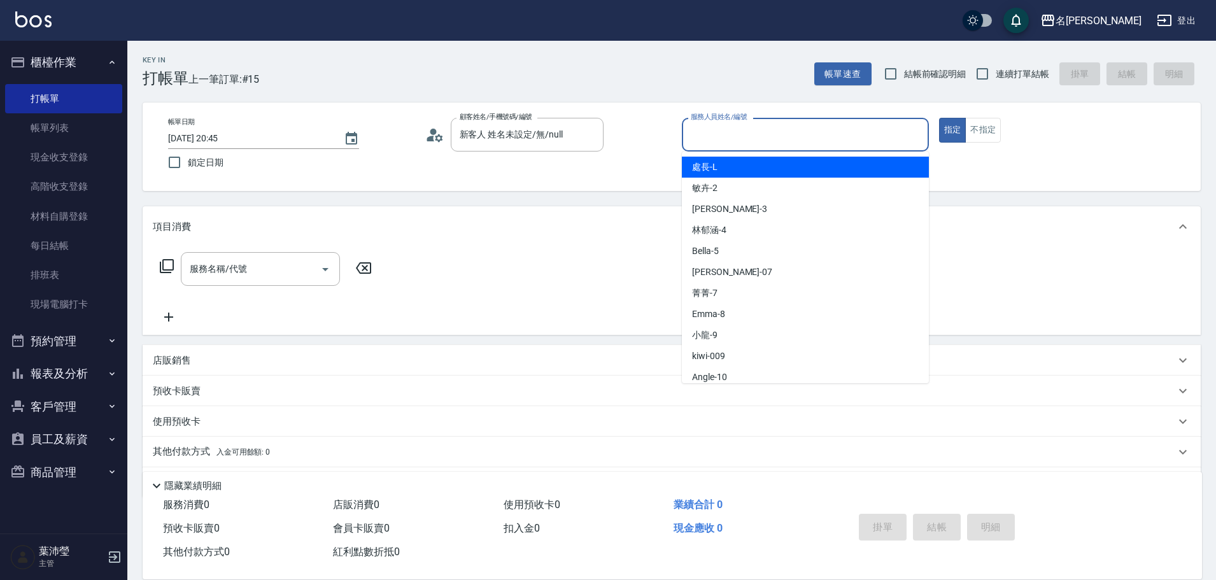
click at [809, 126] on input "服務人員姓名/編號" at bounding box center [805, 134] width 236 height 22
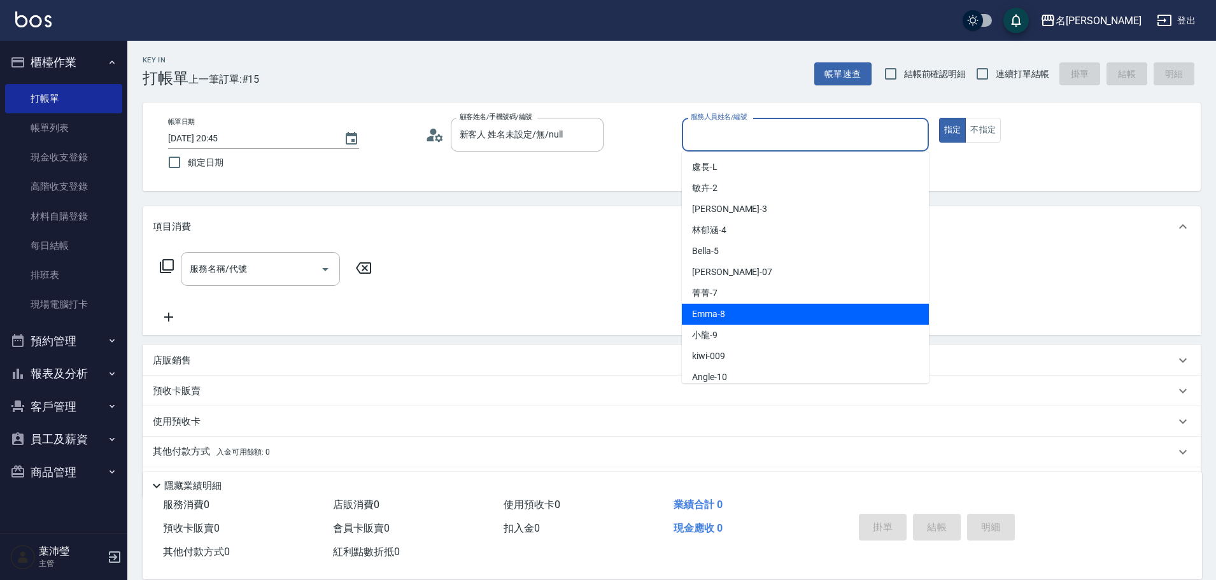
click at [836, 306] on div "Emma -8" at bounding box center [805, 314] width 247 height 21
type input "Emma-8"
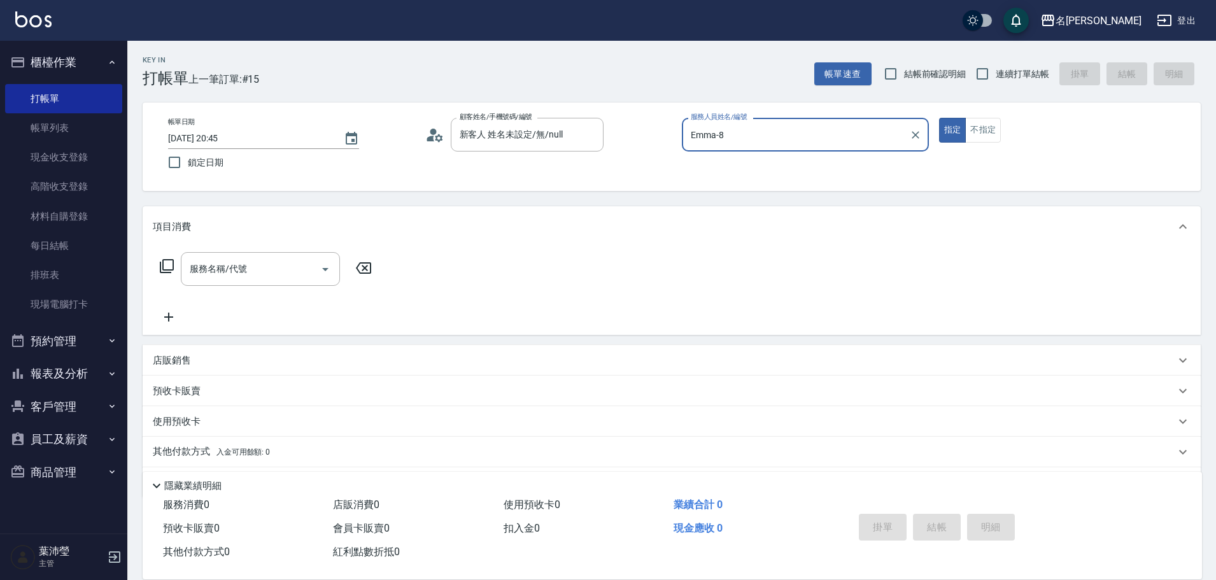
click at [159, 265] on icon at bounding box center [166, 265] width 15 height 15
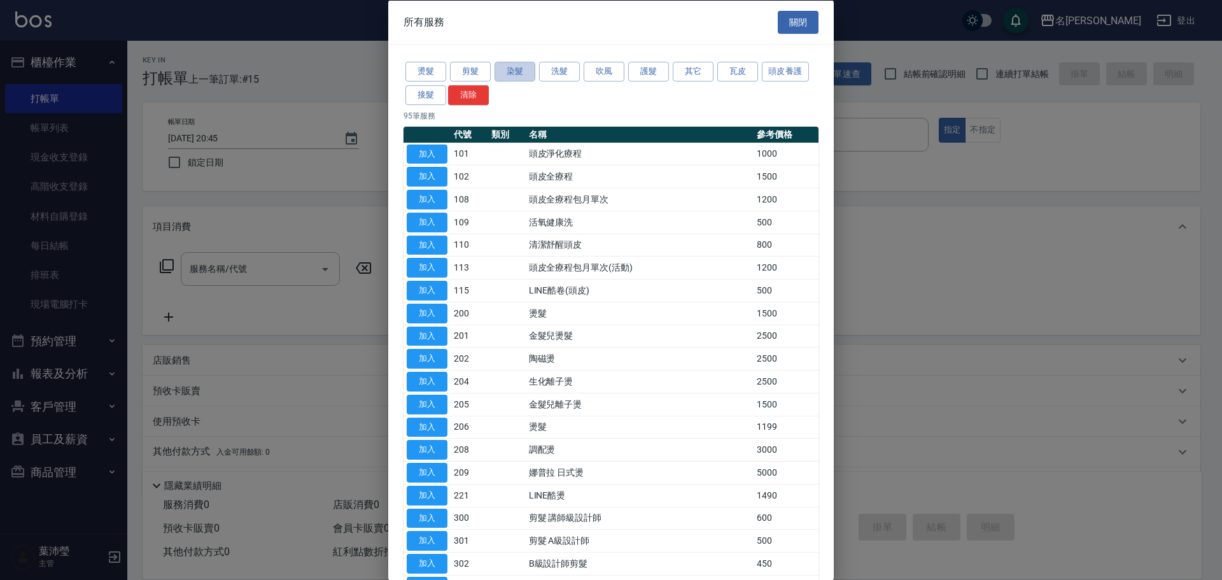
drag, startPoint x: 527, startPoint y: 78, endPoint x: 537, endPoint y: 110, distance: 33.4
click at [526, 78] on button "染髮" at bounding box center [515, 72] width 41 height 20
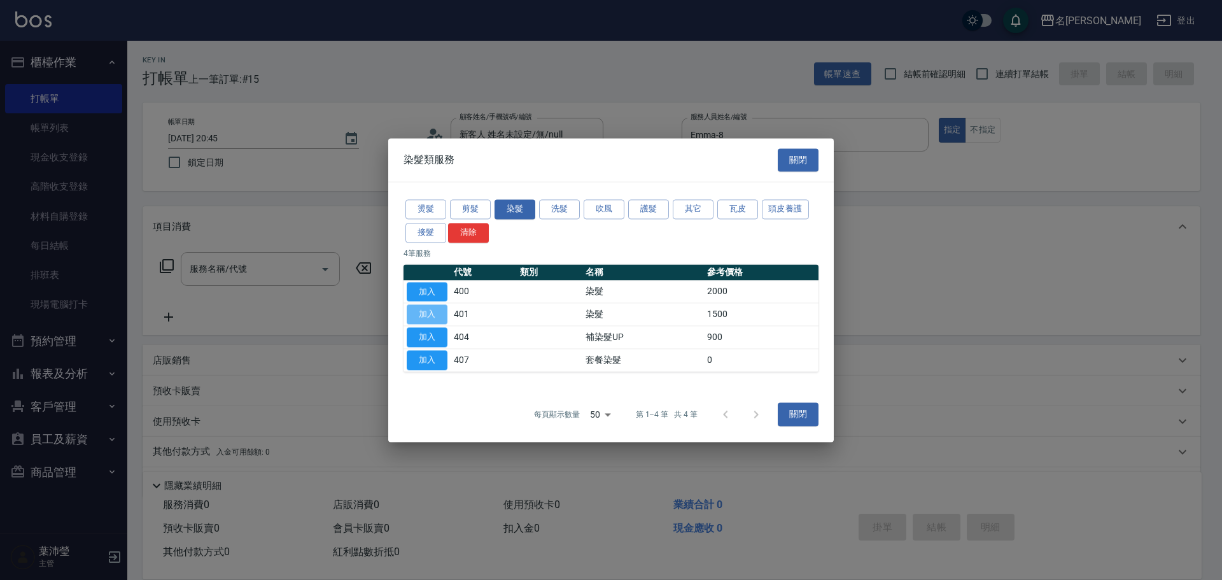
click at [442, 313] on button "加入" at bounding box center [427, 315] width 41 height 20
type input "染髮(401)"
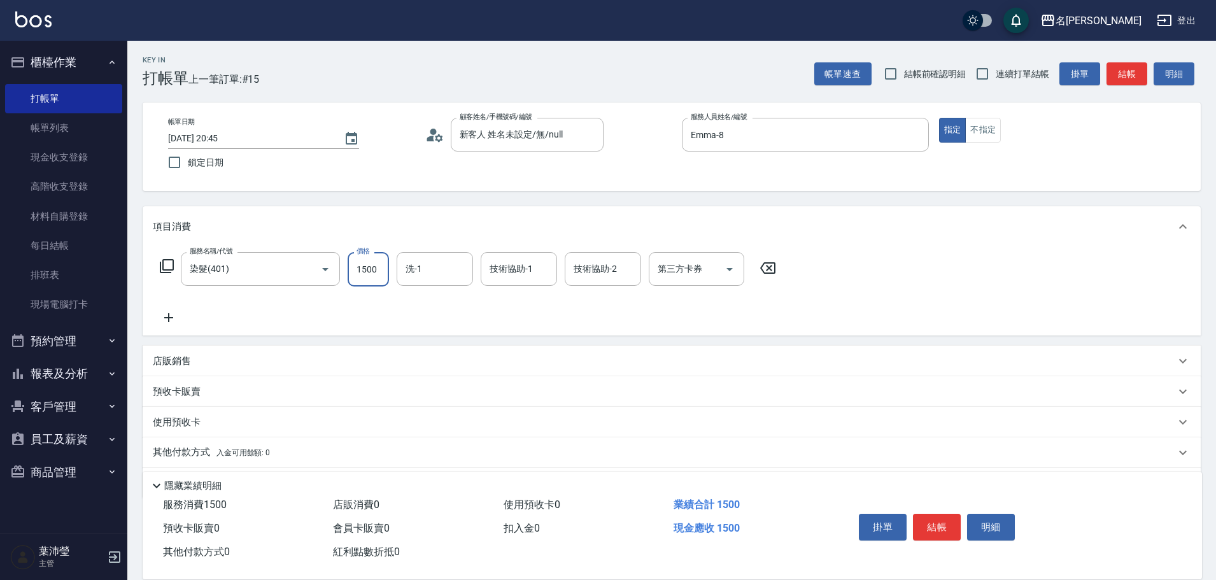
click at [377, 266] on input "1500" at bounding box center [368, 269] width 41 height 34
type input "1200"
click at [670, 316] on div "服務名稱/代號 染髮(401) 服務名稱/代號 價格 1200 價格 洗-1 洗-1 技術協助-1 技術協助-1 技術協助-2 技術協助-2 第三方卡券 第三…" at bounding box center [468, 288] width 631 height 73
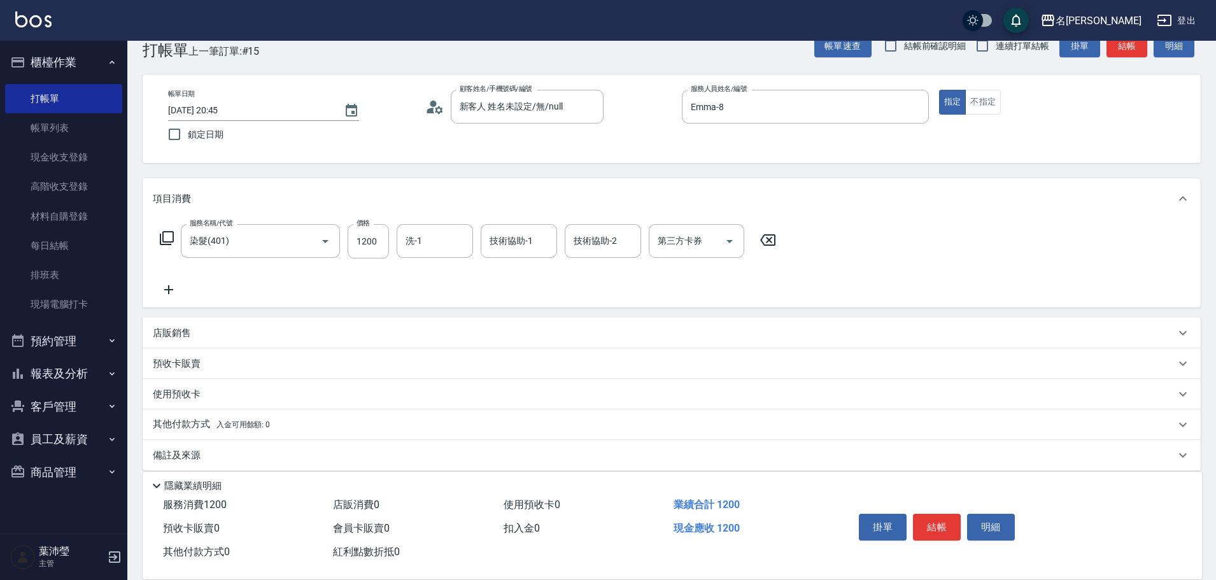
scroll to position [41, 0]
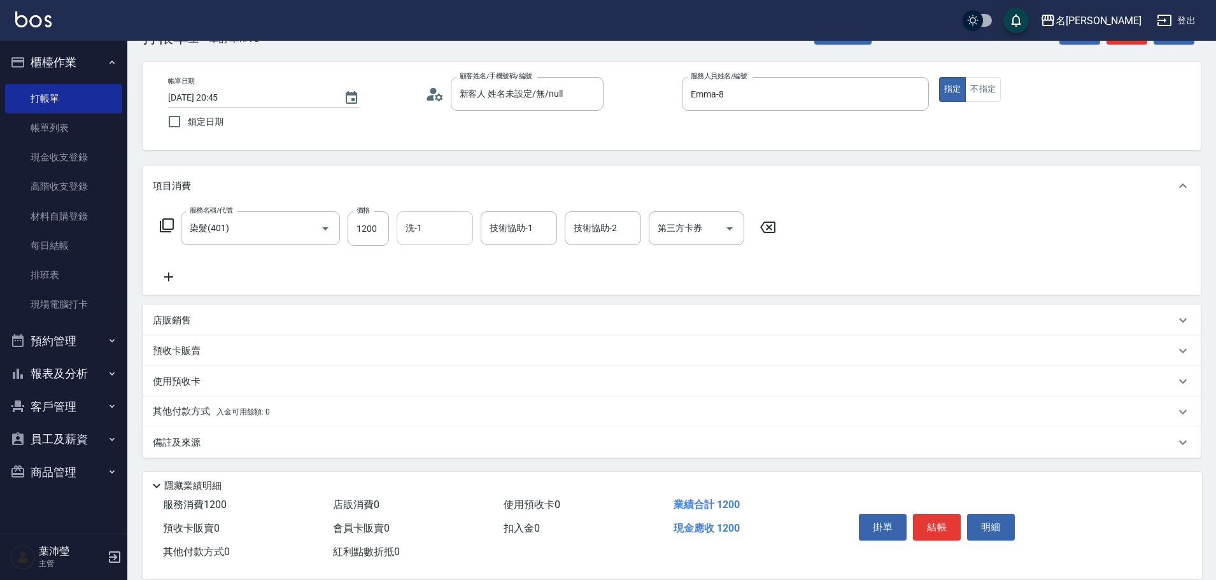
click at [440, 243] on div "洗-1" at bounding box center [435, 228] width 76 height 34
type input "語爭-20"
click at [866, 248] on div "服務名稱/代號 染髮(401) 服務名稱/代號 價格 1200 價格 洗-1 語爭-20 洗-1 技術協助-1 技術協助-1 技術協助-2 技術協助-2 第三…" at bounding box center [672, 250] width 1058 height 88
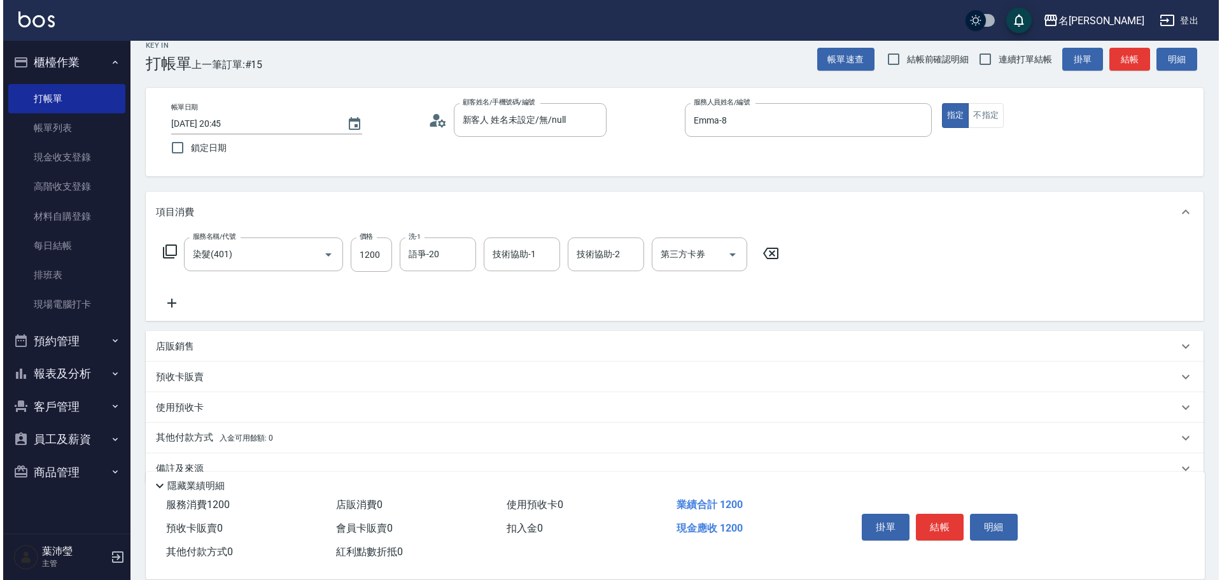
scroll to position [0, 0]
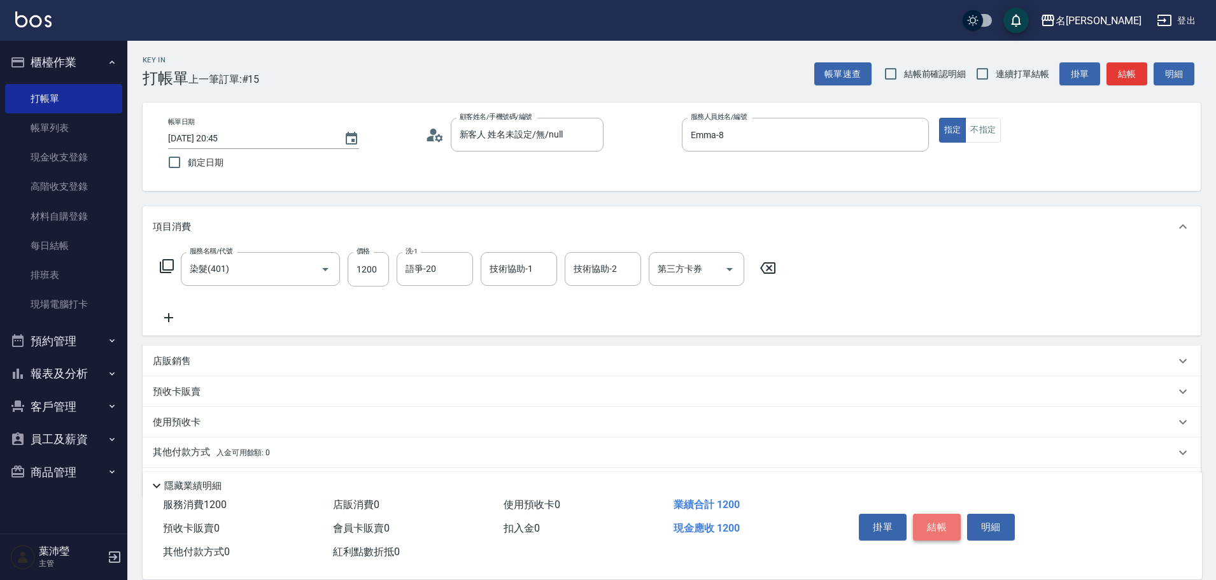
click at [921, 520] on button "結帳" at bounding box center [937, 527] width 48 height 27
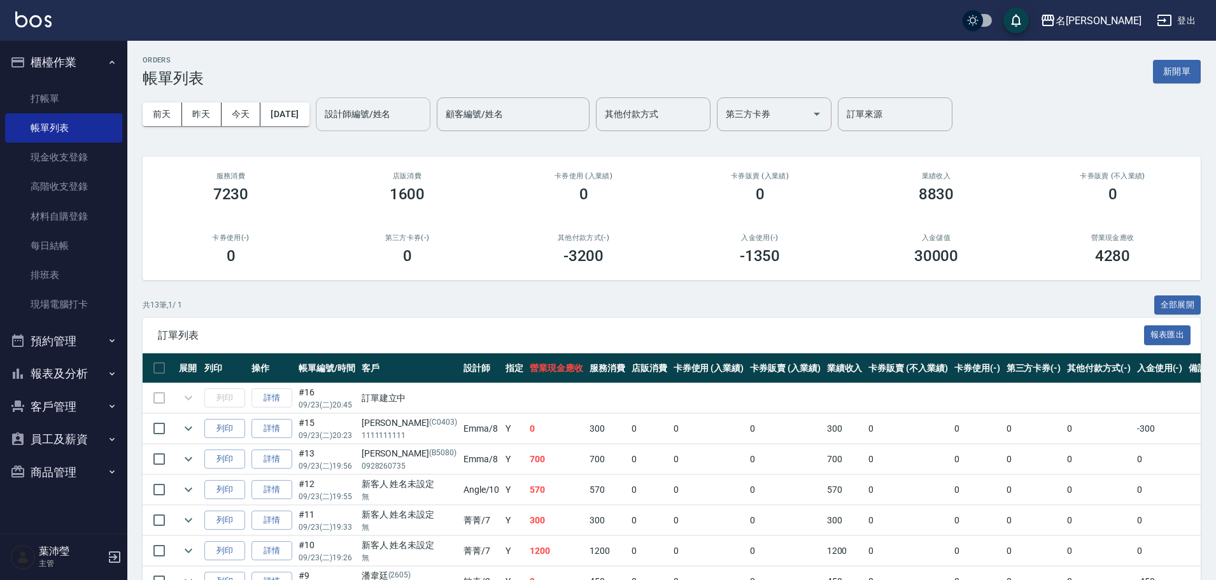
click at [417, 113] on input "設計師編號/姓名" at bounding box center [372, 114] width 103 height 22
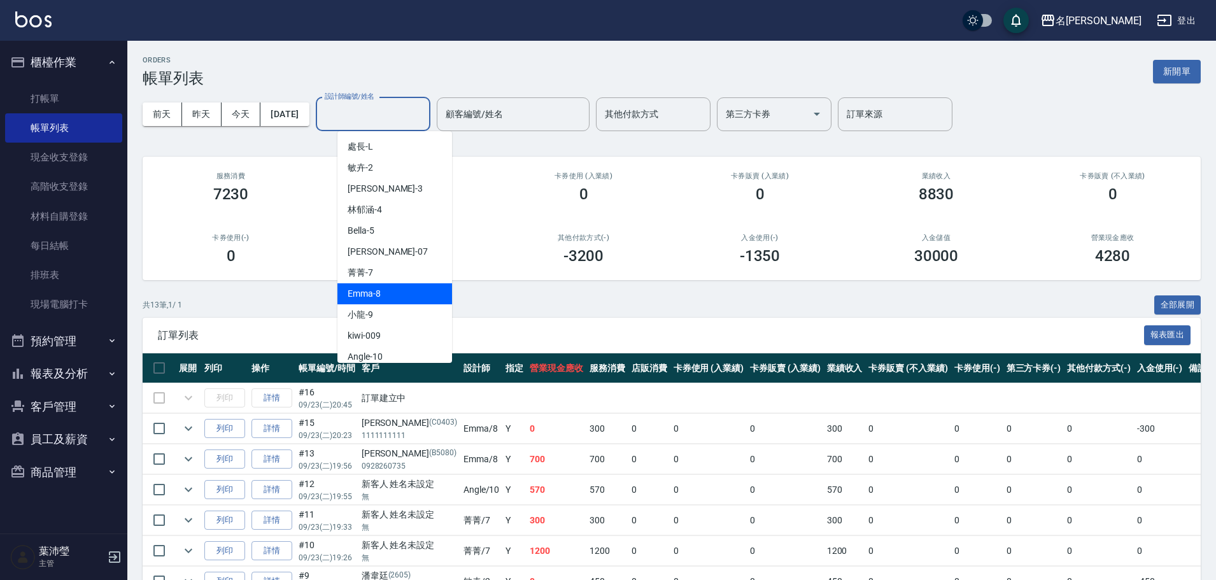
click at [426, 294] on div "Emma -8" at bounding box center [394, 293] width 115 height 21
type input "Emma-8"
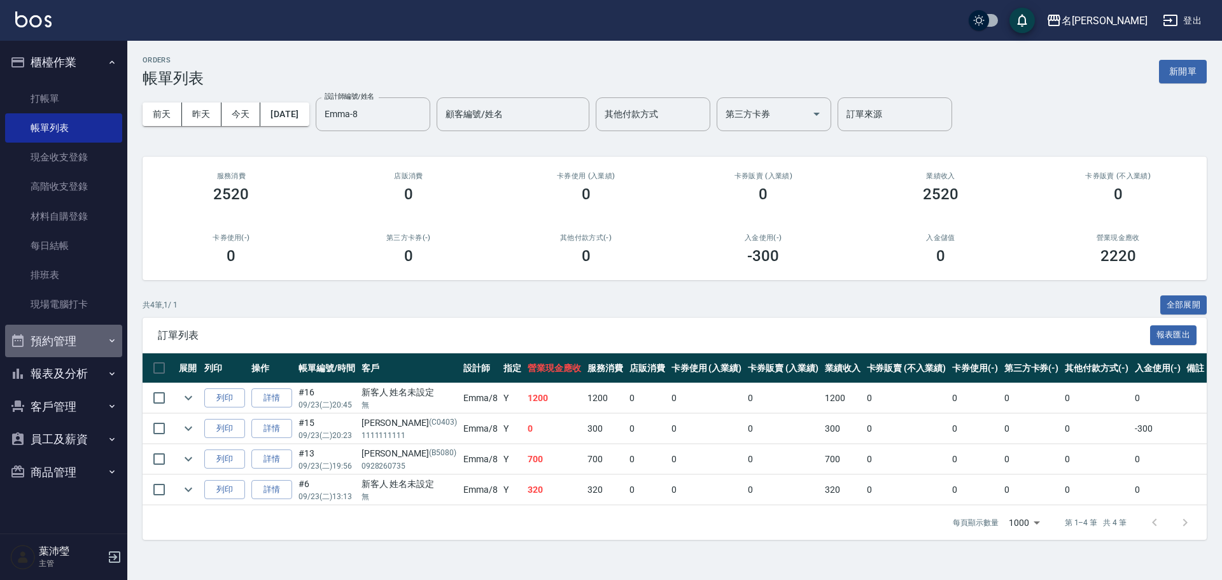
click at [76, 335] on button "預約管理" at bounding box center [63, 341] width 117 height 33
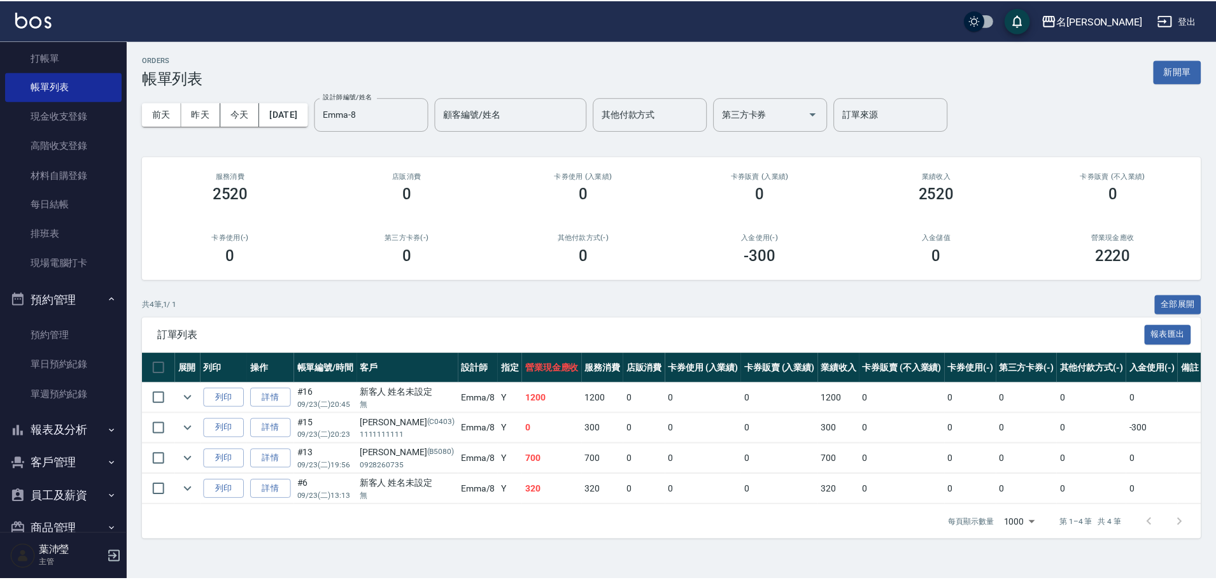
scroll to position [64, 0]
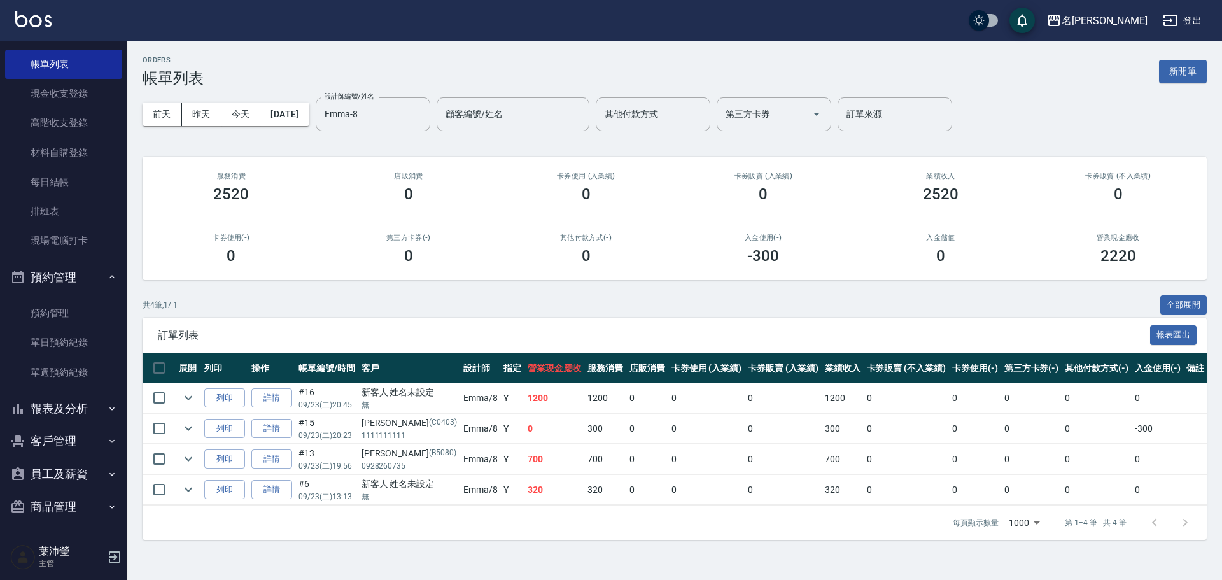
click at [76, 399] on button "報表及分析" at bounding box center [63, 408] width 117 height 33
click at [83, 506] on link "店家日報表" at bounding box center [63, 503] width 117 height 29
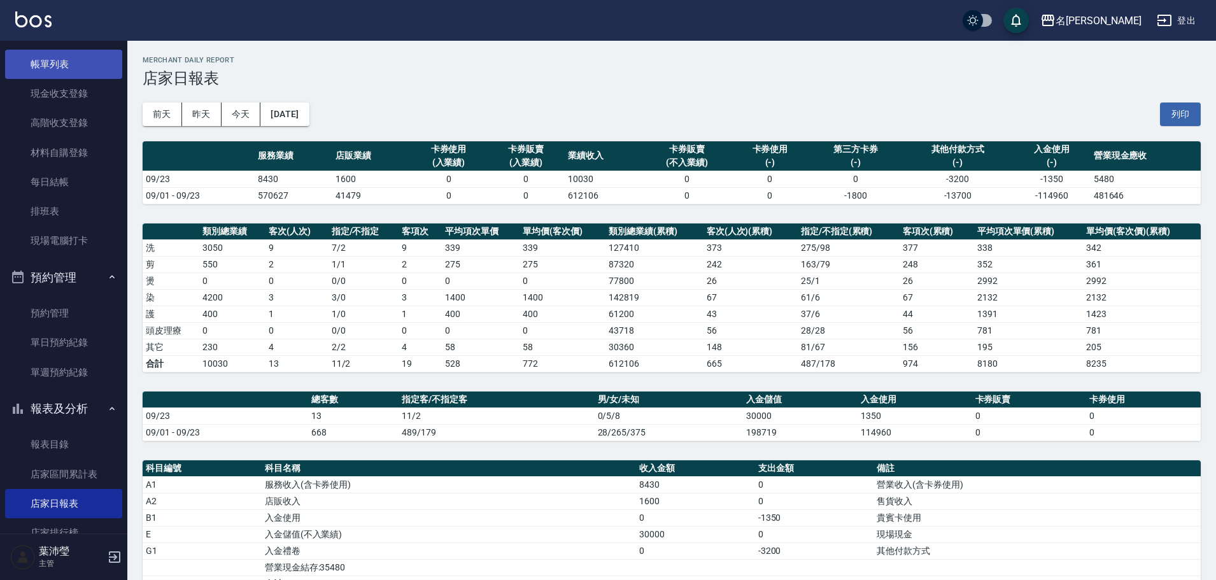
click at [104, 68] on link "帳單列表" at bounding box center [63, 64] width 117 height 29
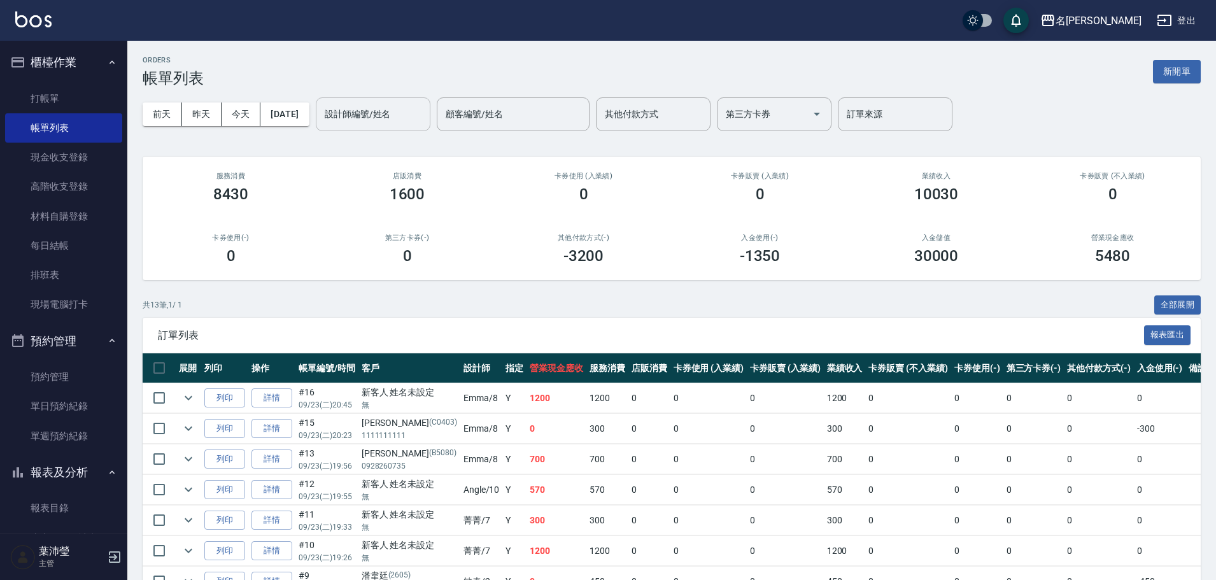
click at [383, 125] on input "設計師編號/姓名" at bounding box center [372, 114] width 103 height 22
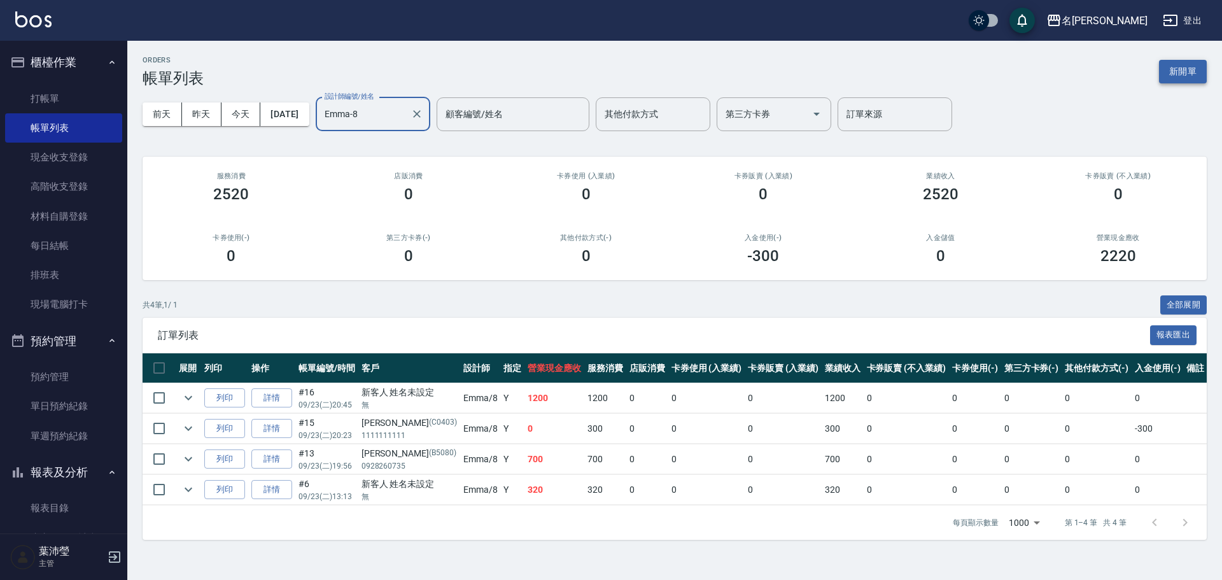
type input "Emma-8"
click at [1182, 71] on button "新開單" at bounding box center [1183, 72] width 48 height 24
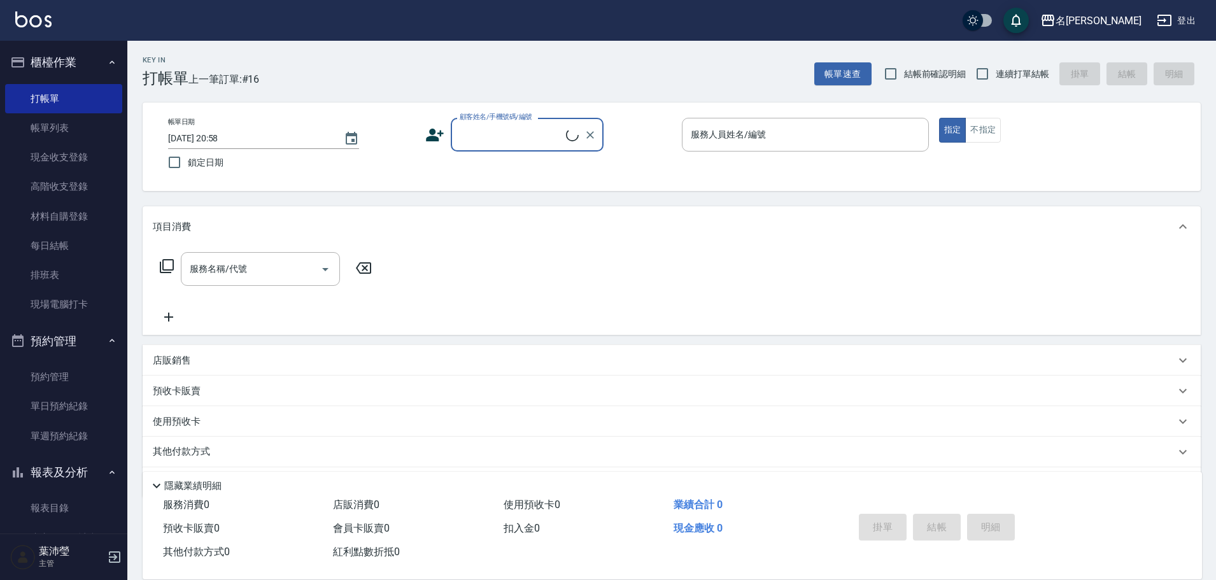
click at [513, 126] on input "顧客姓名/手機號碼/編號" at bounding box center [510, 134] width 109 height 22
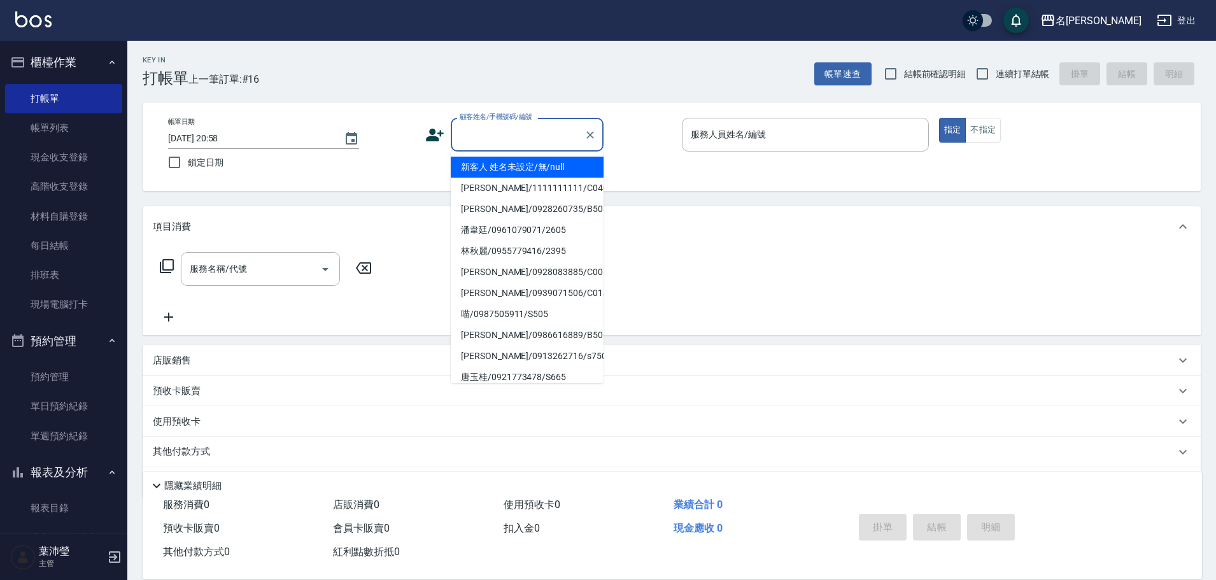
click at [530, 160] on li "新客人 姓名未設定/無/null" at bounding box center [527, 167] width 153 height 21
type input "新客人 姓名未設定/無/null"
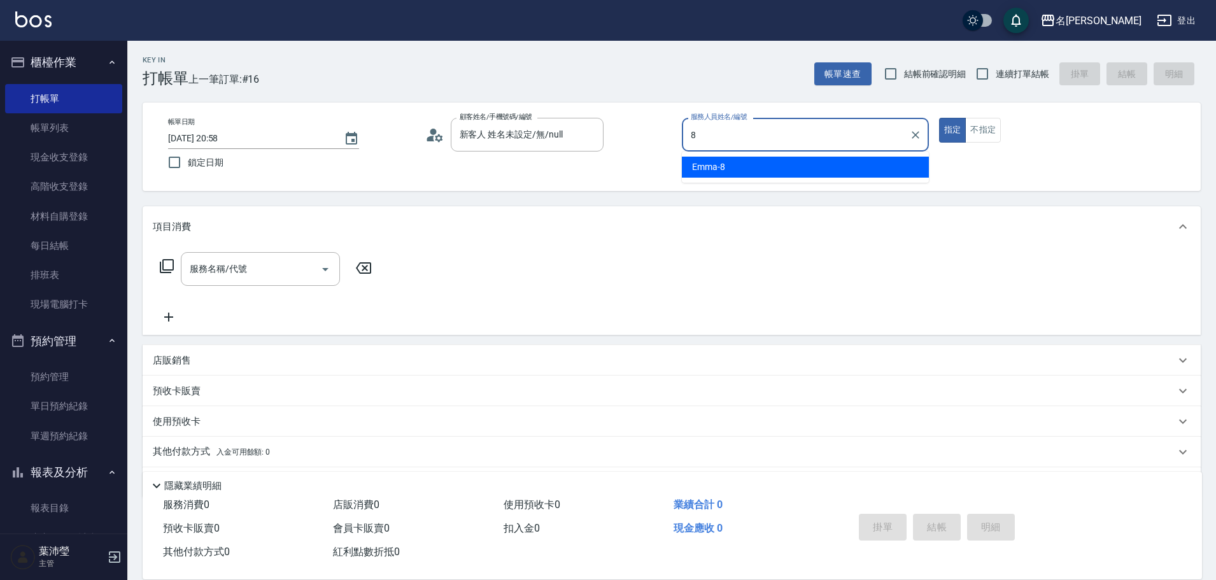
type input "Emma-8"
type button "true"
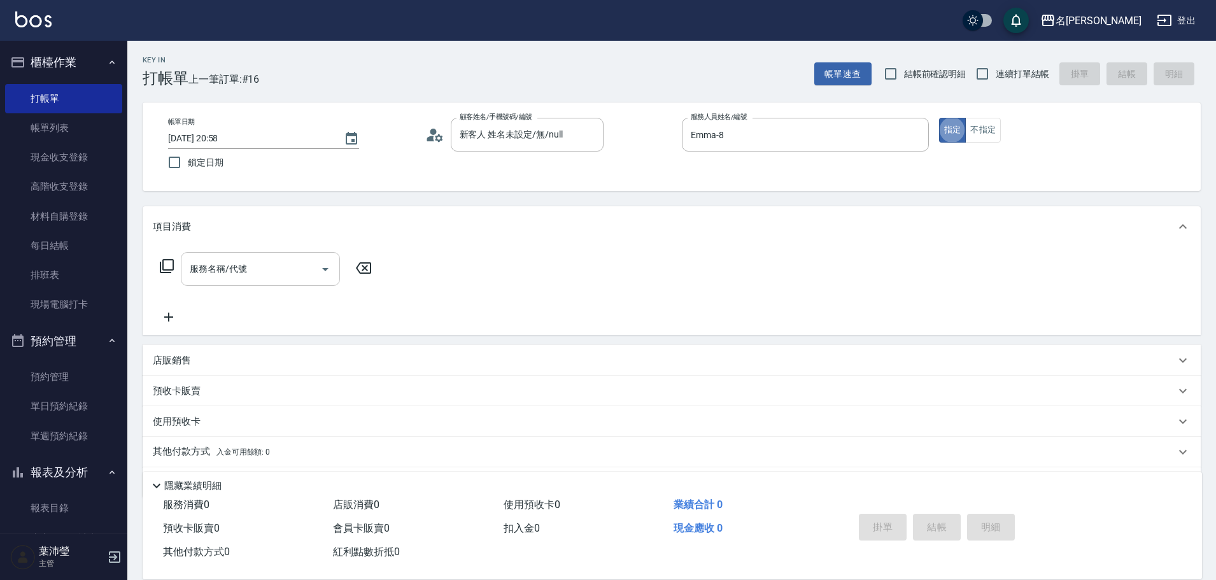
click at [308, 264] on input "服務名稱/代號" at bounding box center [251, 269] width 129 height 22
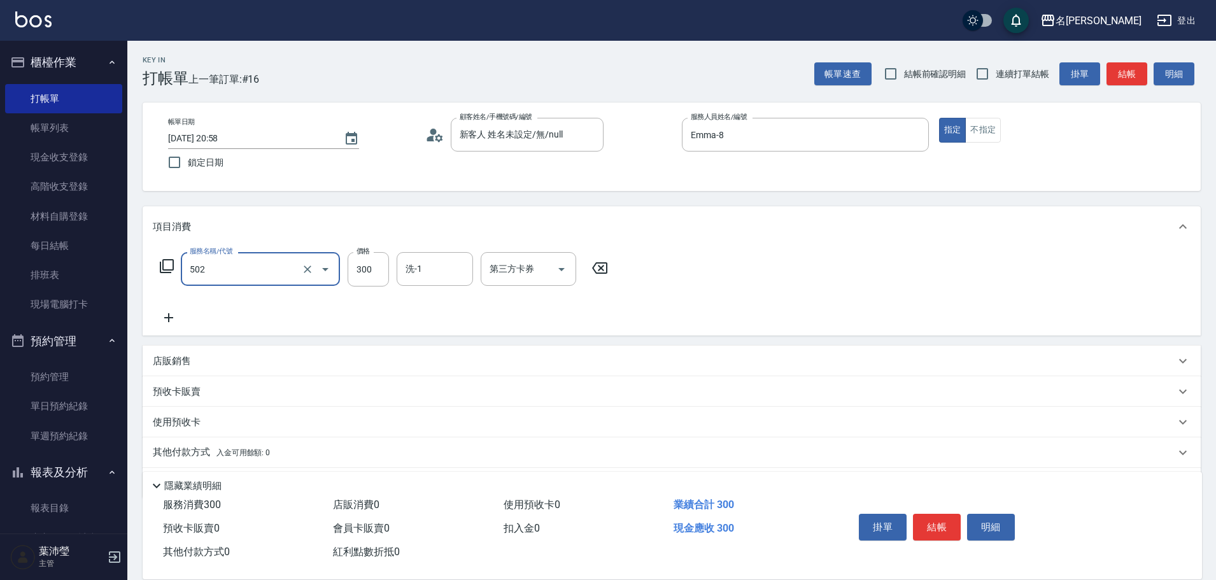
type input "洗髮(502)"
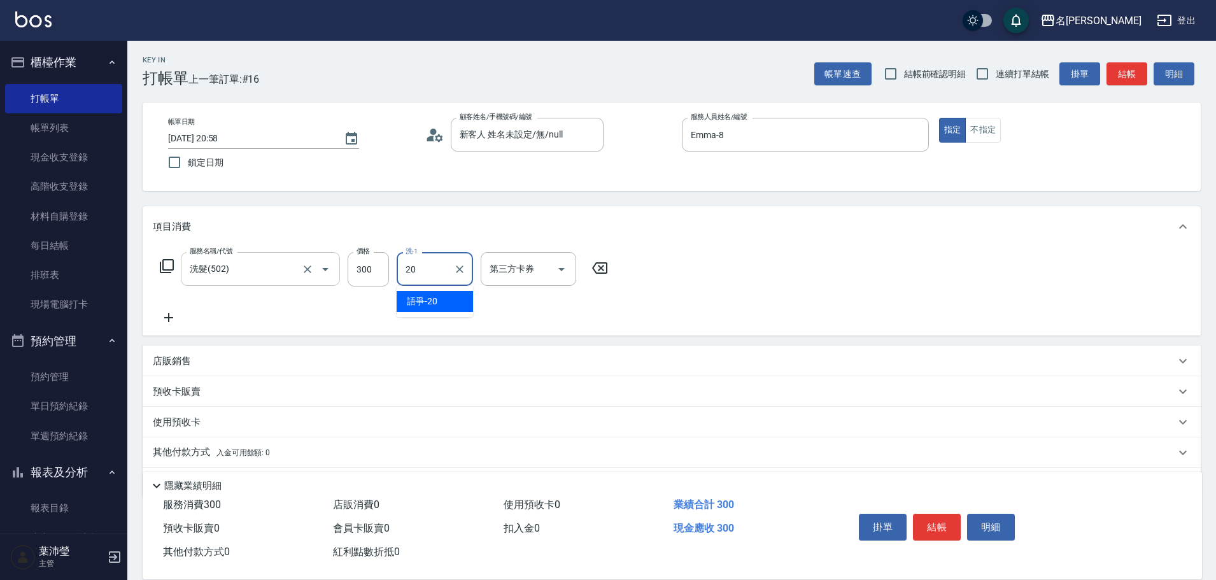
type input "語爭-20"
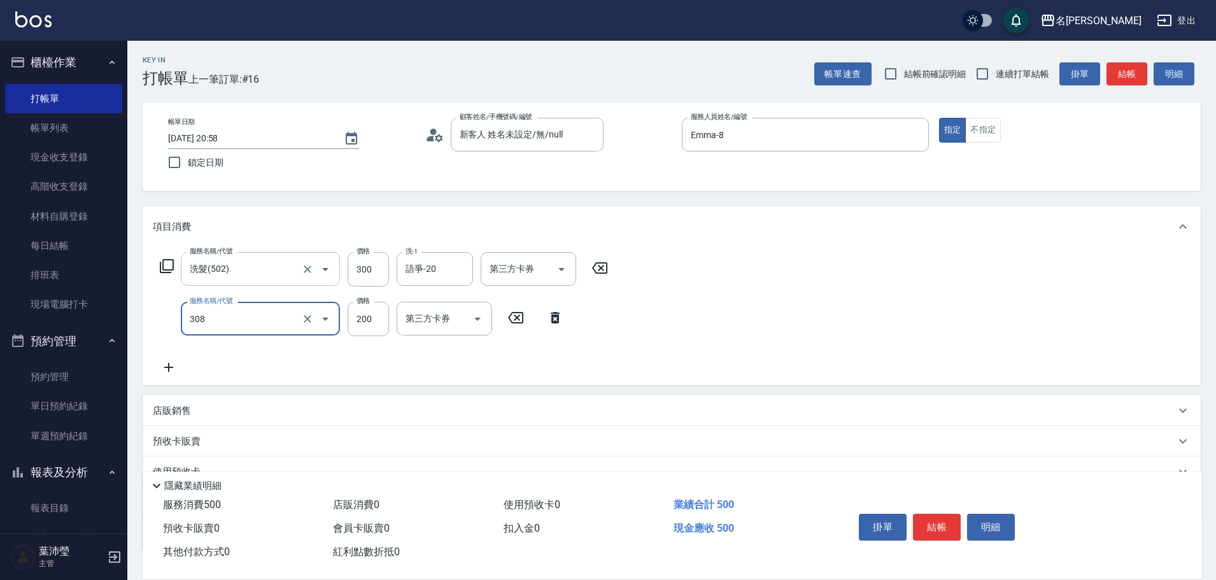
type input "學生剪髮(UP)(308)"
type input "250"
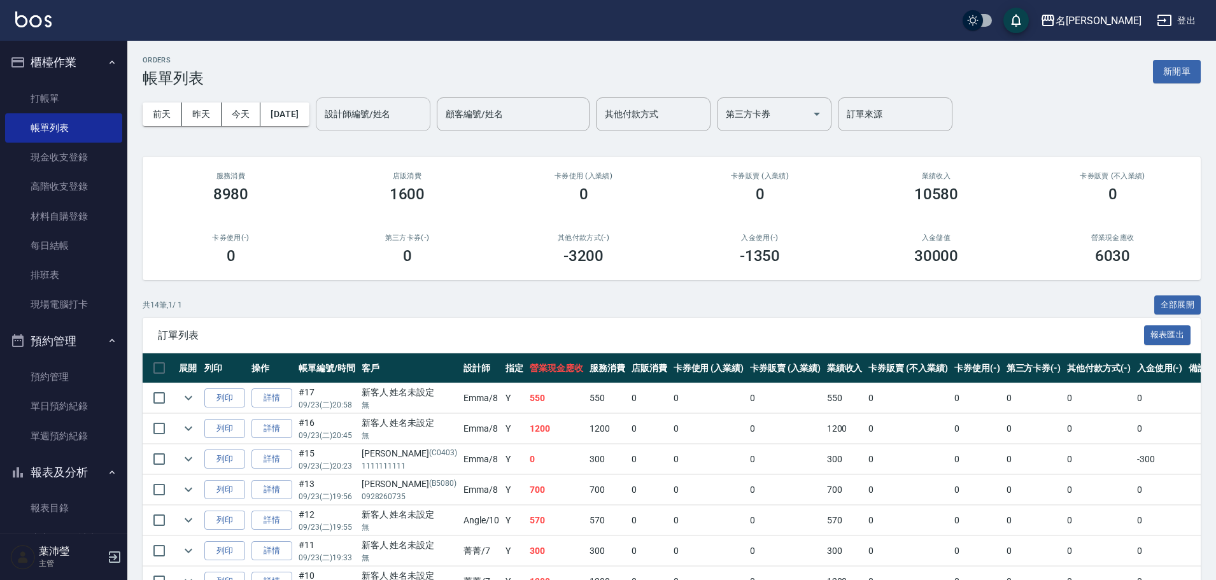
click at [416, 125] on div "設計師編號/姓名" at bounding box center [373, 114] width 115 height 34
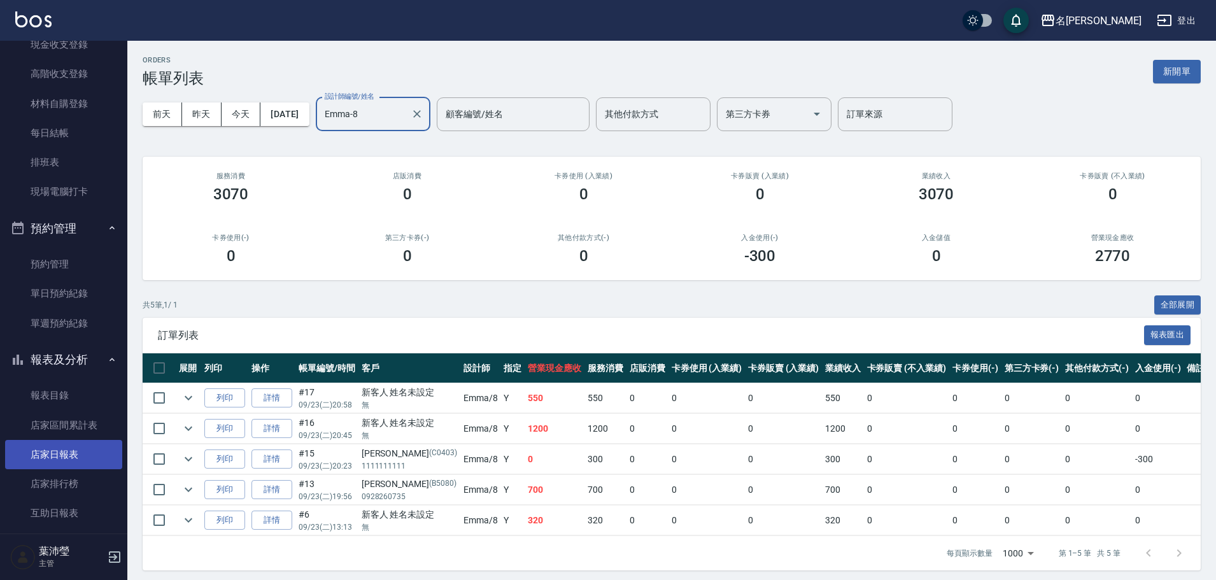
scroll to position [127, 0]
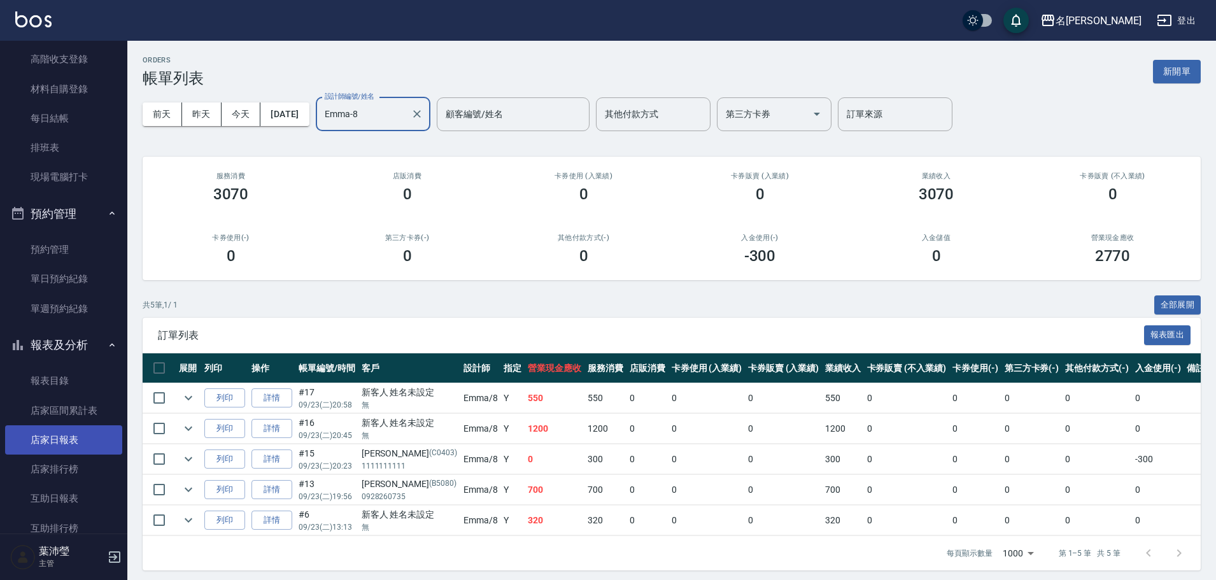
type input "Emma-8"
click at [81, 440] on link "店家日報表" at bounding box center [63, 439] width 117 height 29
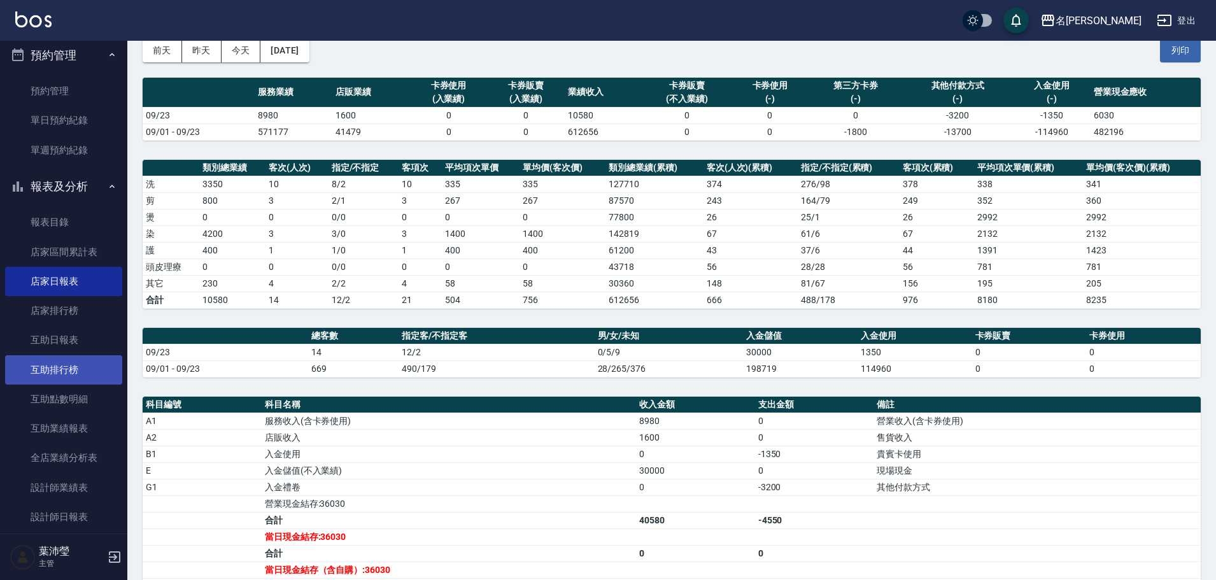
scroll to position [318, 0]
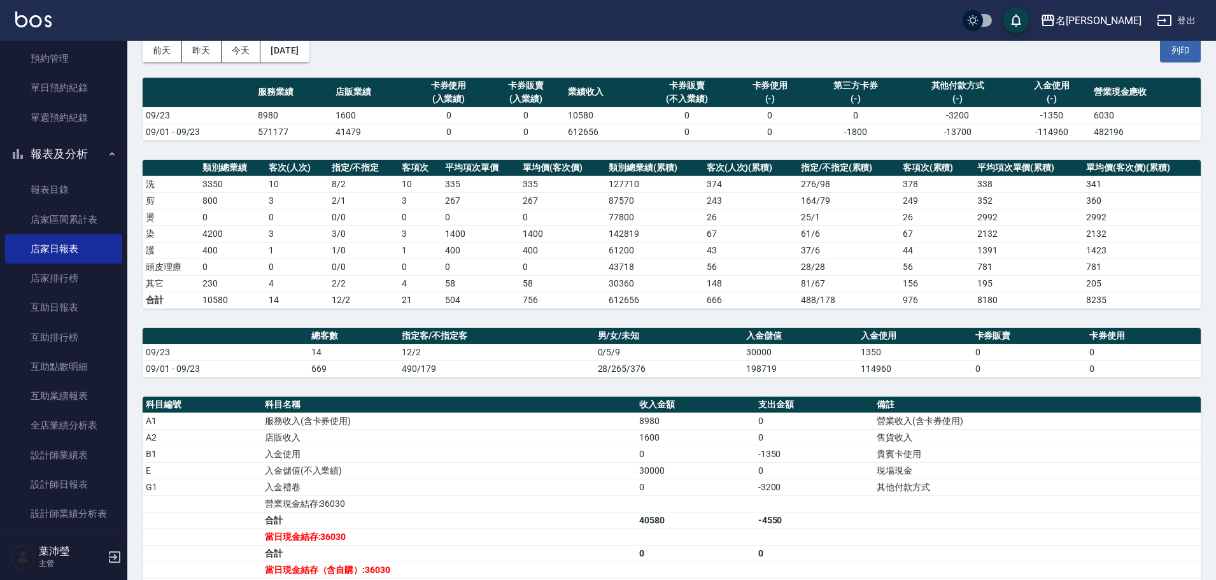
drag, startPoint x: 78, startPoint y: 492, endPoint x: 157, endPoint y: 477, distance: 79.8
click at [78, 493] on link "設計師日報表" at bounding box center [63, 484] width 117 height 29
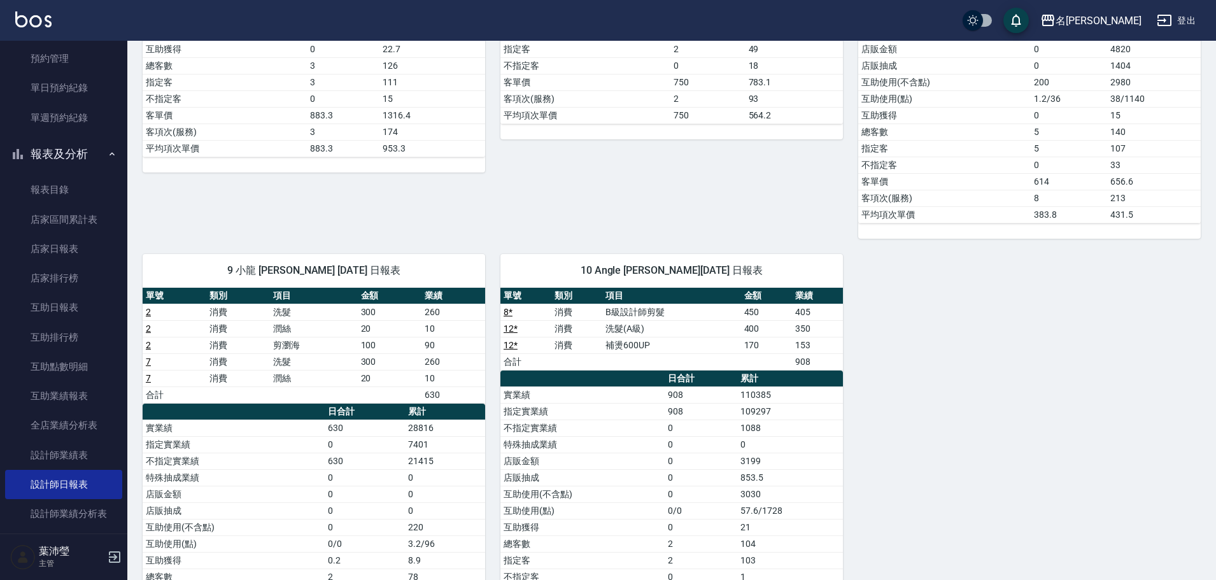
scroll to position [501, 0]
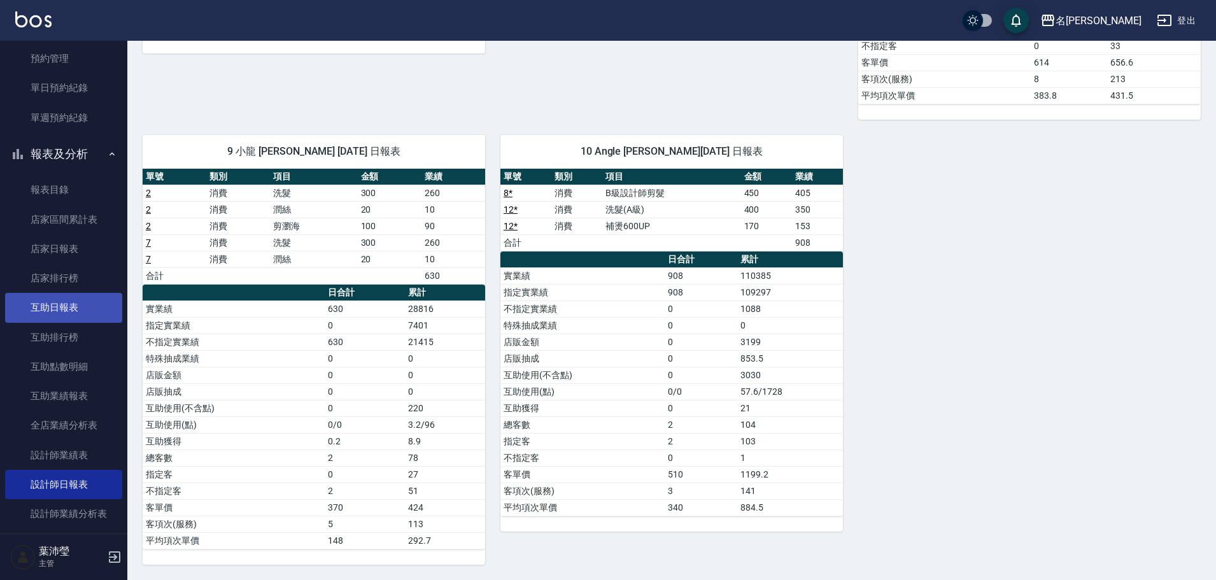
click at [95, 316] on link "互助日報表" at bounding box center [63, 307] width 117 height 29
